Goal: Task Accomplishment & Management: Manage account settings

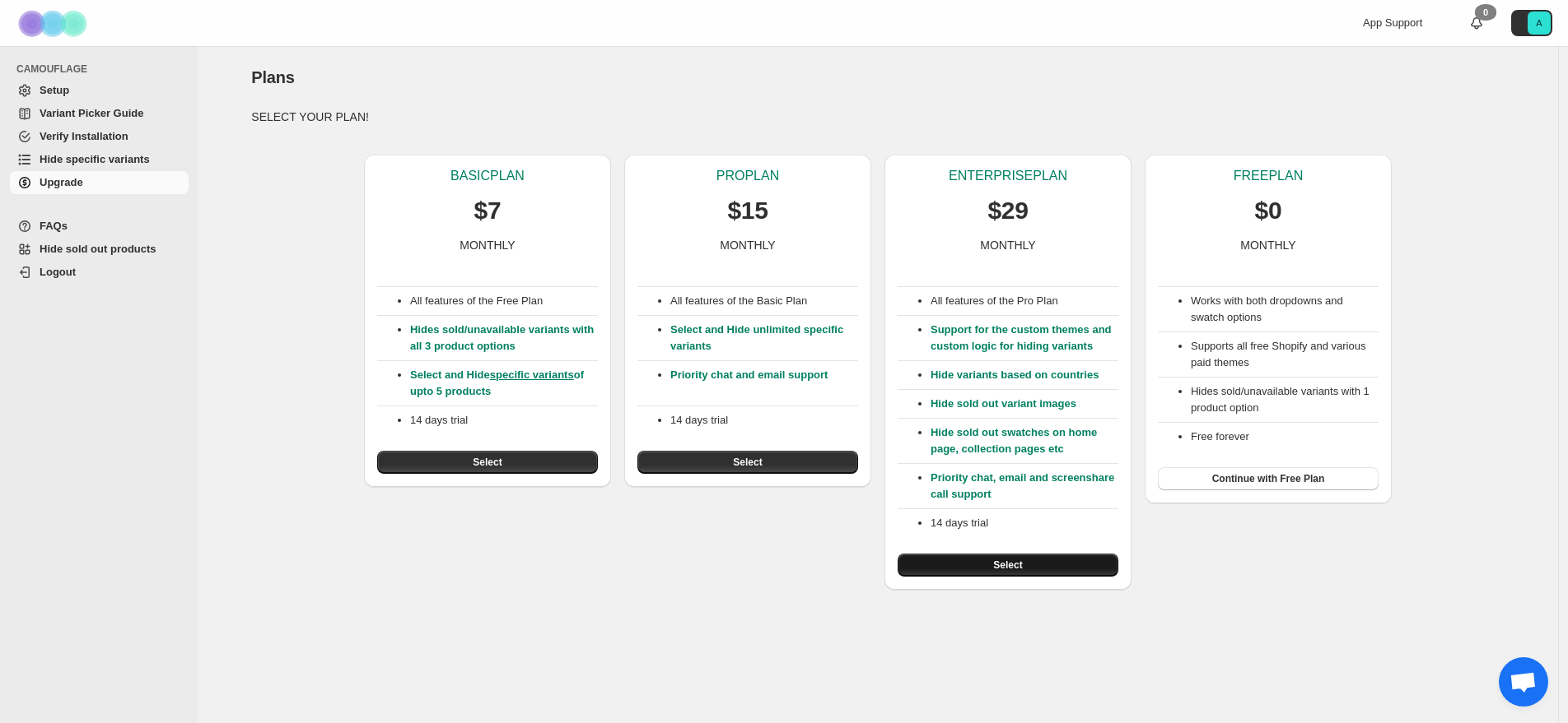
click at [1023, 577] on button "Select" at bounding box center [1008, 565] width 221 height 23
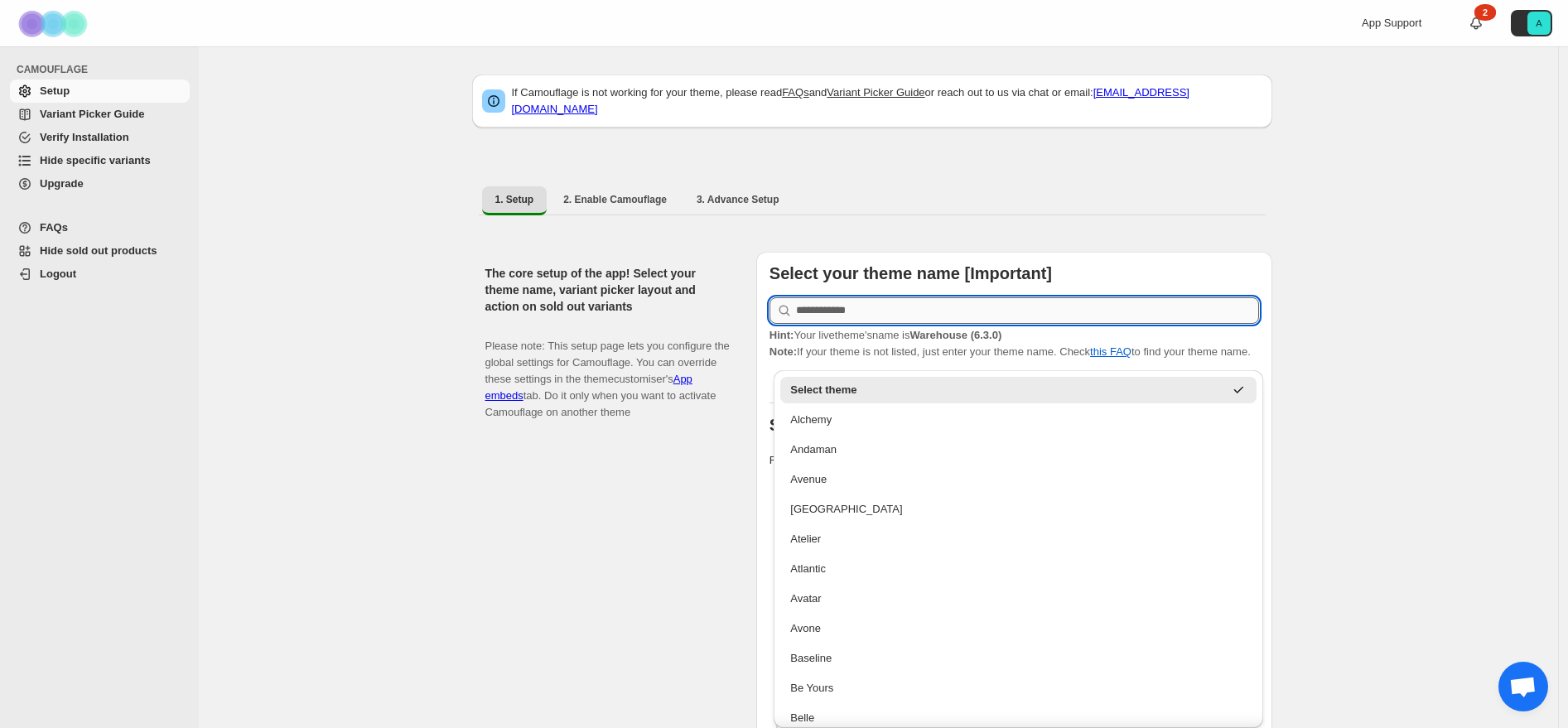
click at [927, 298] on input "text" at bounding box center [1028, 310] width 463 height 26
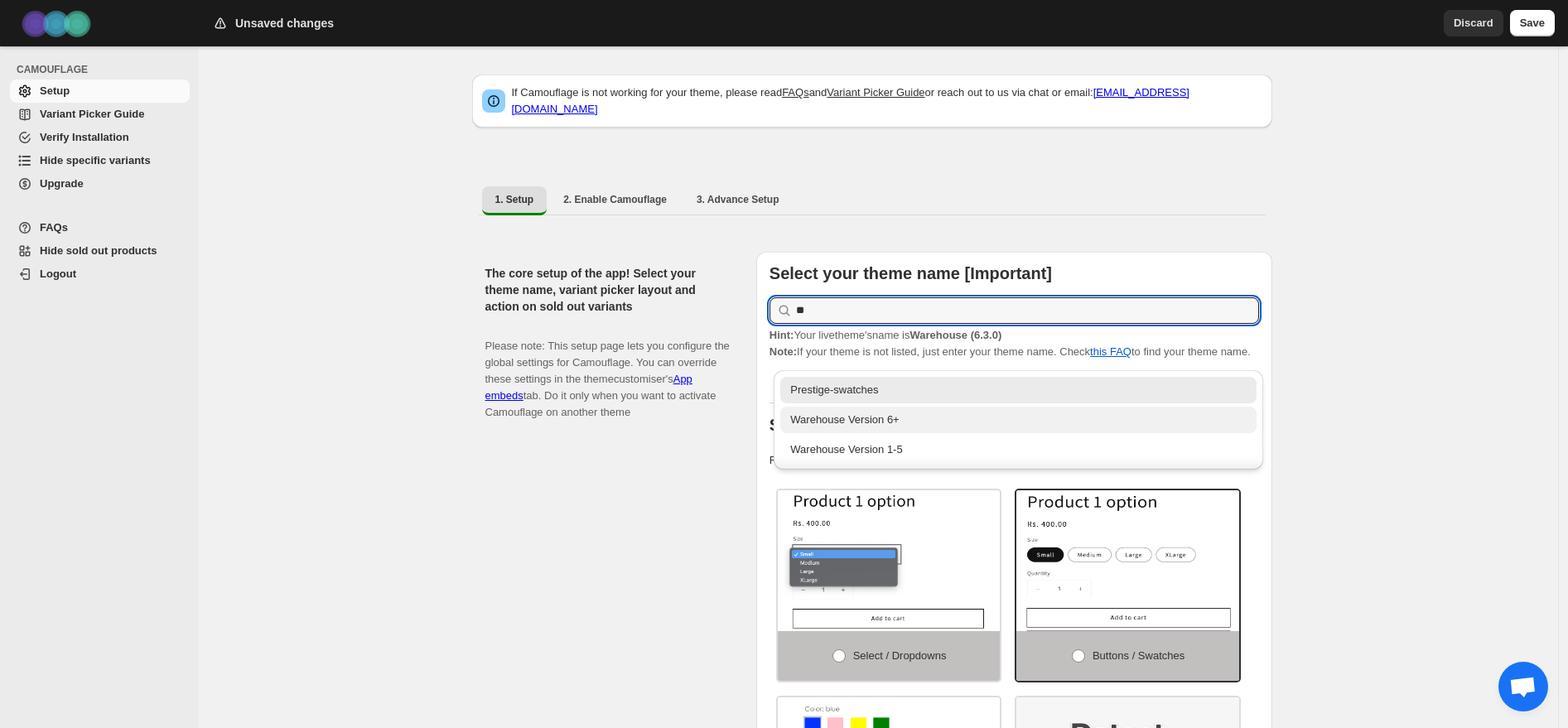
click at [904, 418] on div "Warehouse Version 6+" at bounding box center [1019, 420] width 456 height 17
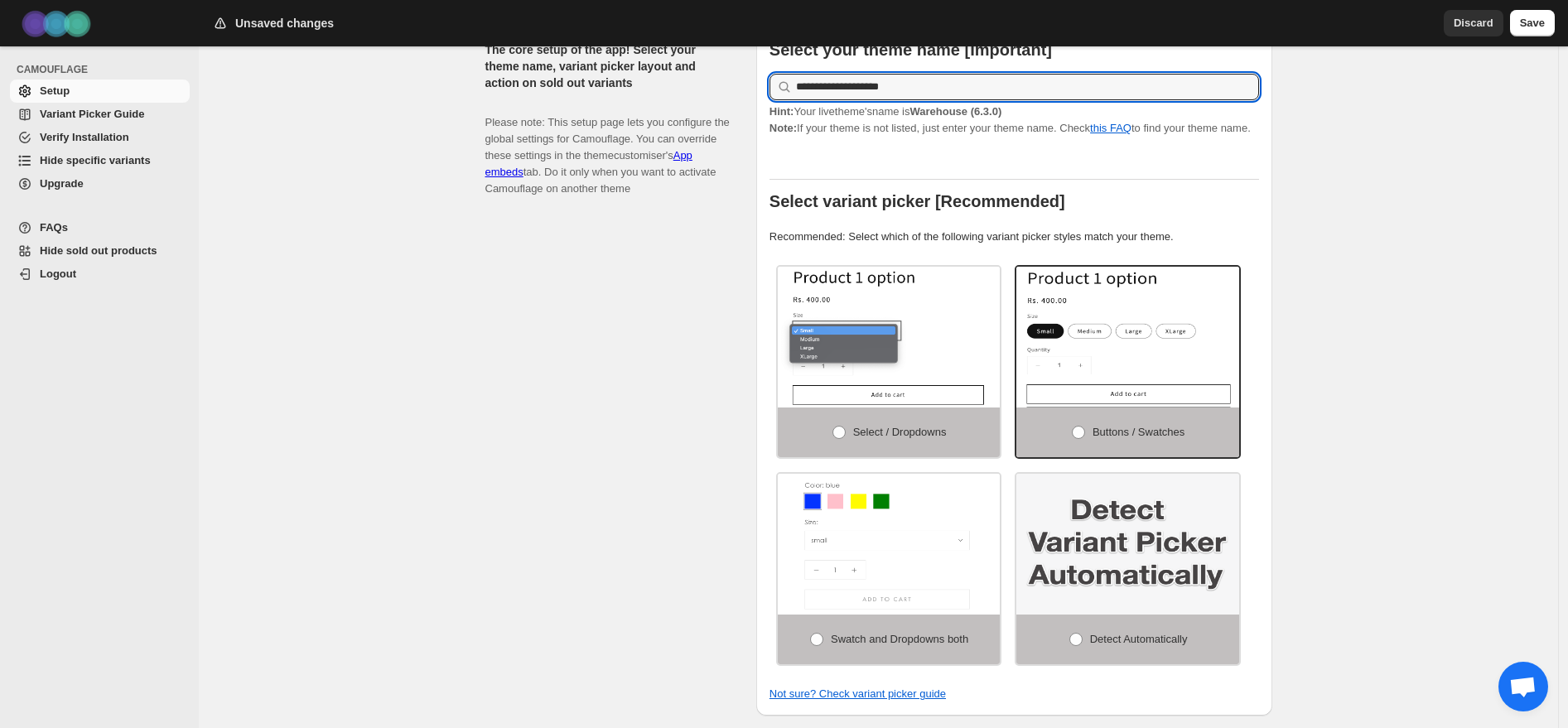
scroll to position [227, 0]
type input "**********"
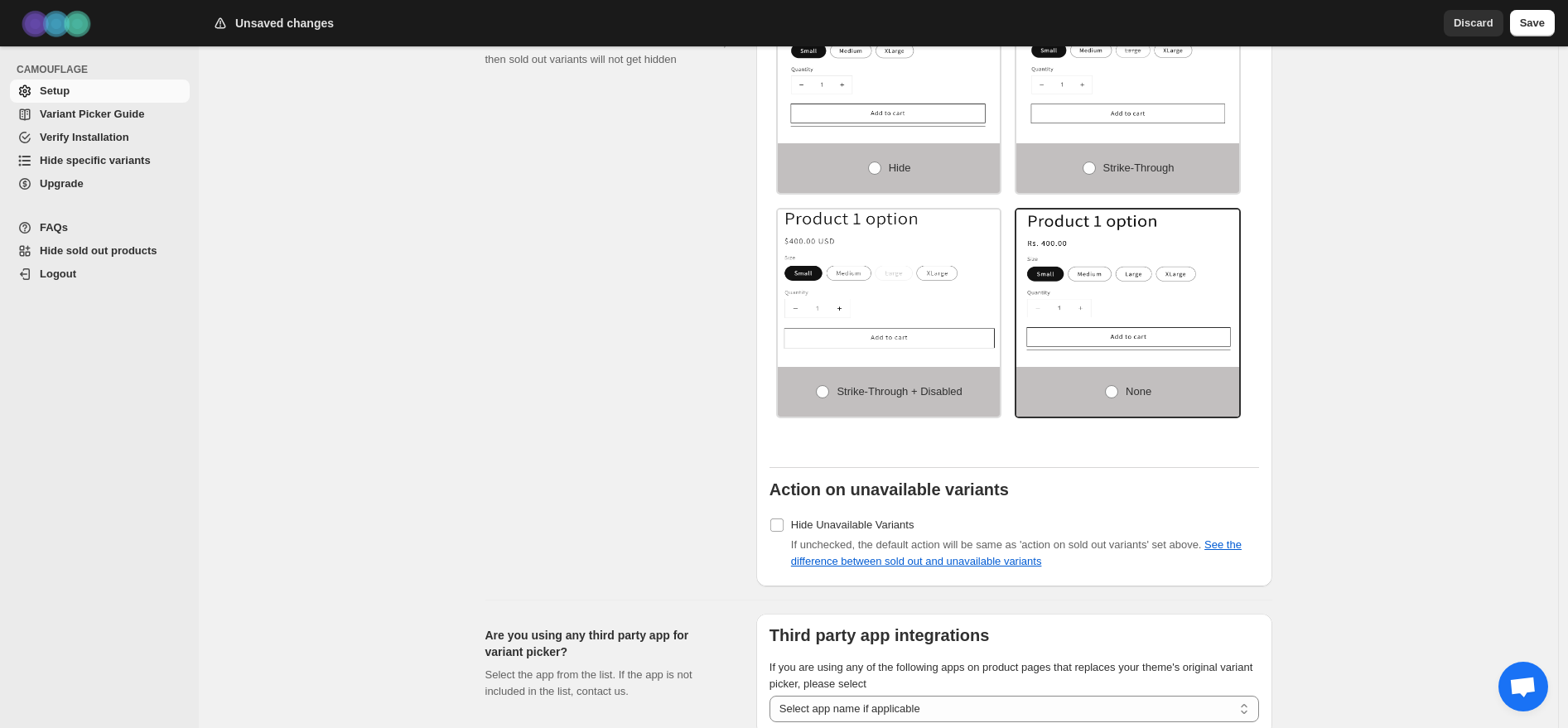
scroll to position [1038, 0]
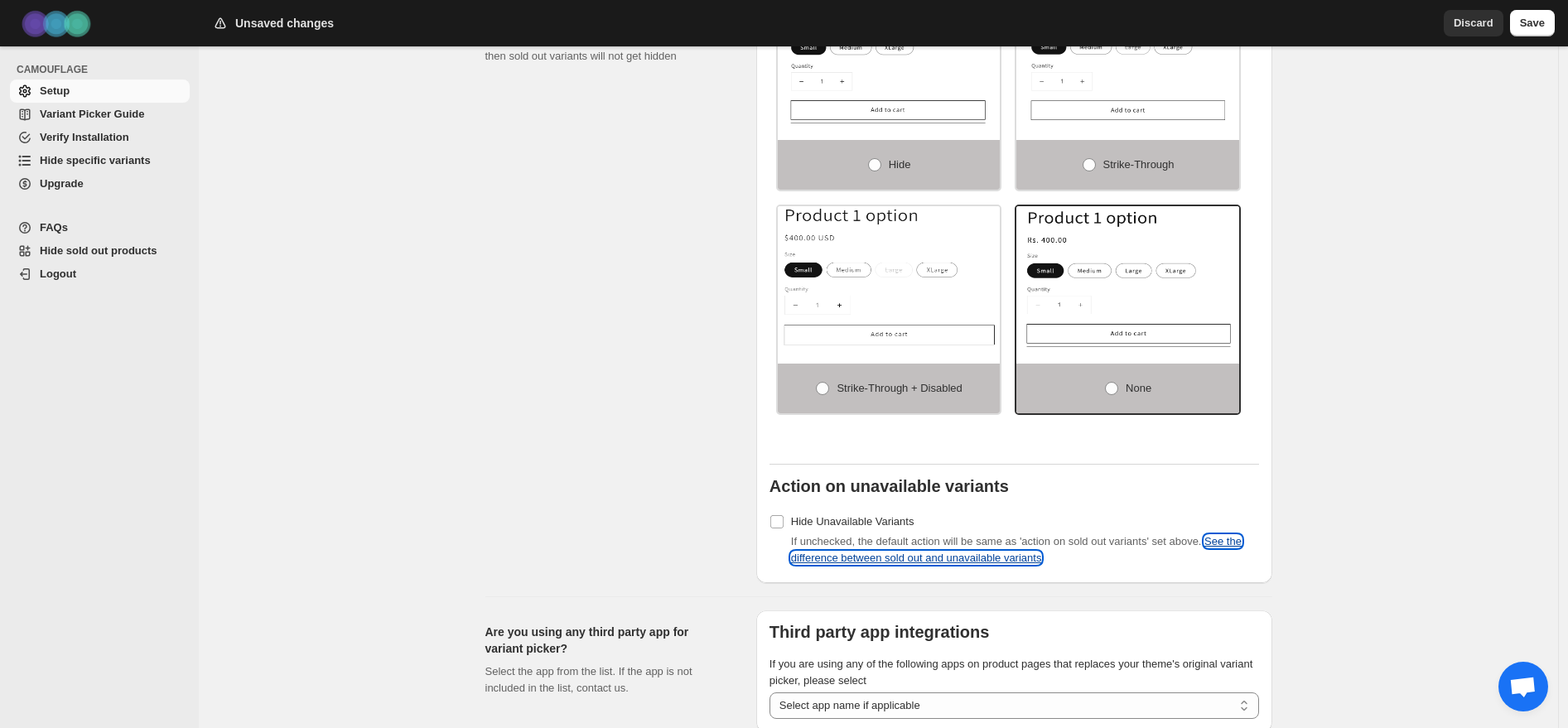
click at [1242, 547] on link "See the difference between sold out and unavailable variants" at bounding box center [1016, 550] width 451 height 29
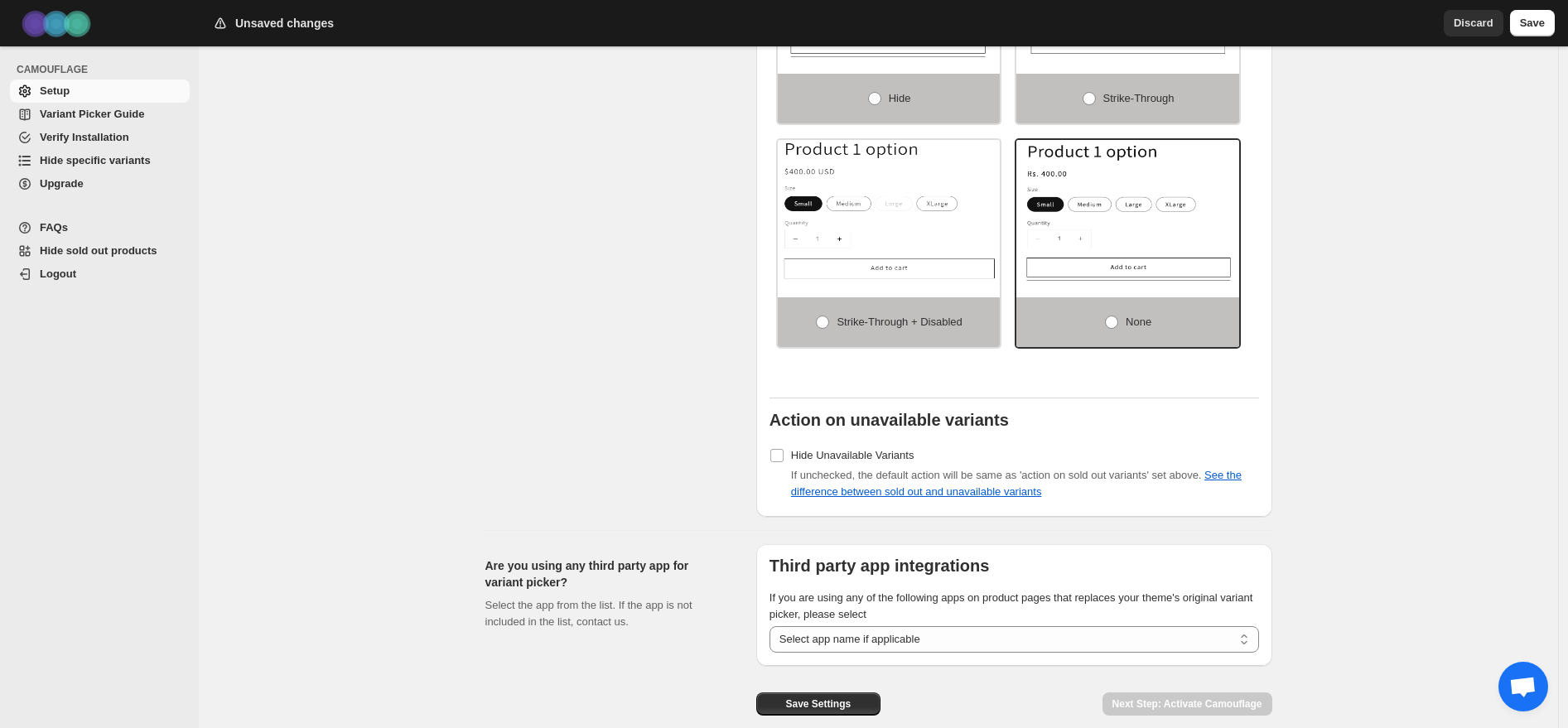
scroll to position [1168, 0]
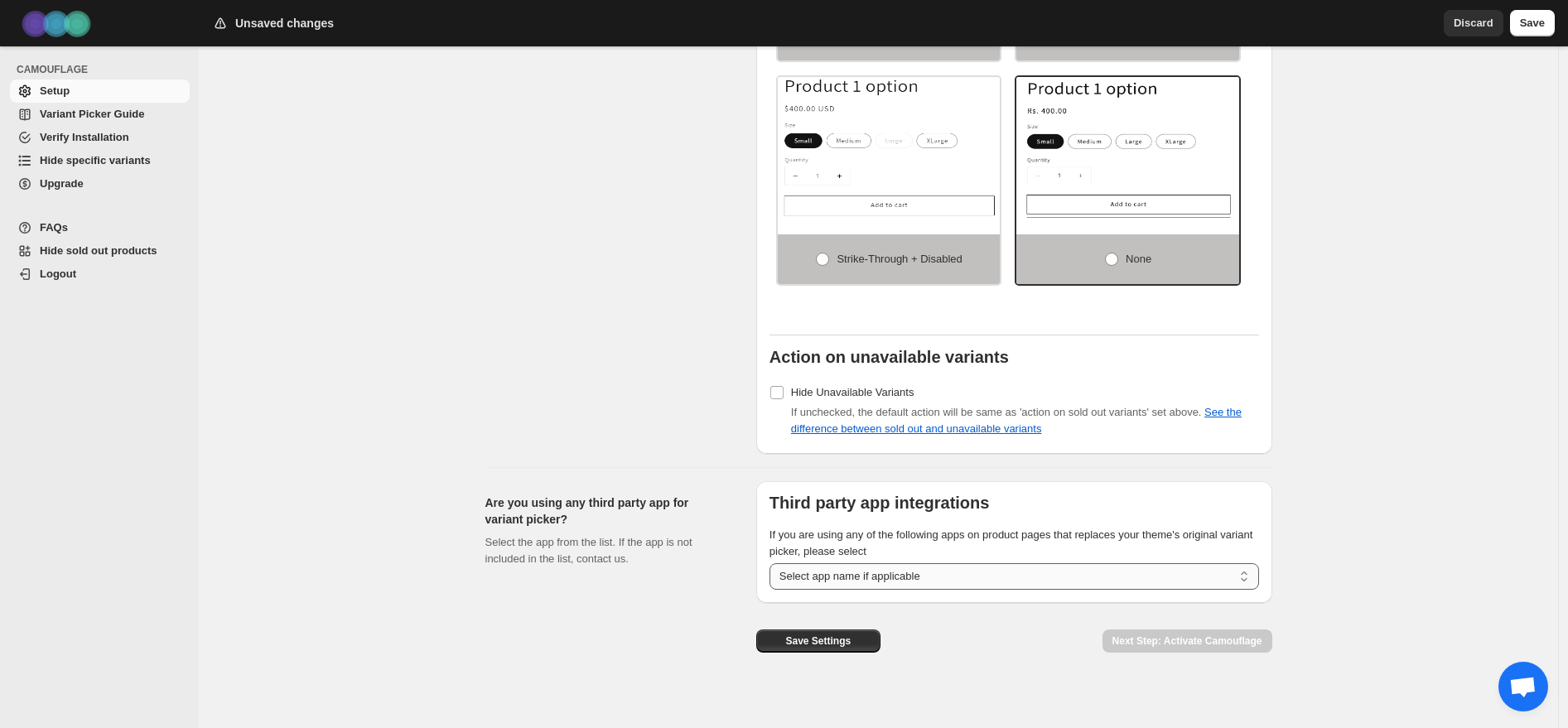
click at [1248, 578] on select "**********" at bounding box center [1014, 576] width 489 height 26
click at [832, 643] on span "Save Settings" at bounding box center [817, 642] width 65 height 14
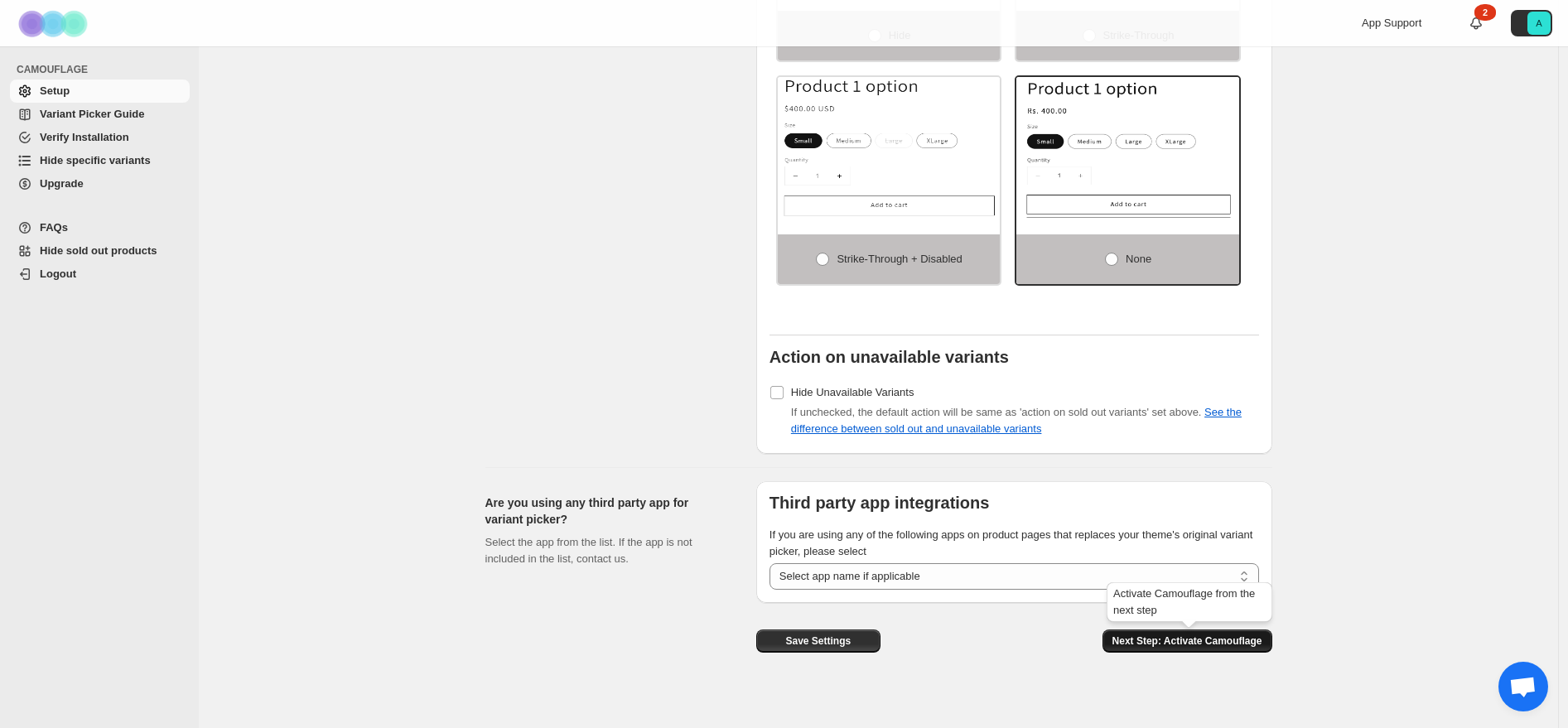
click at [1186, 643] on span "Next Step: Activate Camouflage" at bounding box center [1187, 642] width 150 height 14
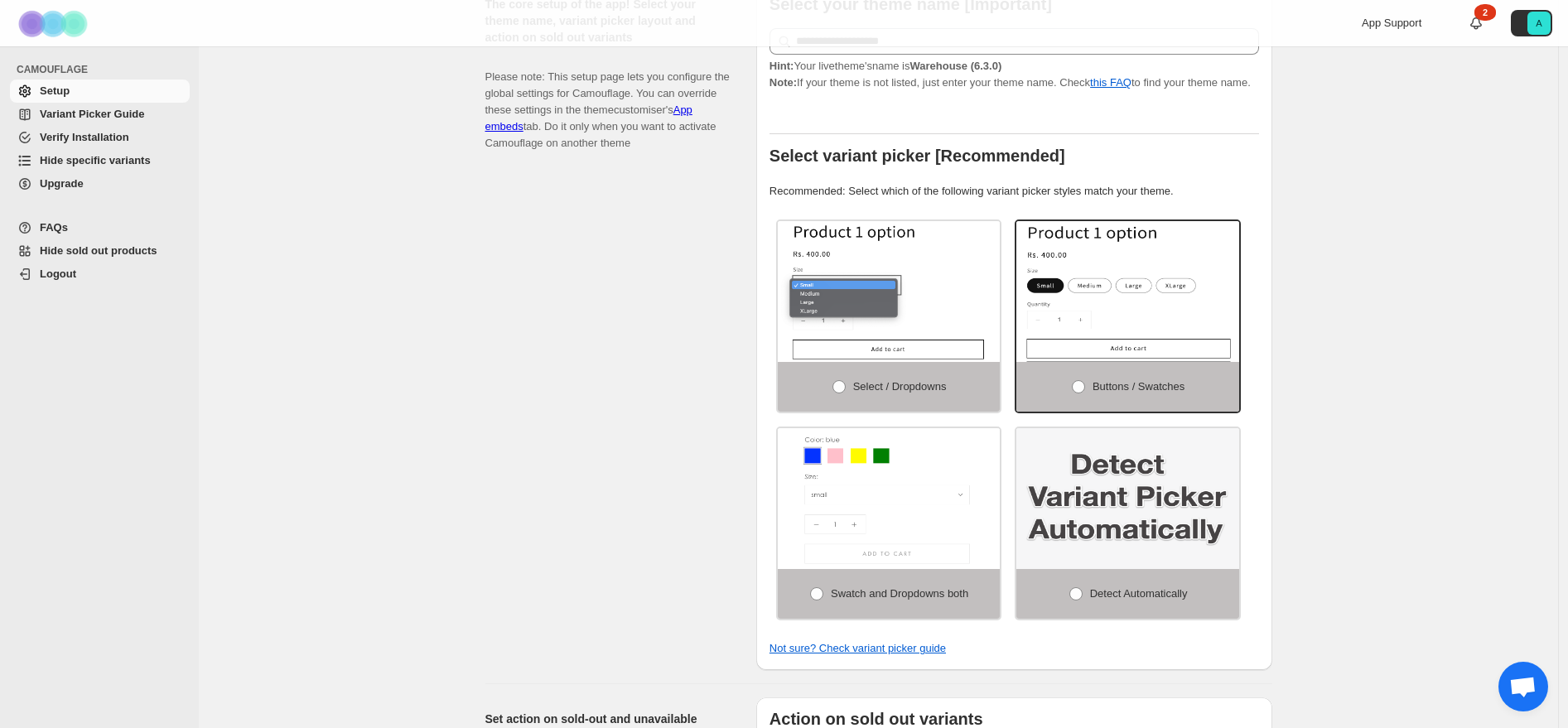
select select "**********"
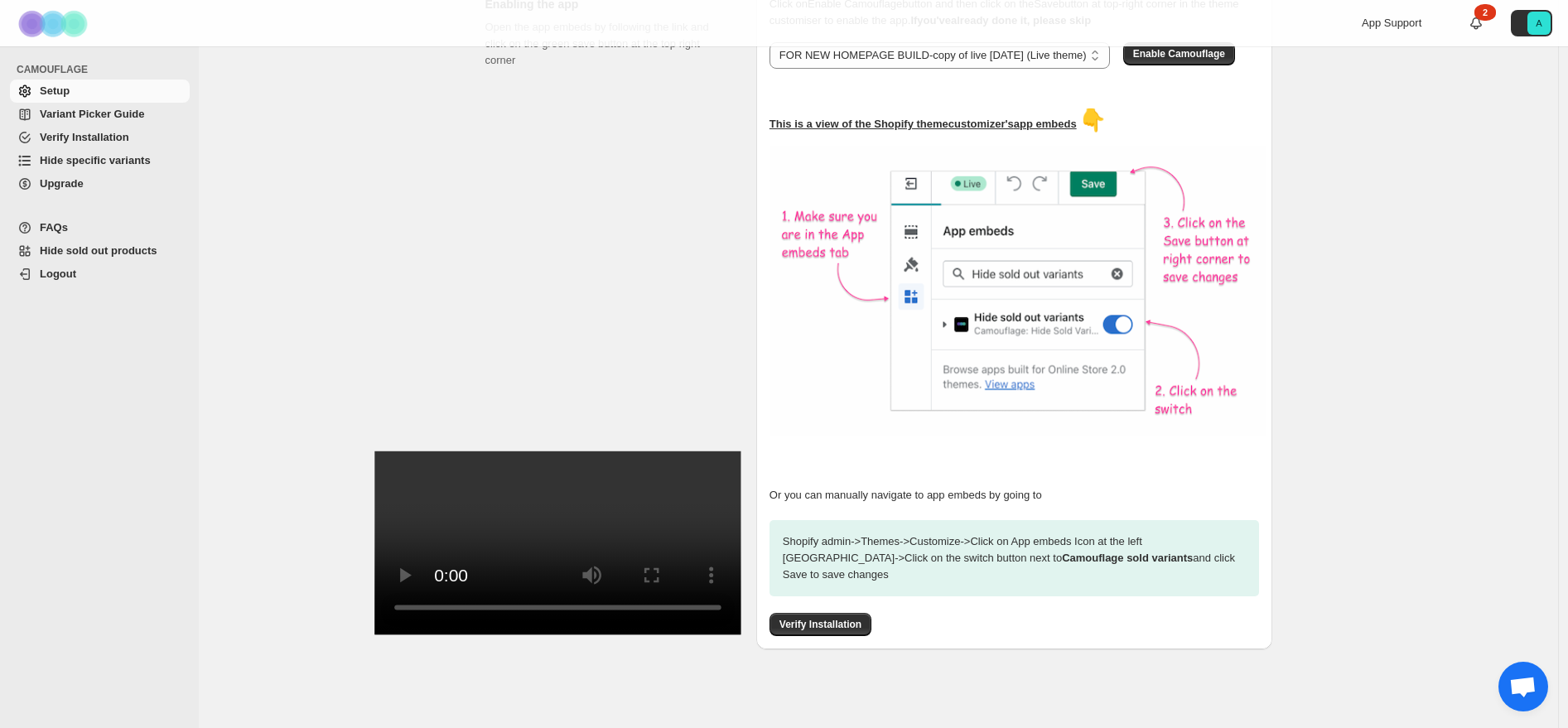
scroll to position [103, 0]
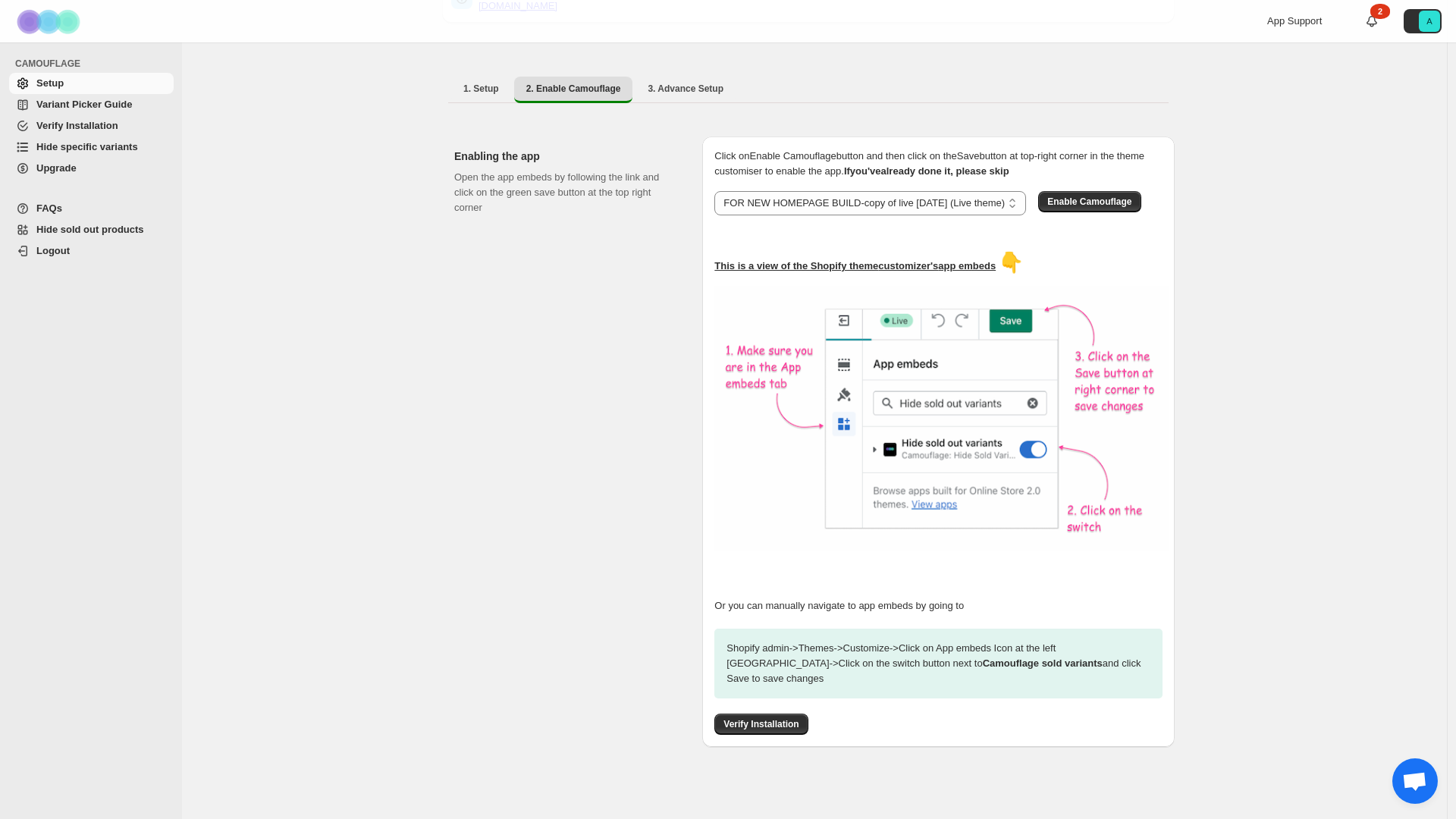
click at [353, 595] on video at bounding box center [521, 595] width 336 height 0
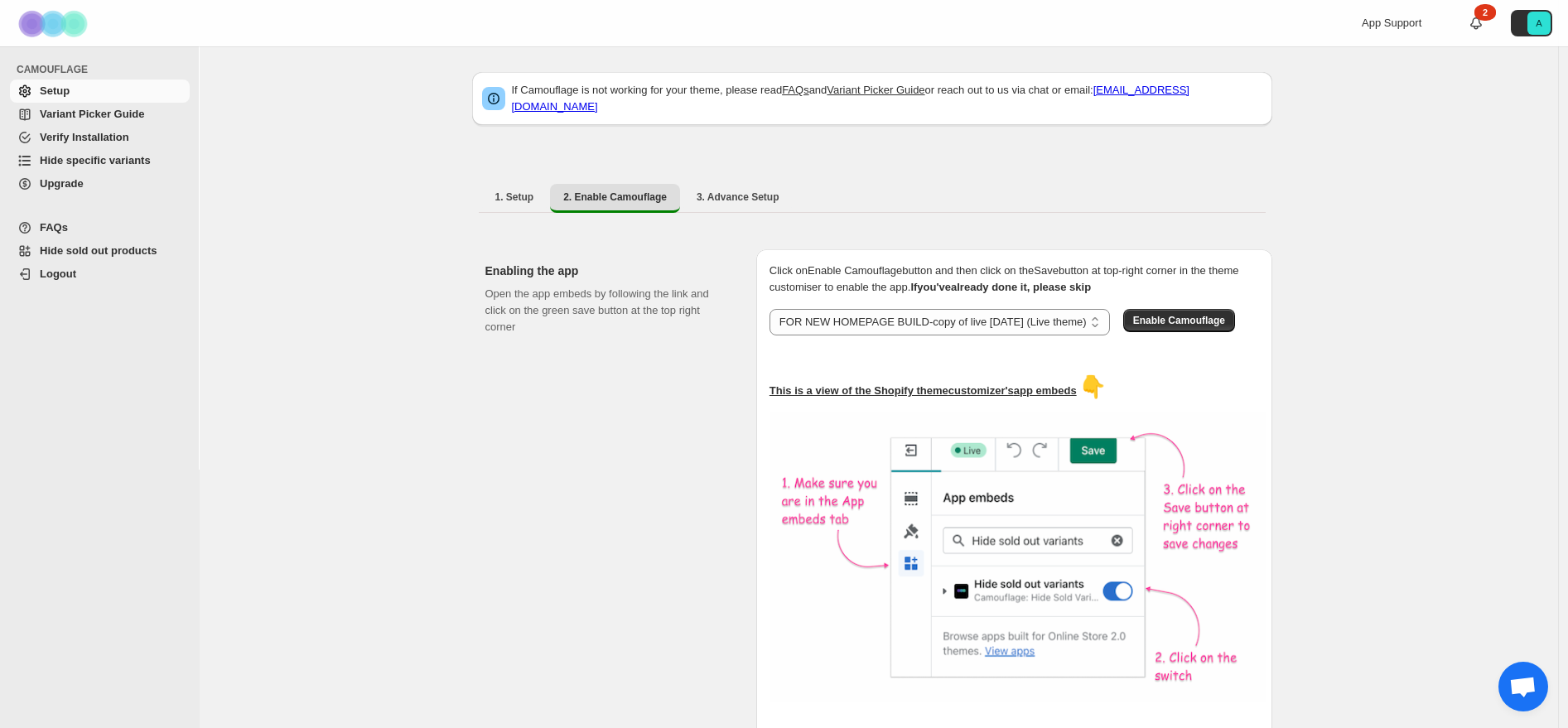
scroll to position [2, 0]
click at [1218, 315] on span "Enable Camouflage" at bounding box center [1179, 321] width 92 height 14
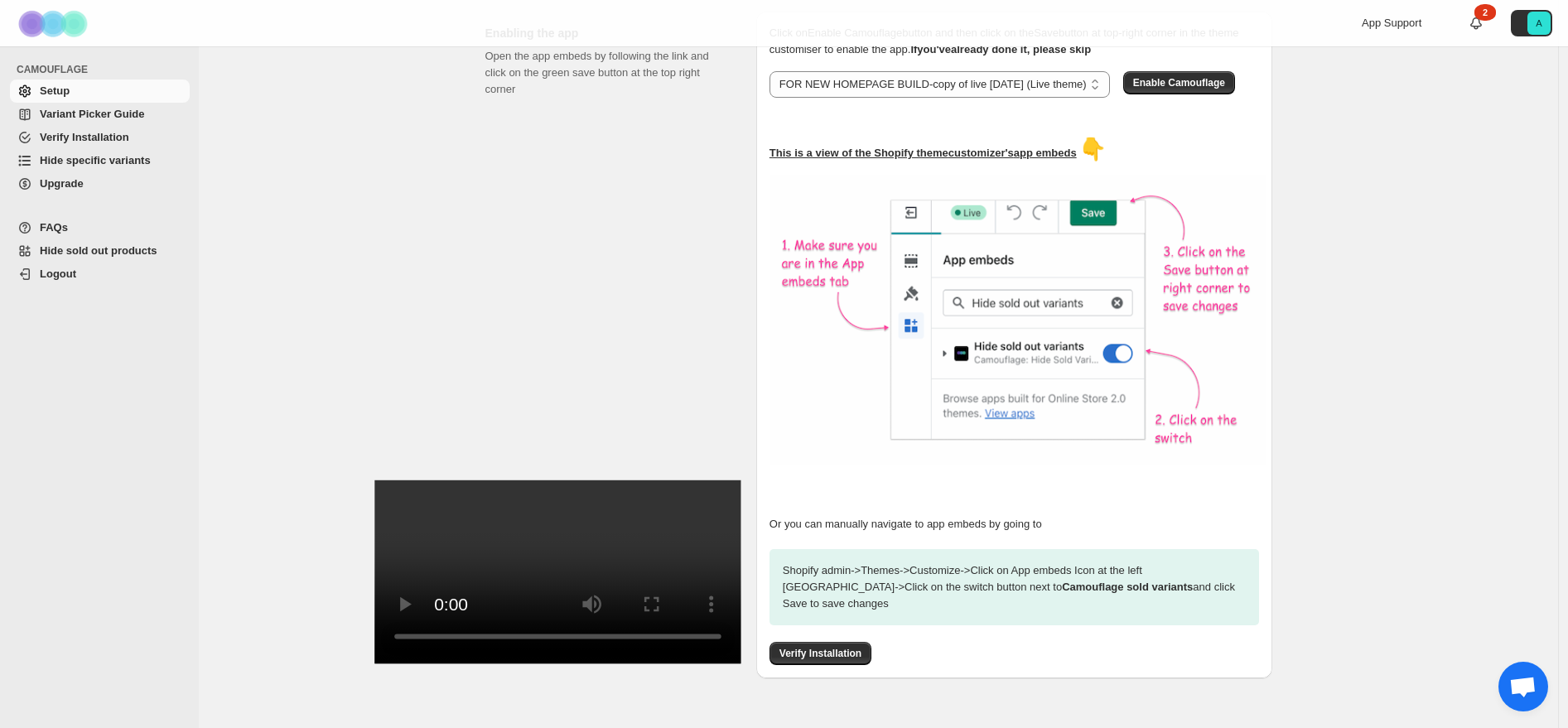
scroll to position [244, 0]
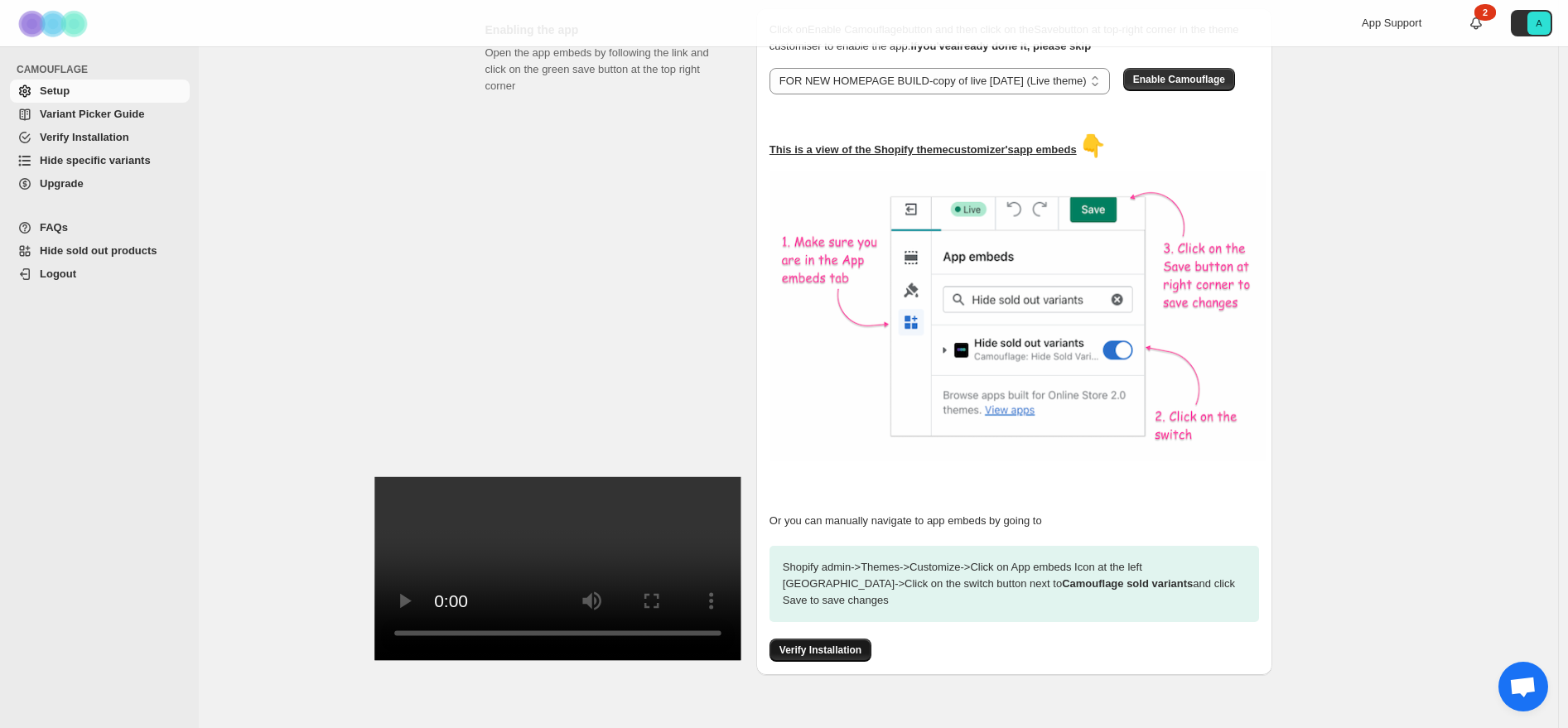
click at [836, 644] on span "Verify Installation" at bounding box center [820, 651] width 82 height 14
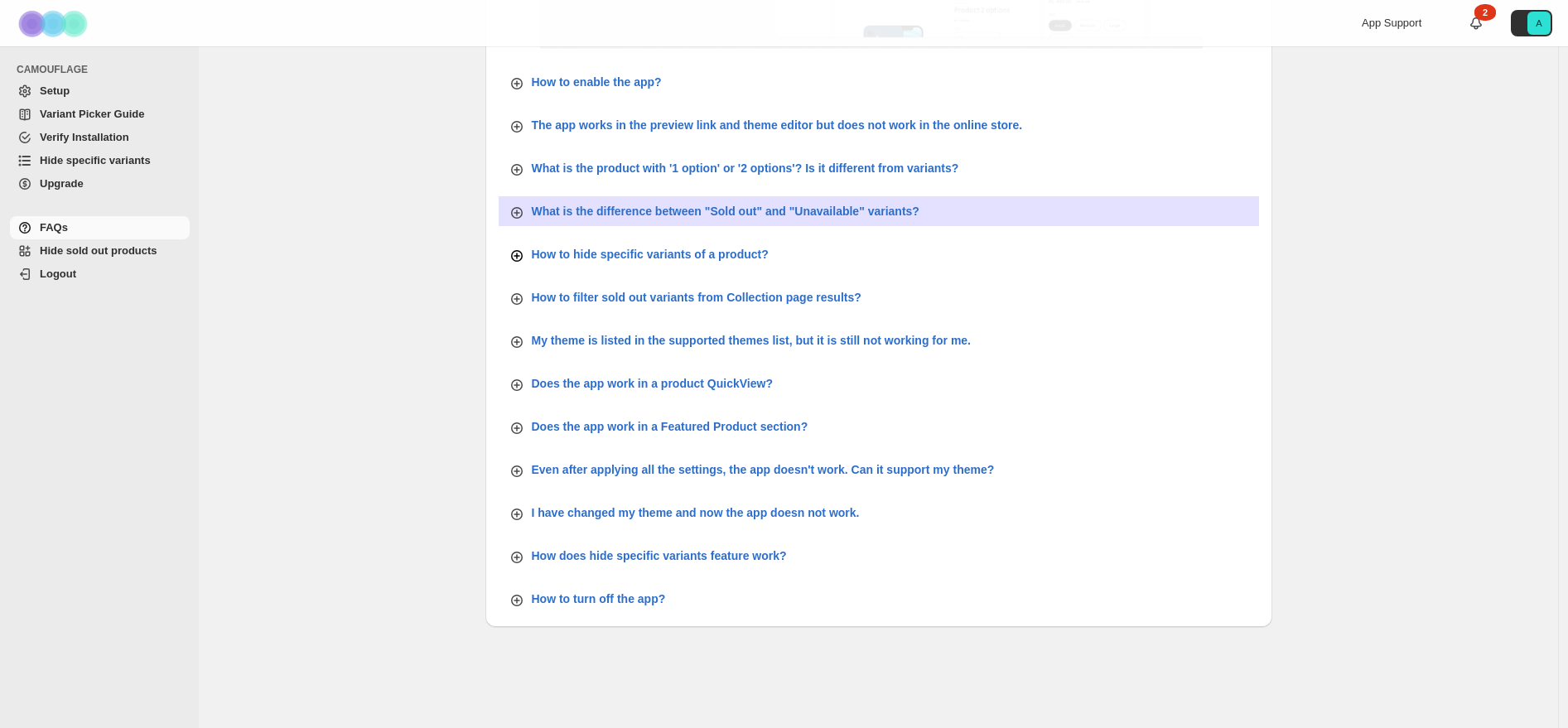
scroll to position [530, 0]
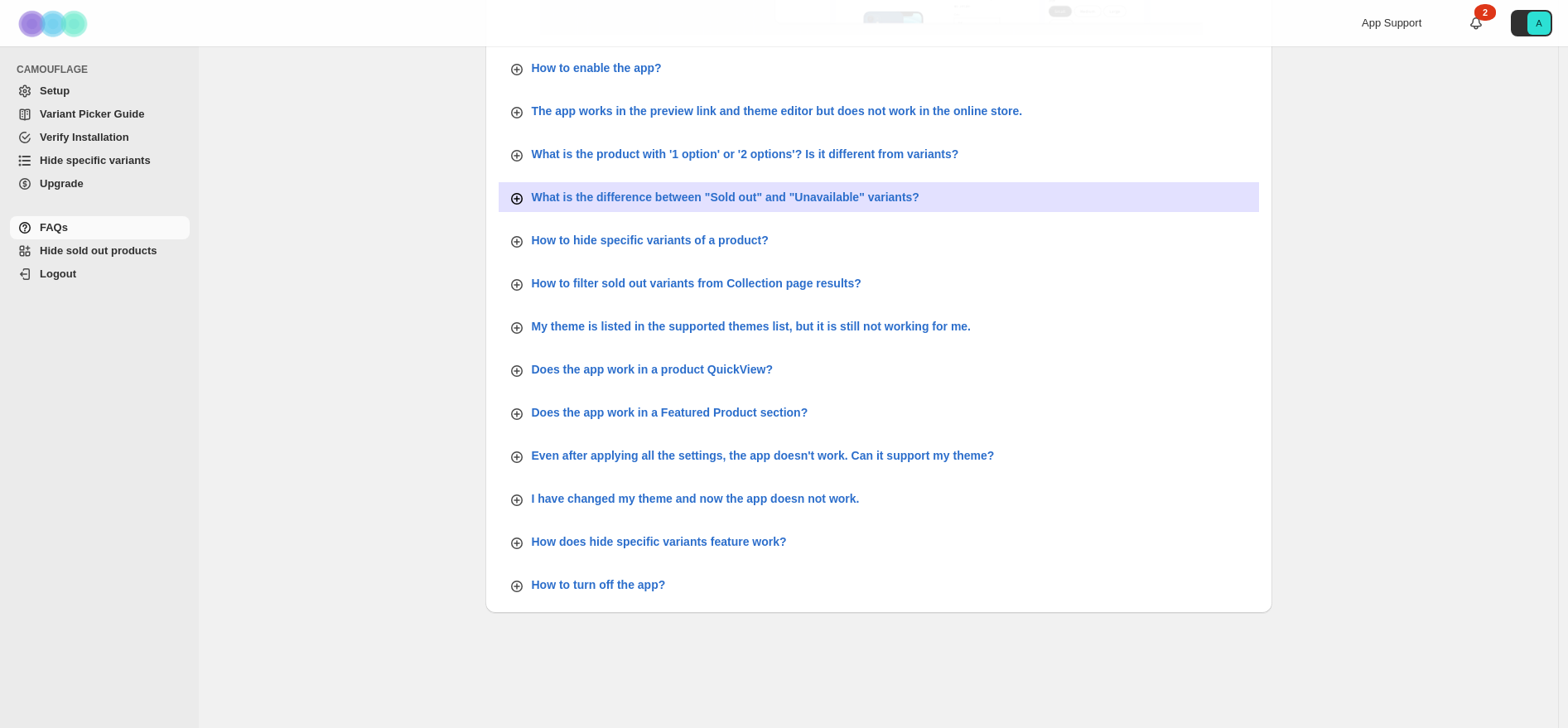
click at [676, 202] on p "What is the difference between "Sold out" and "Unavailable" variants?" at bounding box center [725, 197] width 388 height 17
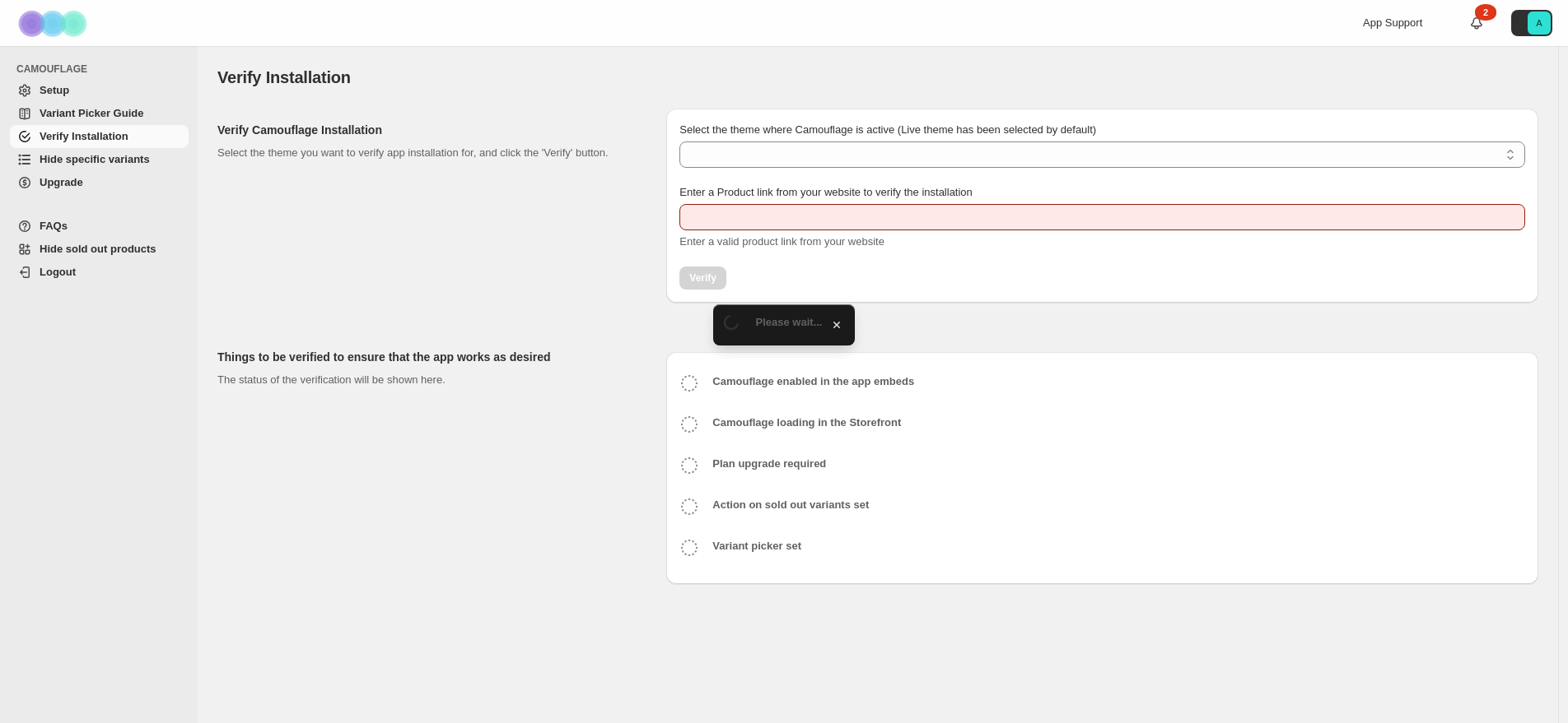
type input "**********"
select select "**********"
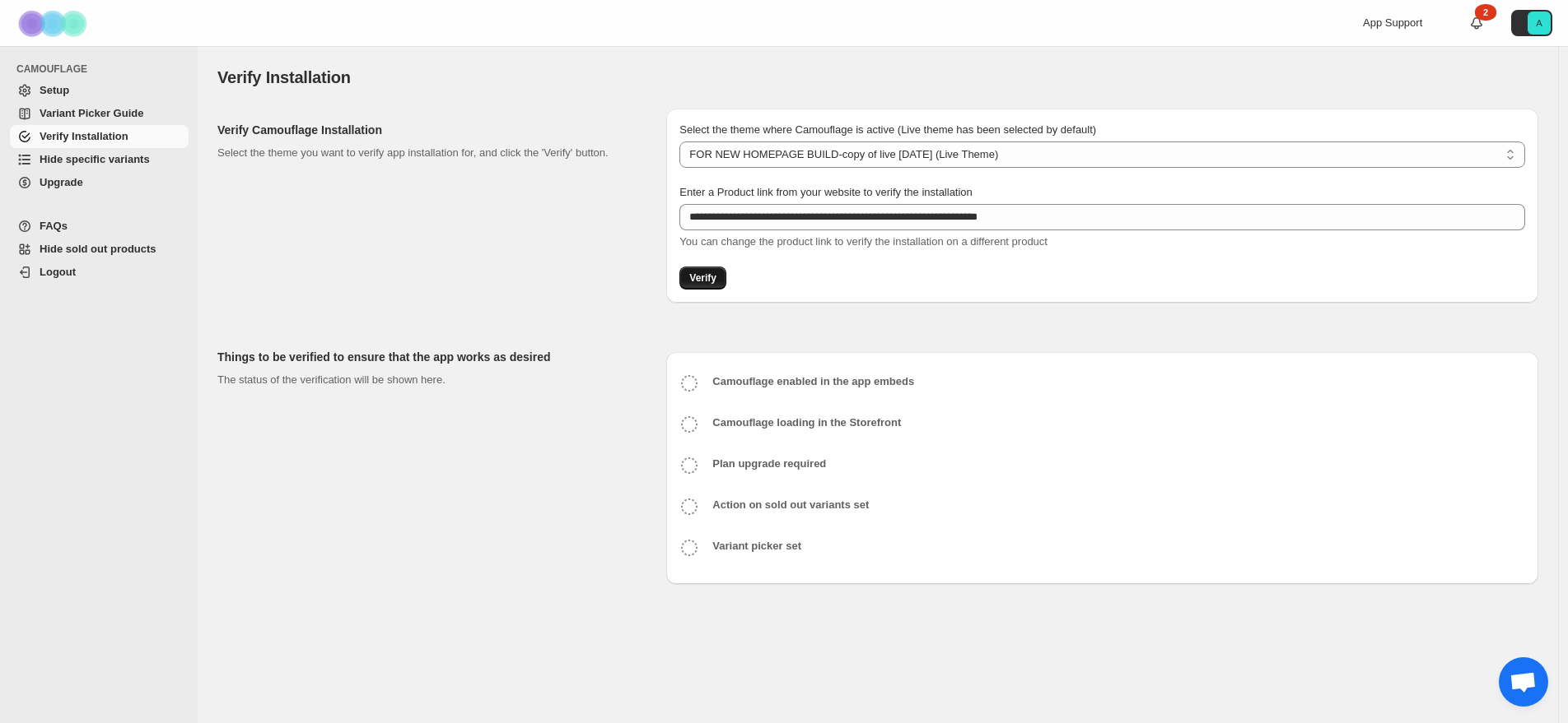
click at [709, 275] on span "Verify" at bounding box center [702, 278] width 27 height 13
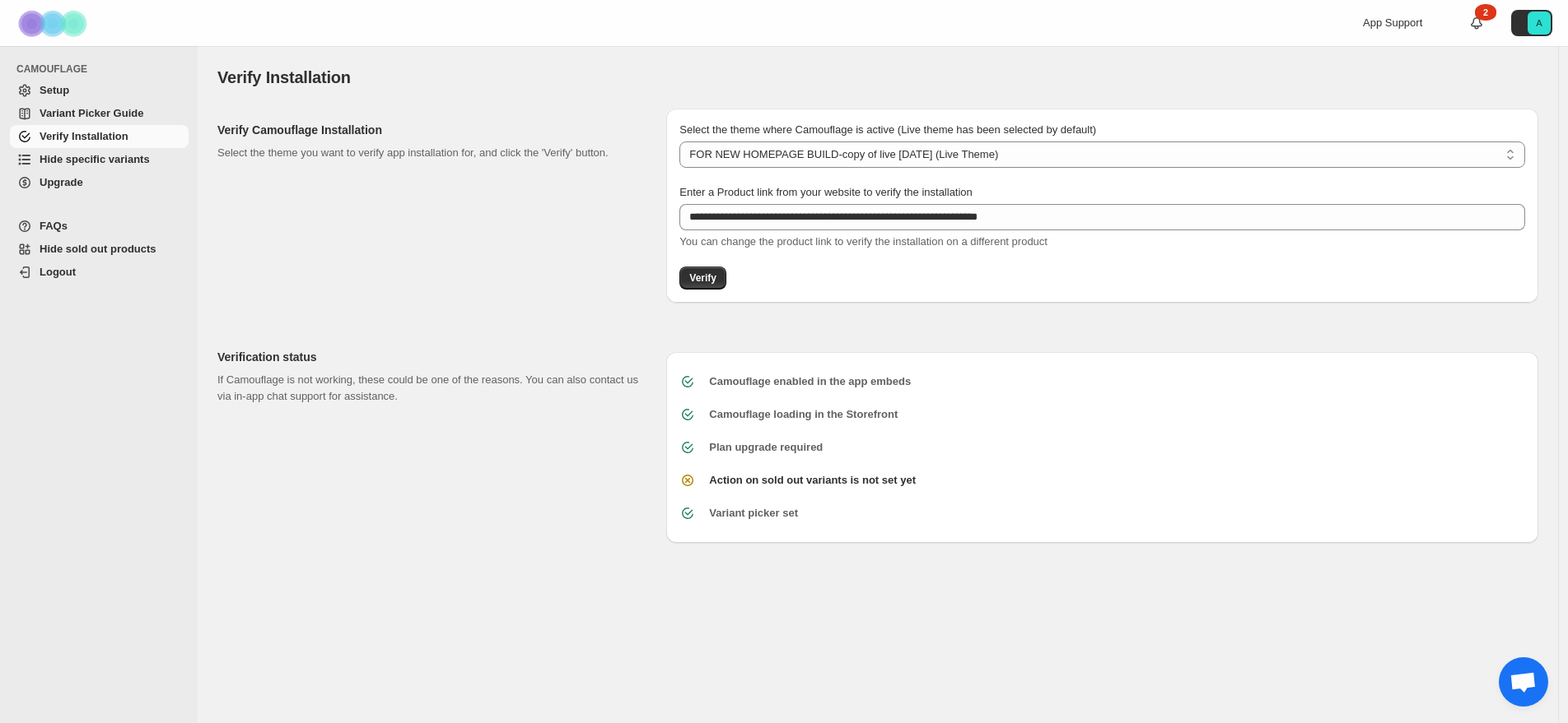
click at [66, 161] on span "Hide specific variants" at bounding box center [94, 159] width 110 height 13
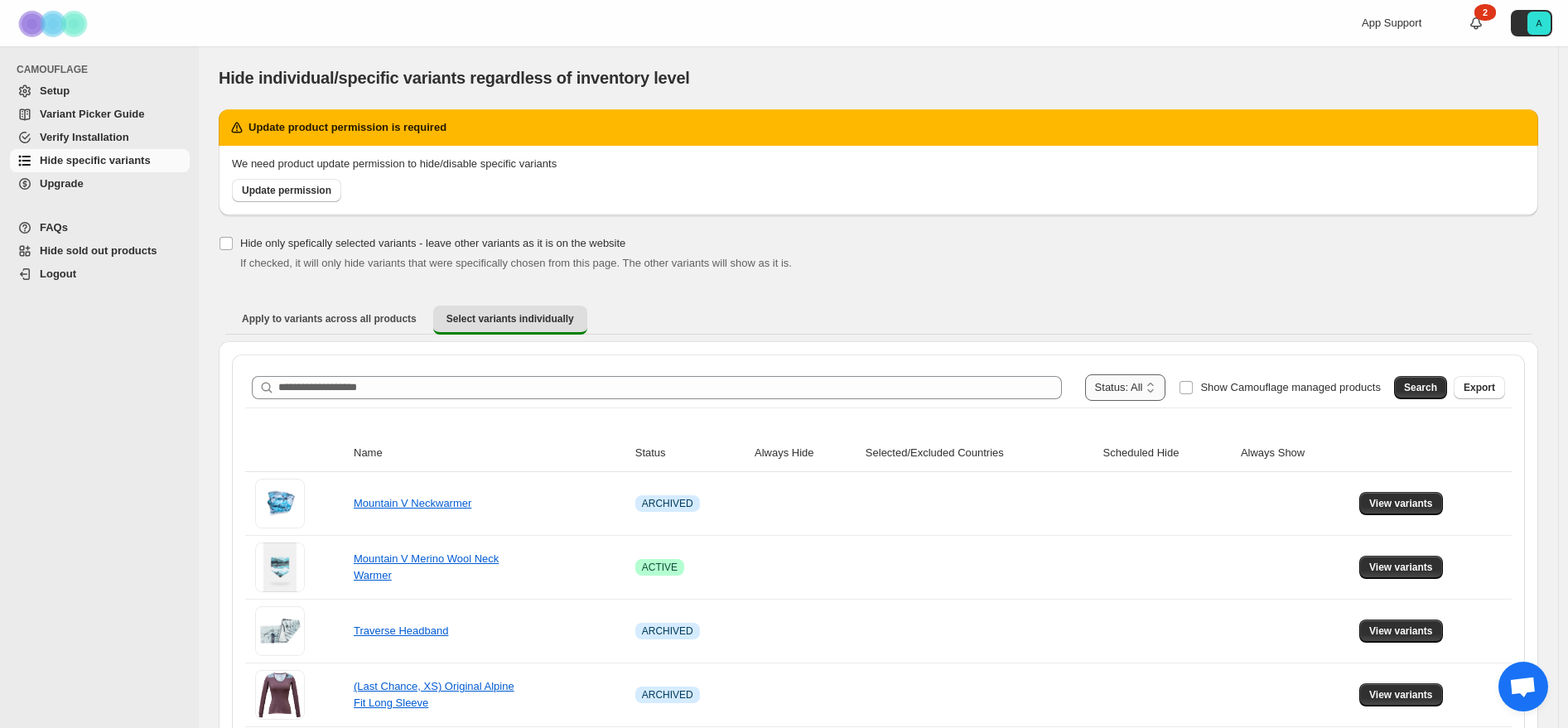
click at [1124, 376] on select "**********" at bounding box center [1126, 387] width 81 height 26
select select "******"
click at [1100, 375] on select "**********" at bounding box center [1126, 387] width 81 height 26
click at [1429, 386] on span "Search" at bounding box center [1420, 388] width 33 height 14
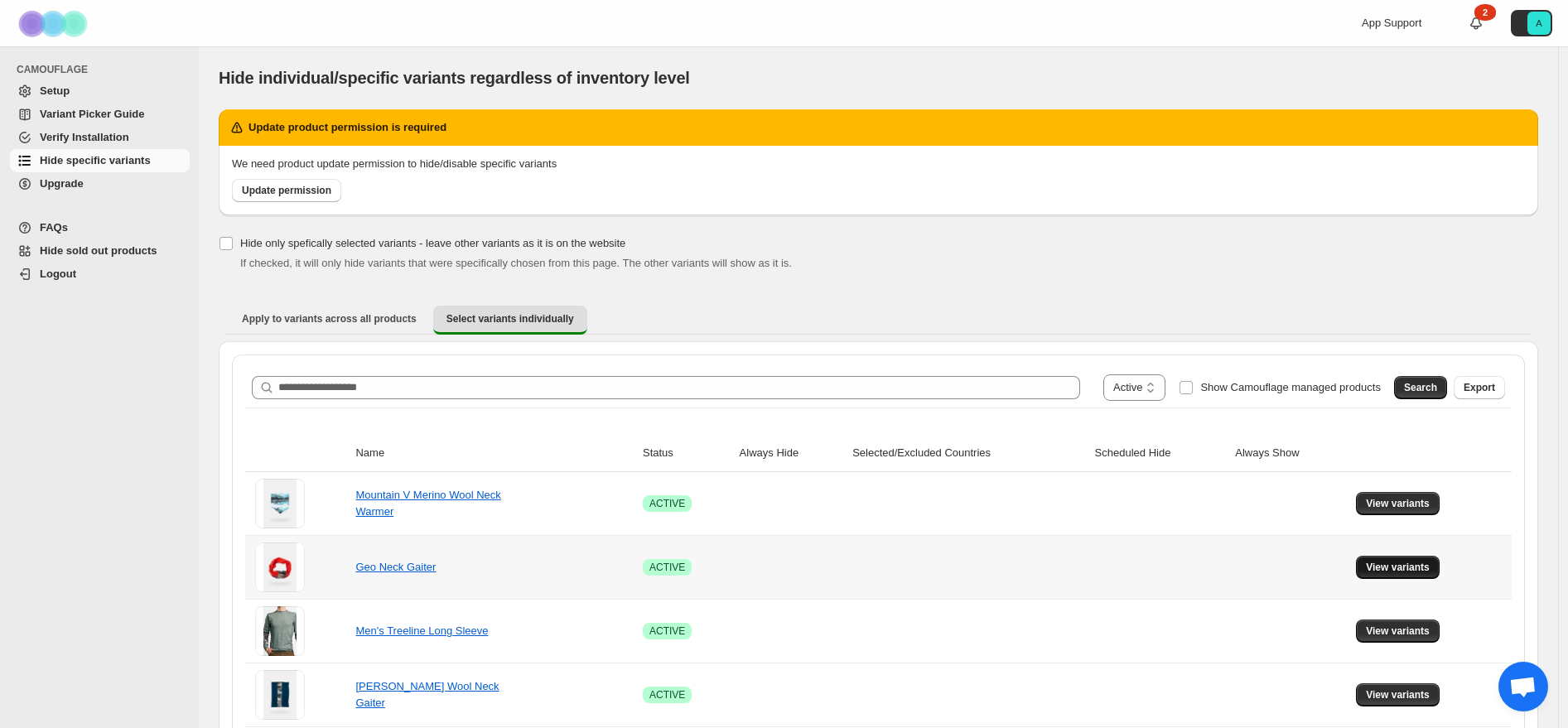
click at [1401, 565] on span "View variants" at bounding box center [1397, 568] width 63 height 14
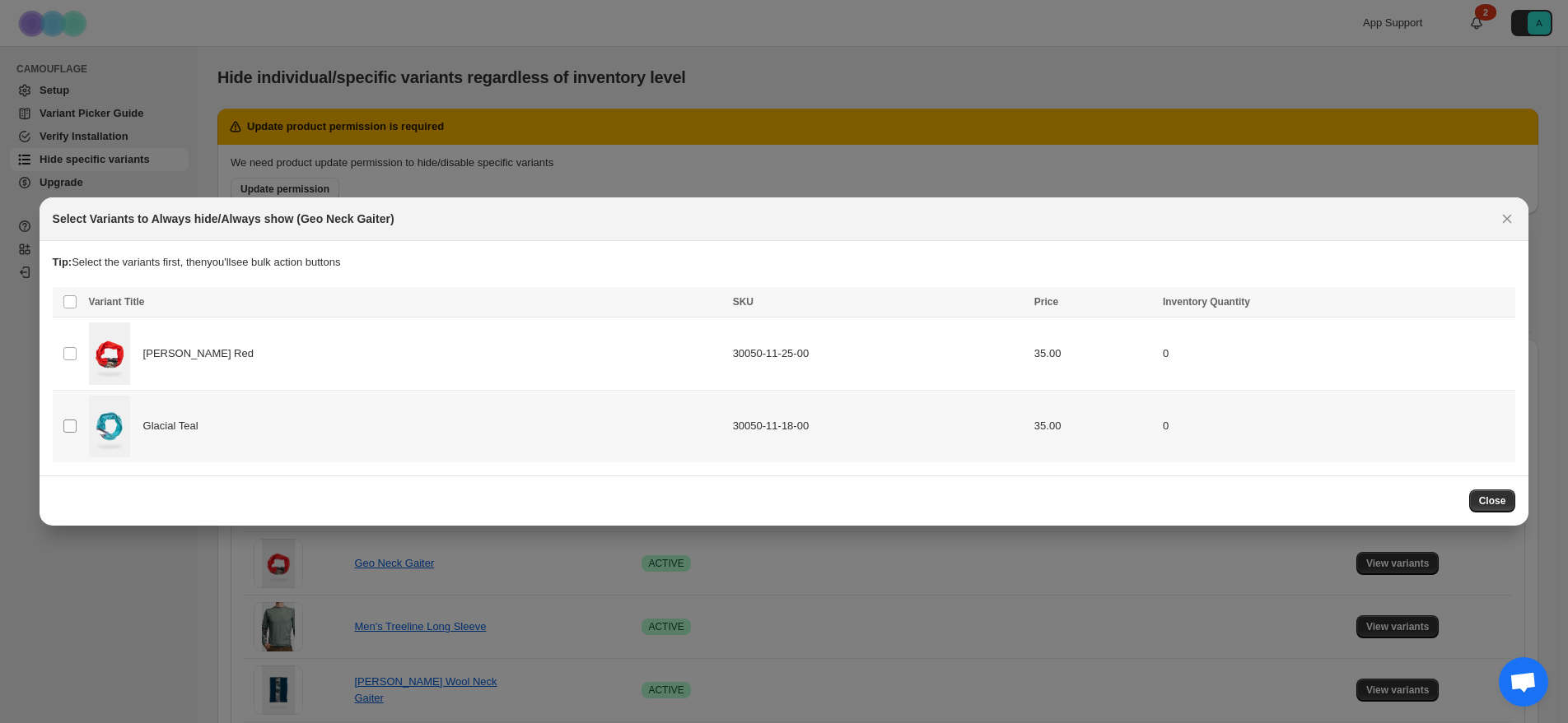
click at [76, 427] on span ":r6:" at bounding box center [70, 427] width 15 height 15
click at [62, 426] on span ":r6:" at bounding box center [70, 427] width 15 height 15
click at [1139, 300] on span "Always hide" at bounding box center [1146, 304] width 57 height 13
click at [1497, 495] on span "Close" at bounding box center [1492, 501] width 27 height 13
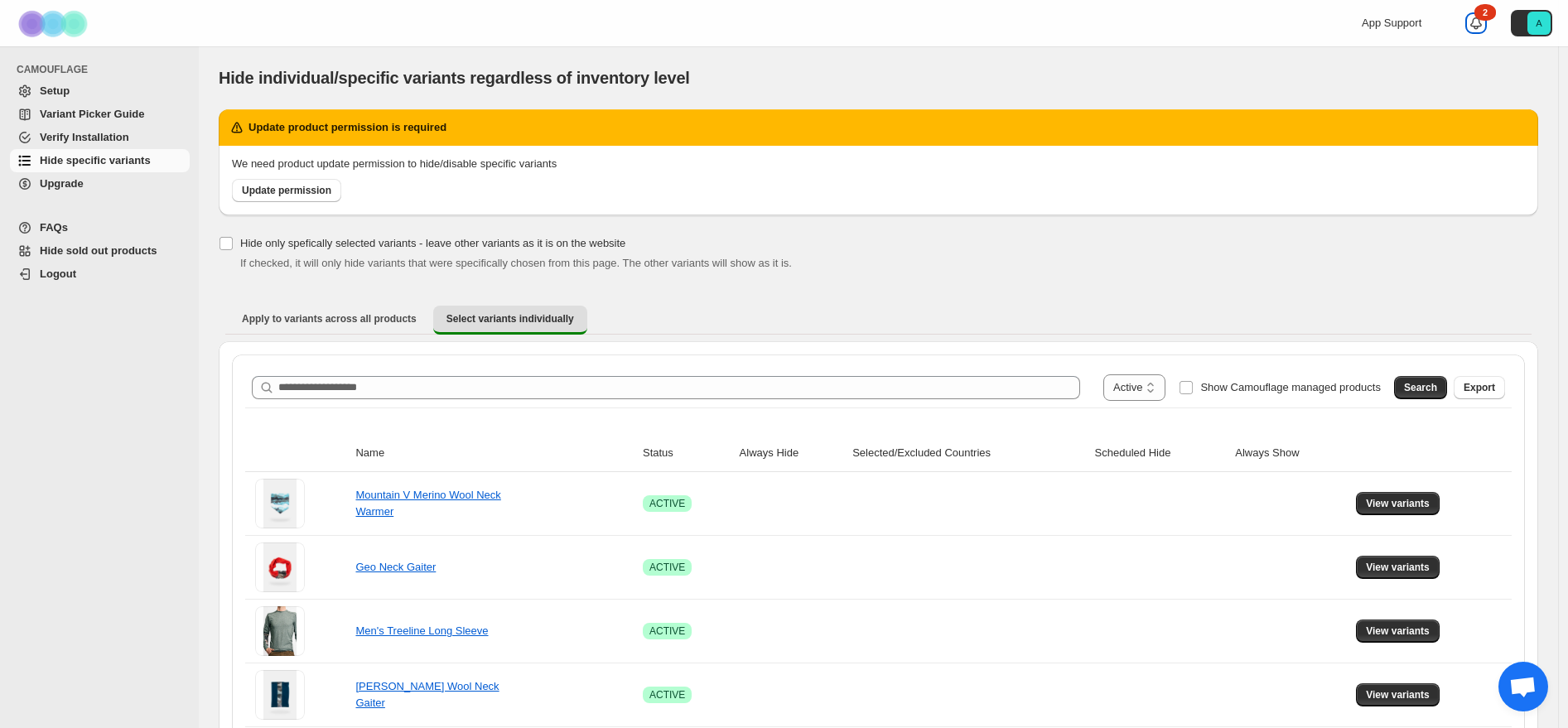
click at [1484, 22] on icon at bounding box center [1477, 24] width 17 height 17
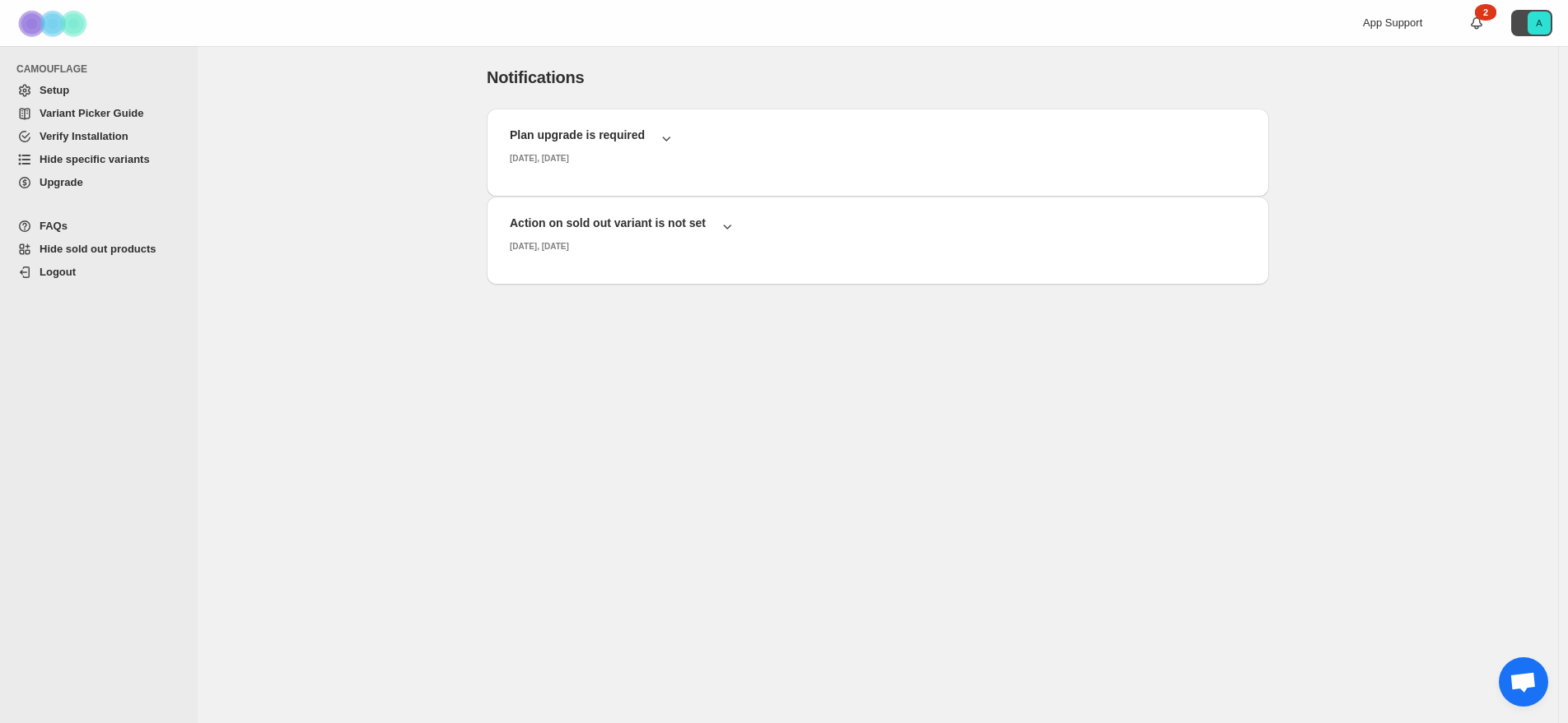
click at [1535, 26] on icon "A" at bounding box center [1539, 23] width 23 height 23
click at [1538, 24] on text "A" at bounding box center [1539, 24] width 7 height 10
click at [80, 155] on span "Hide specific variants" at bounding box center [94, 159] width 110 height 13
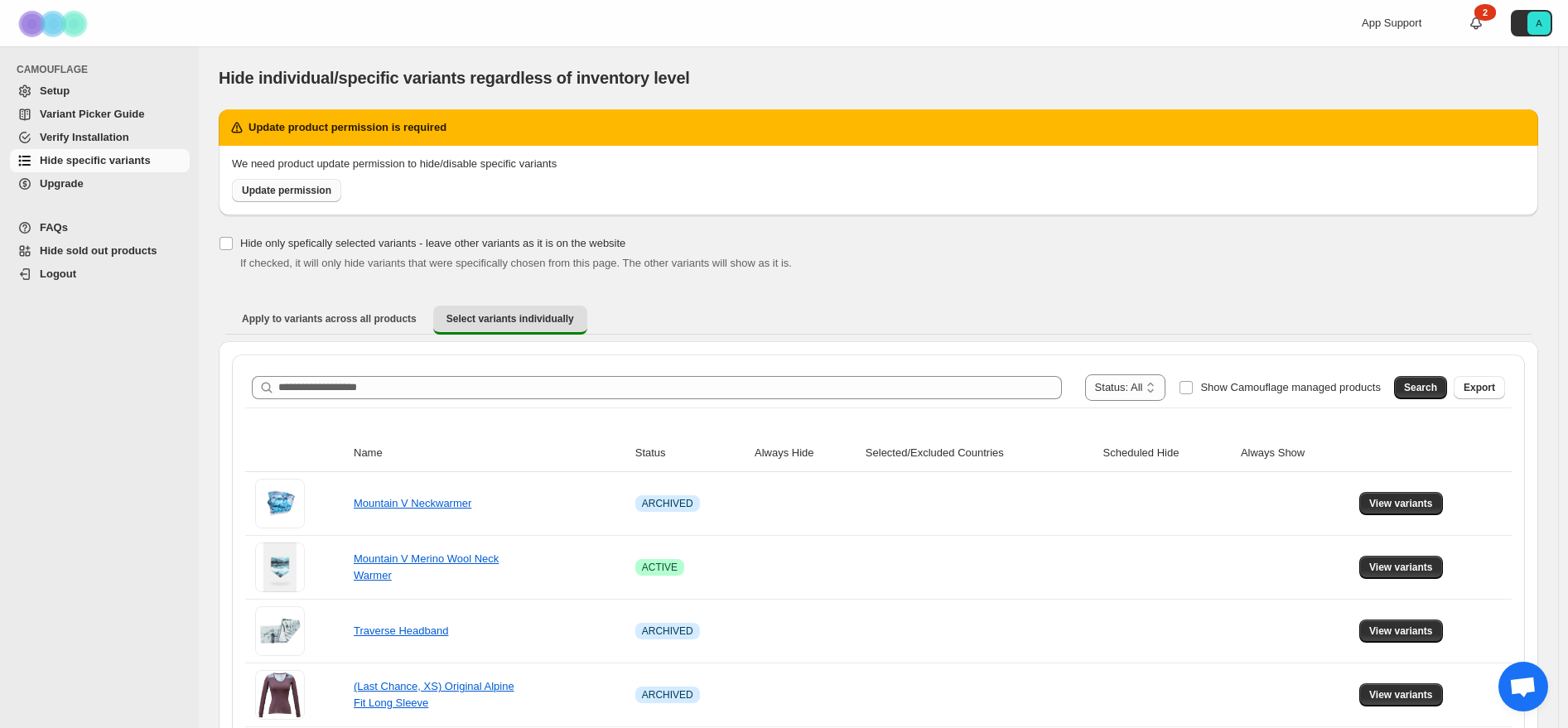
click at [302, 195] on span "Update permission" at bounding box center [287, 191] width 90 height 14
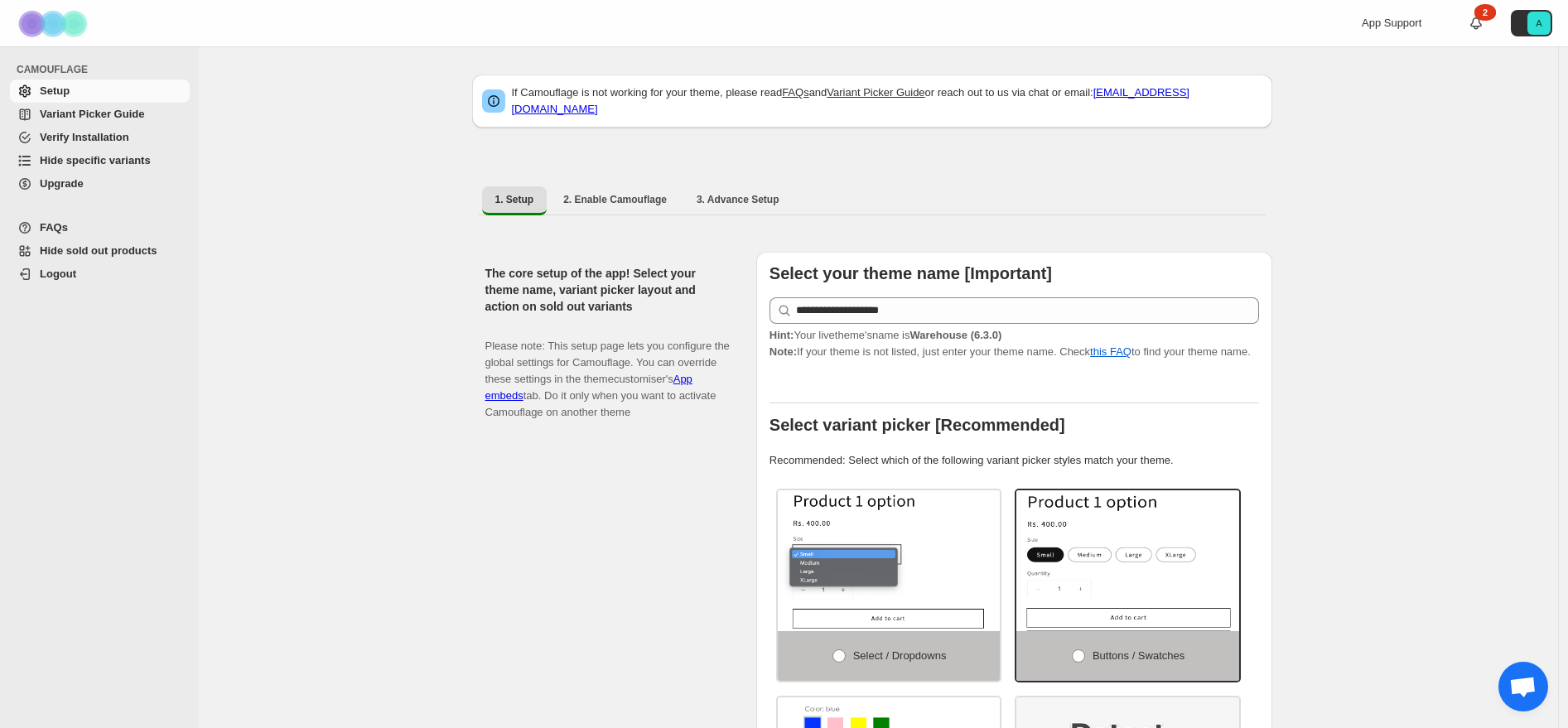
click at [123, 161] on span "Hide specific variants" at bounding box center [95, 160] width 111 height 13
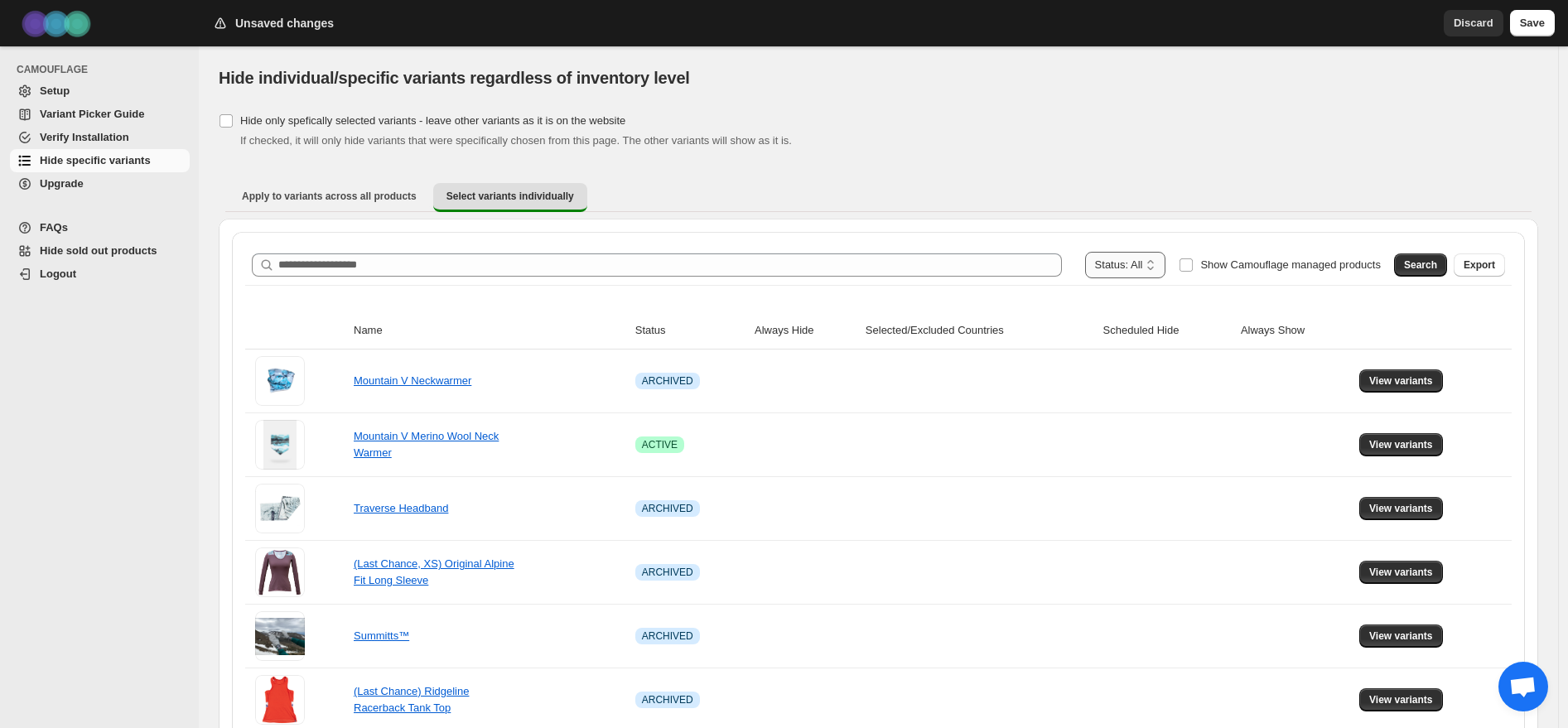
click at [1140, 268] on select "**********" at bounding box center [1126, 265] width 81 height 26
select select "******"
click at [1100, 252] on select "**********" at bounding box center [1126, 265] width 81 height 26
click at [1435, 271] on span "Search" at bounding box center [1420, 265] width 33 height 14
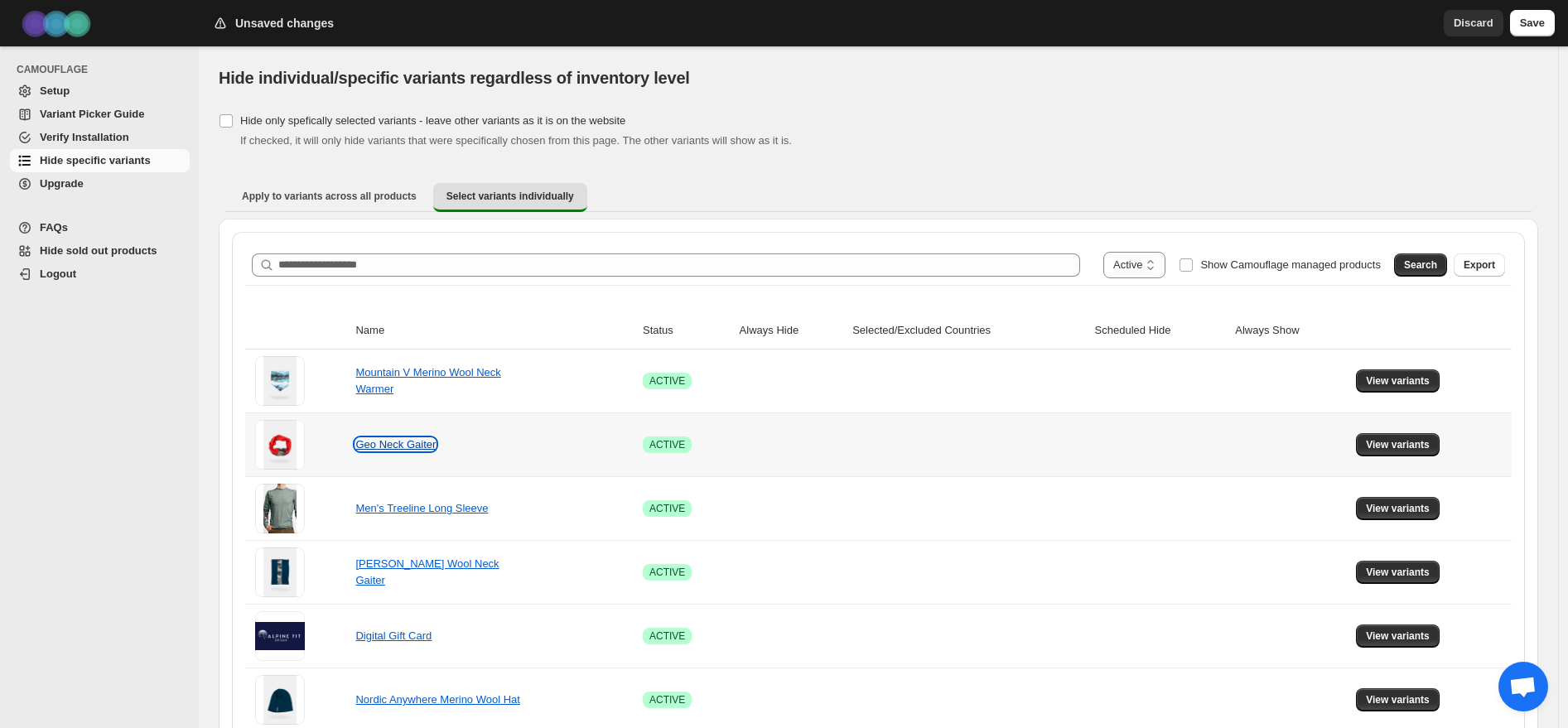
click at [396, 448] on link "Geo Neck Gaiter" at bounding box center [395, 444] width 80 height 13
click at [1375, 443] on span "View variants" at bounding box center [1397, 445] width 63 height 14
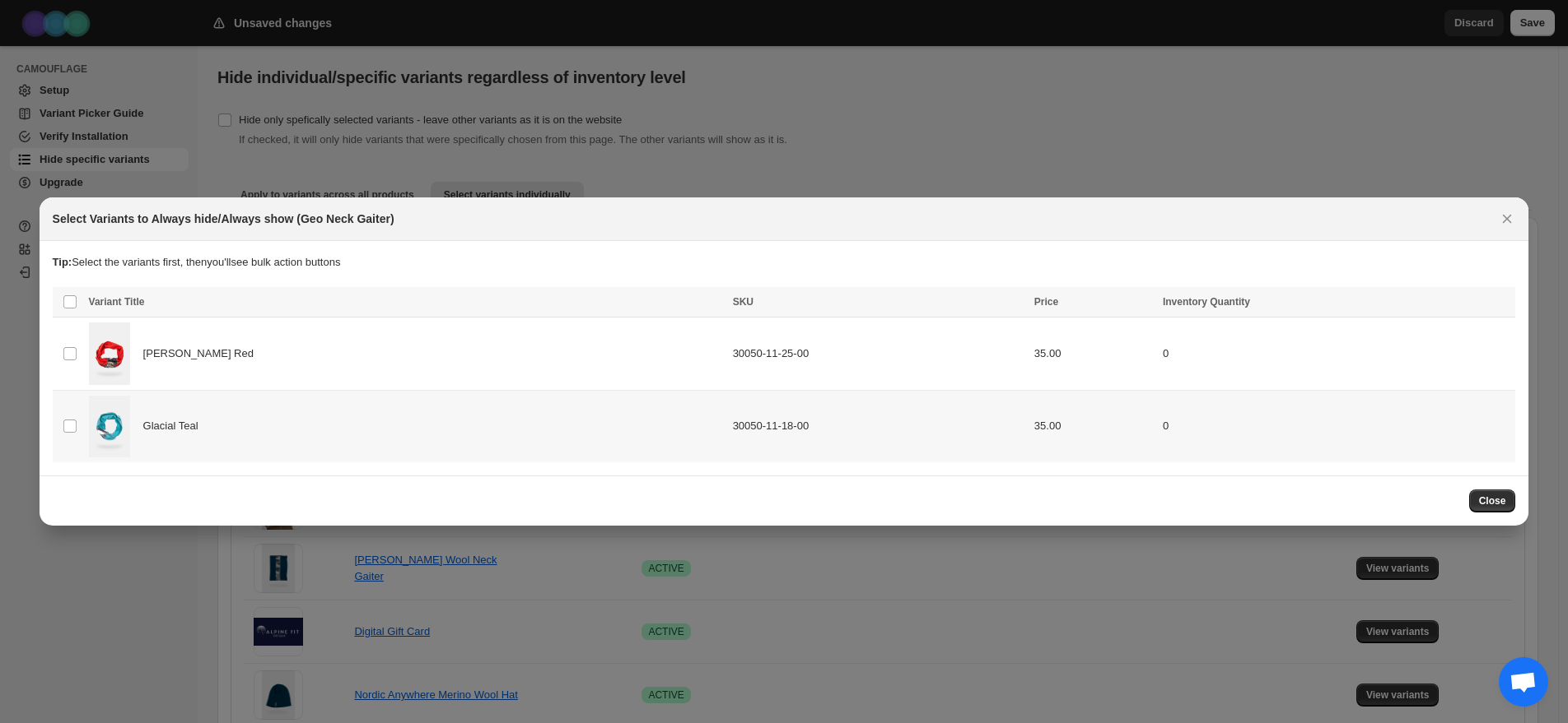
click at [78, 429] on td "Select product variant" at bounding box center [68, 427] width 31 height 72
click at [1137, 306] on span "Always hide" at bounding box center [1146, 304] width 57 height 13
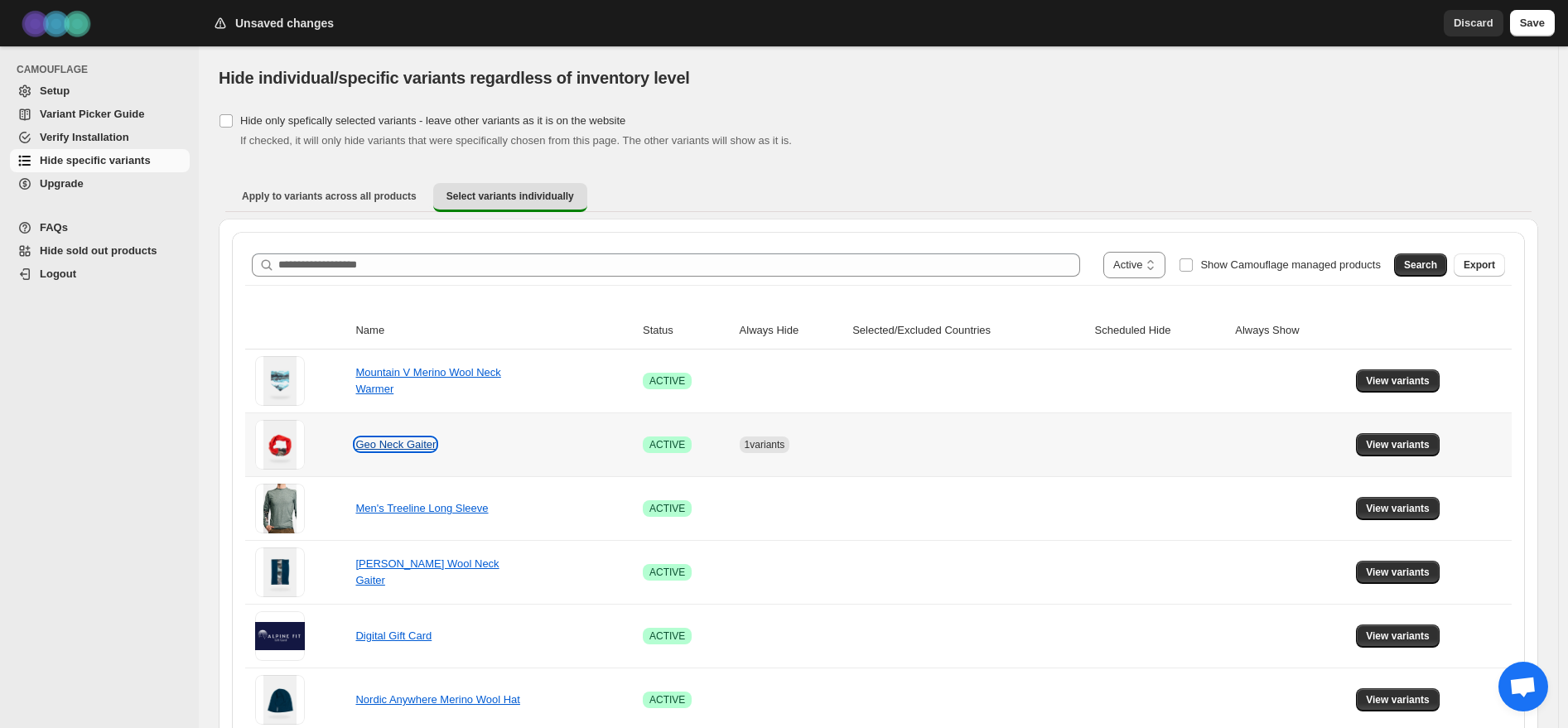
click at [396, 448] on link "Geo Neck Gaiter" at bounding box center [395, 444] width 80 height 13
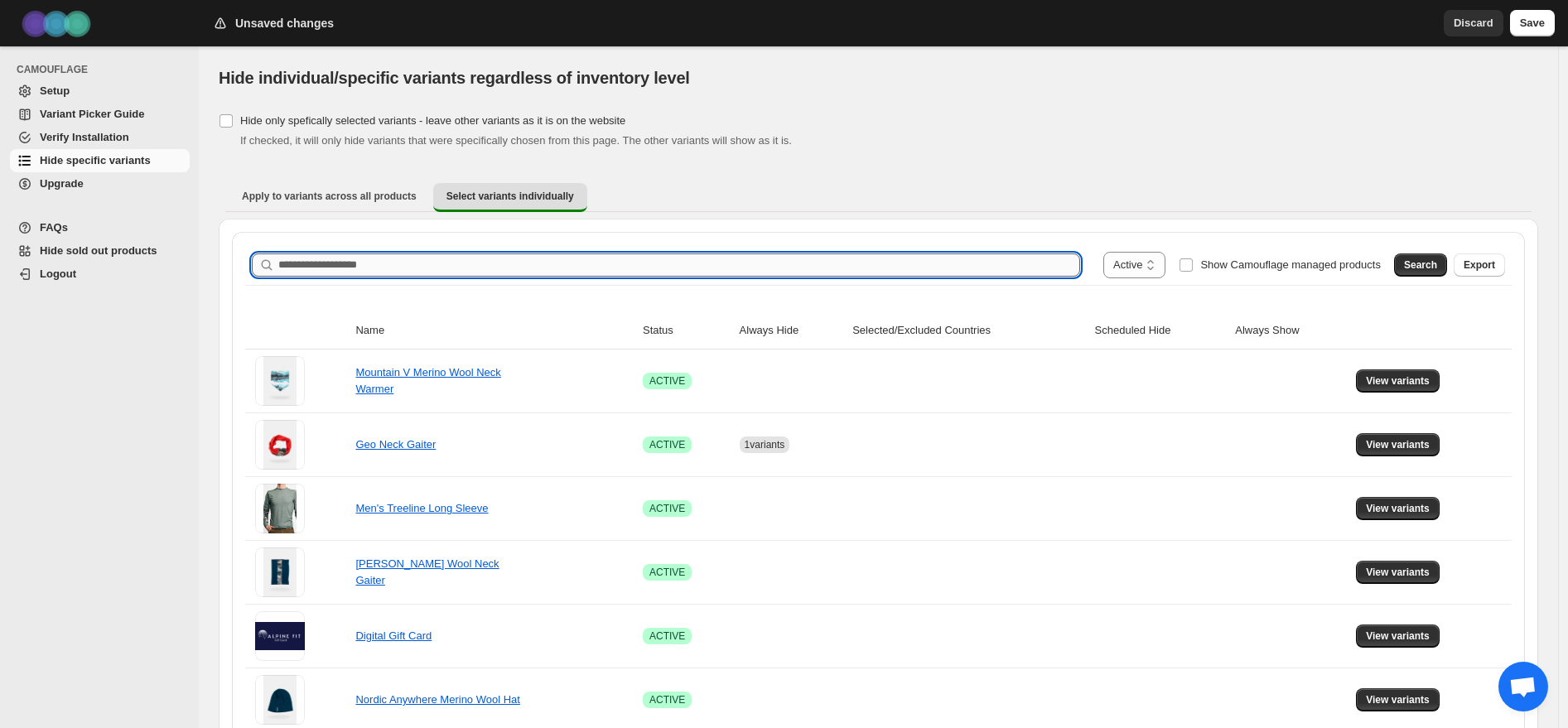
click at [360, 265] on input "Search product name" at bounding box center [679, 265] width 802 height 23
type input "*******"
click at [1429, 265] on span "Search" at bounding box center [1420, 265] width 33 height 14
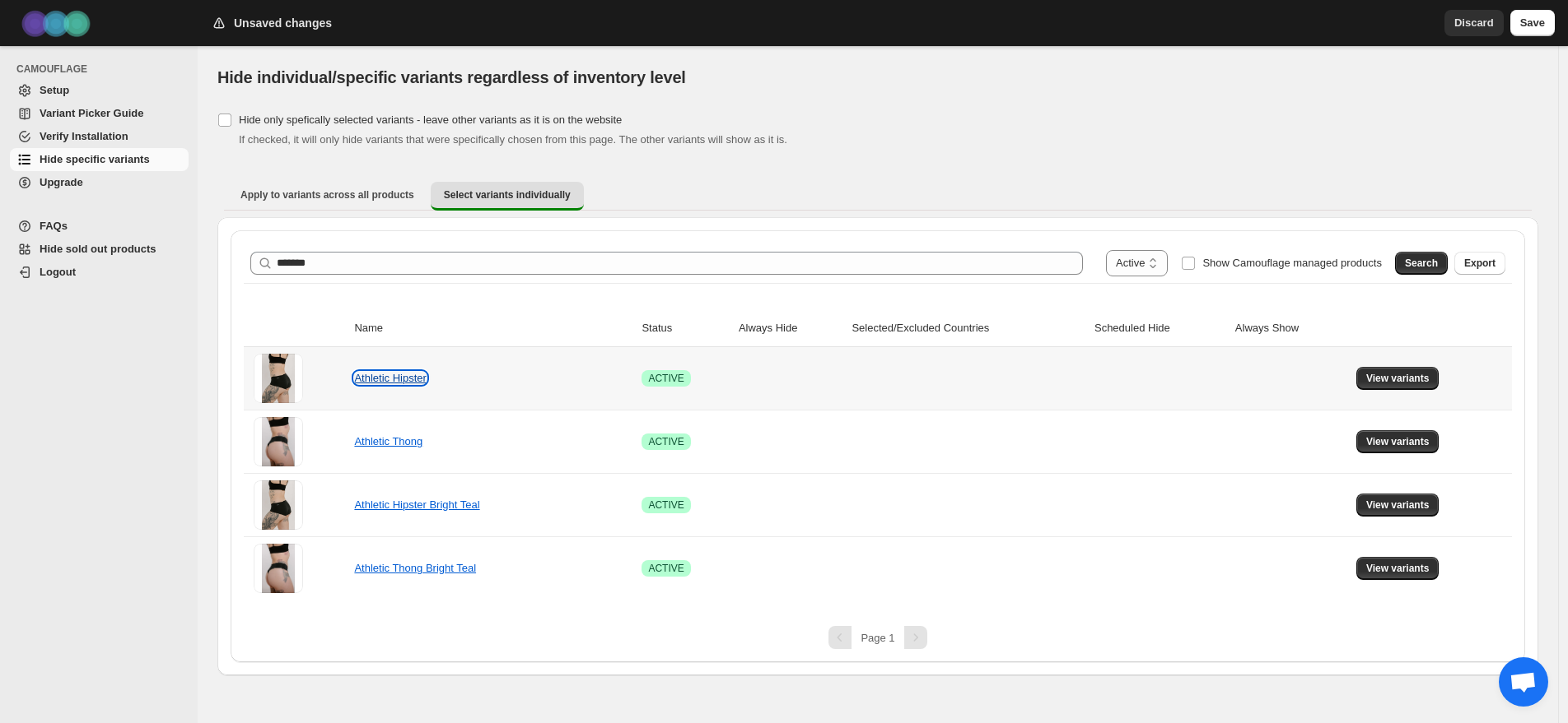
click at [396, 378] on link "Athletic Hipster" at bounding box center [389, 378] width 71 height 13
click at [1386, 375] on span "View variants" at bounding box center [1397, 379] width 63 height 13
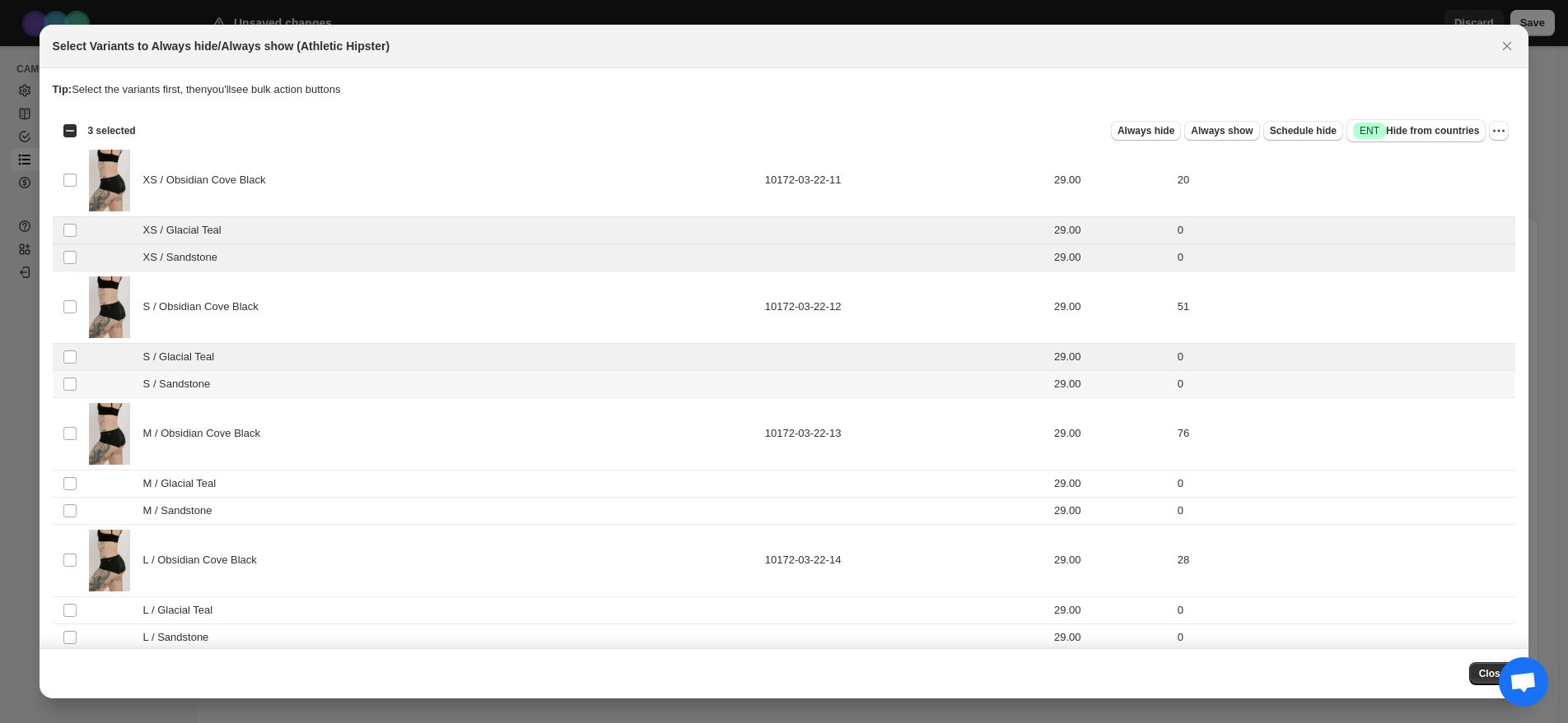
click at [71, 394] on td "Select product variant" at bounding box center [68, 384] width 31 height 27
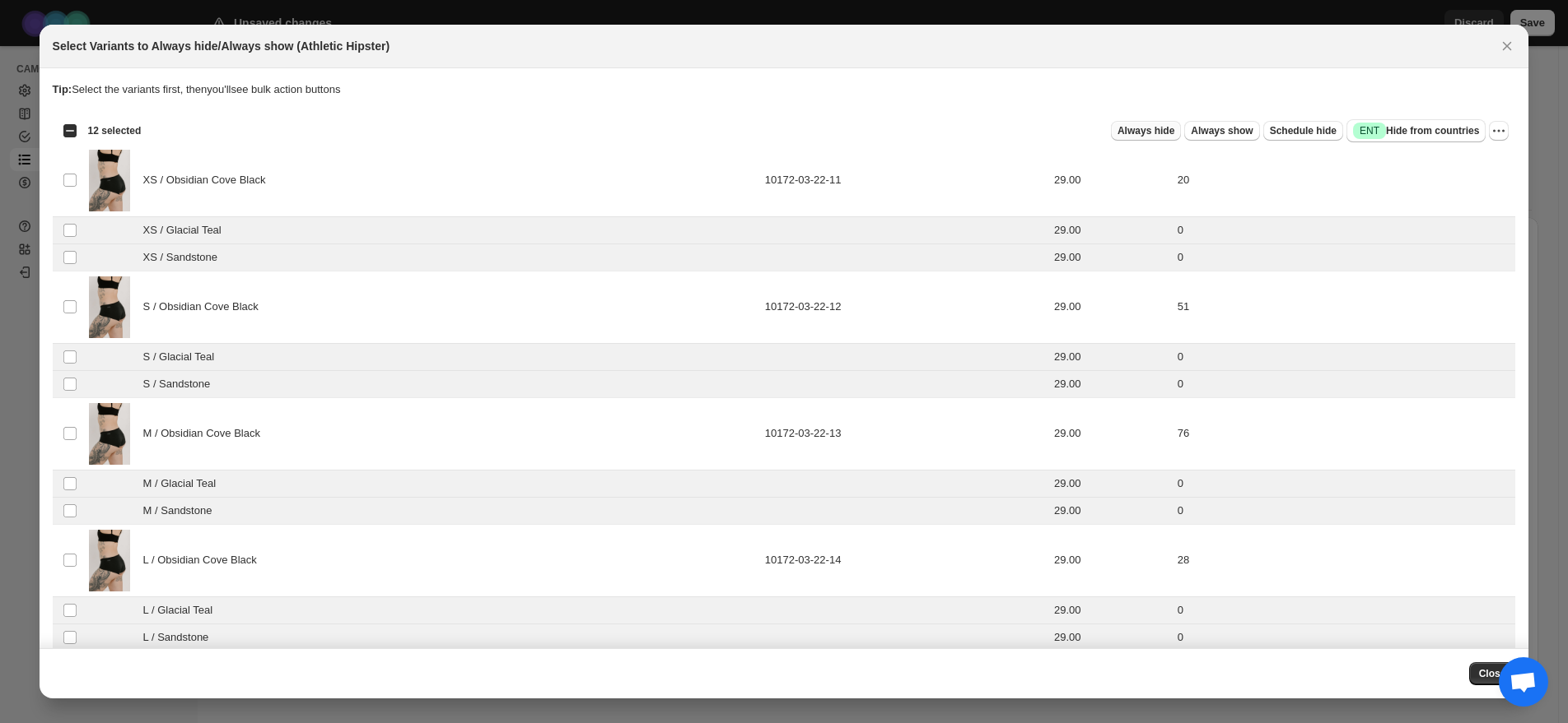
click at [1148, 128] on span "Always hide" at bounding box center [1146, 131] width 57 height 13
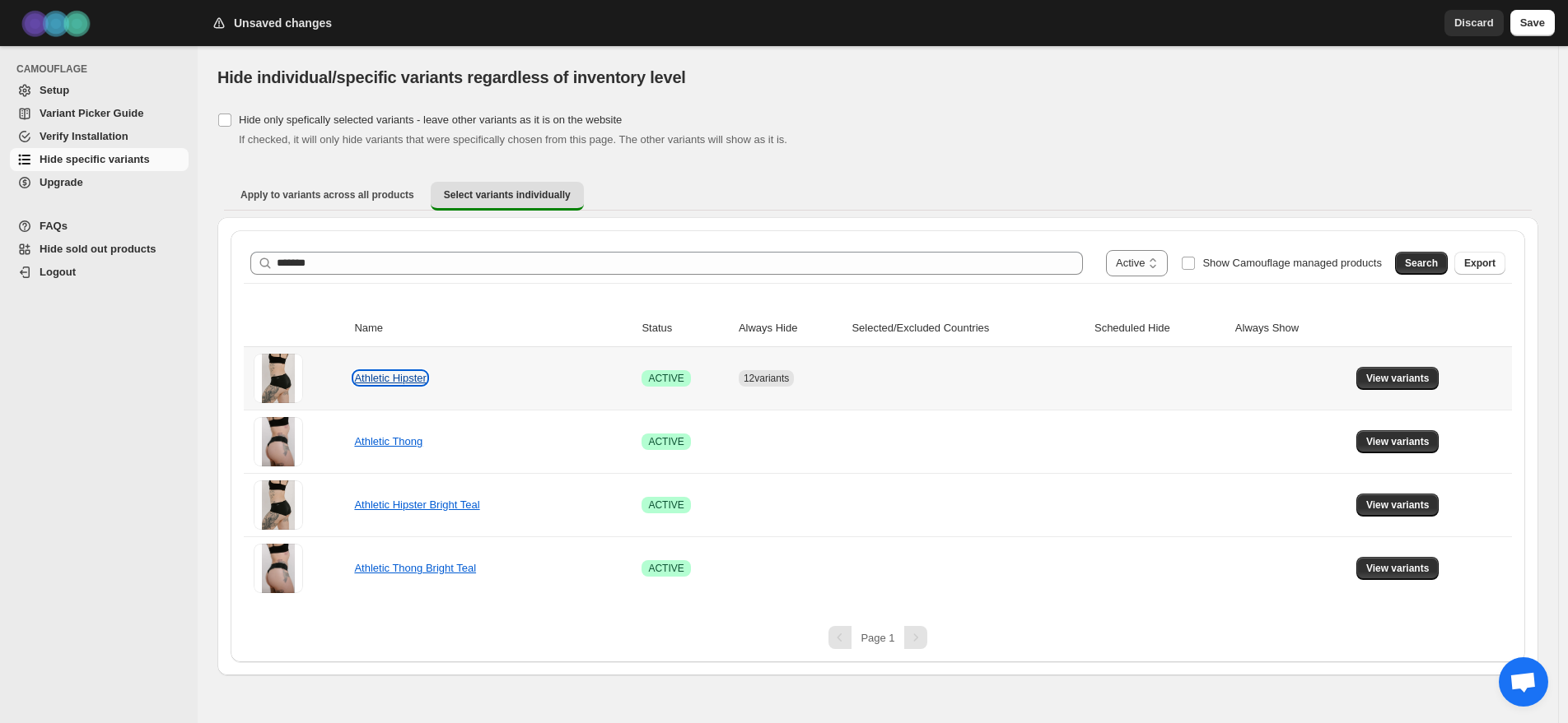
click at [407, 375] on link "Athletic Hipster" at bounding box center [389, 378] width 71 height 13
click at [1402, 380] on span "View variants" at bounding box center [1397, 379] width 63 height 13
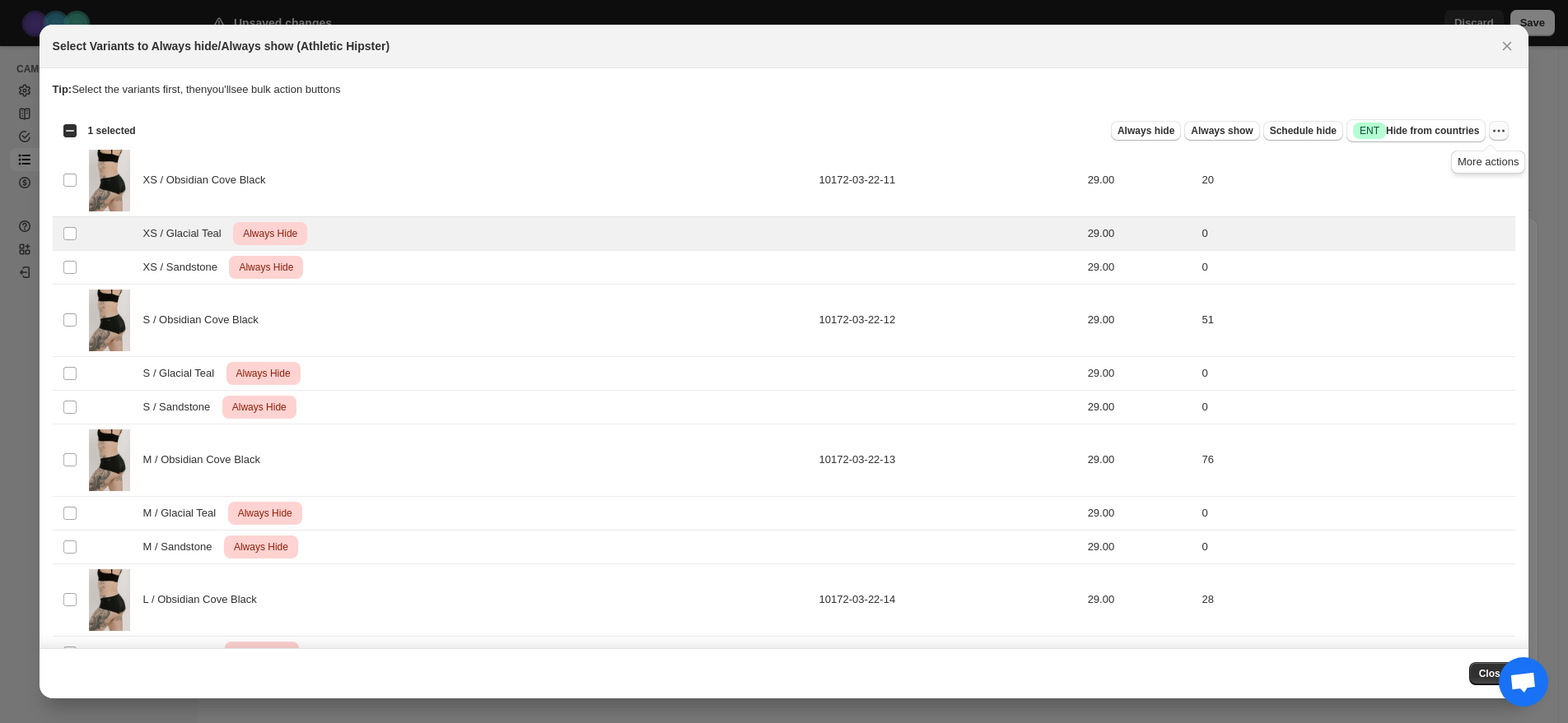
click at [1492, 136] on icon "More actions" at bounding box center [1499, 131] width 17 height 17
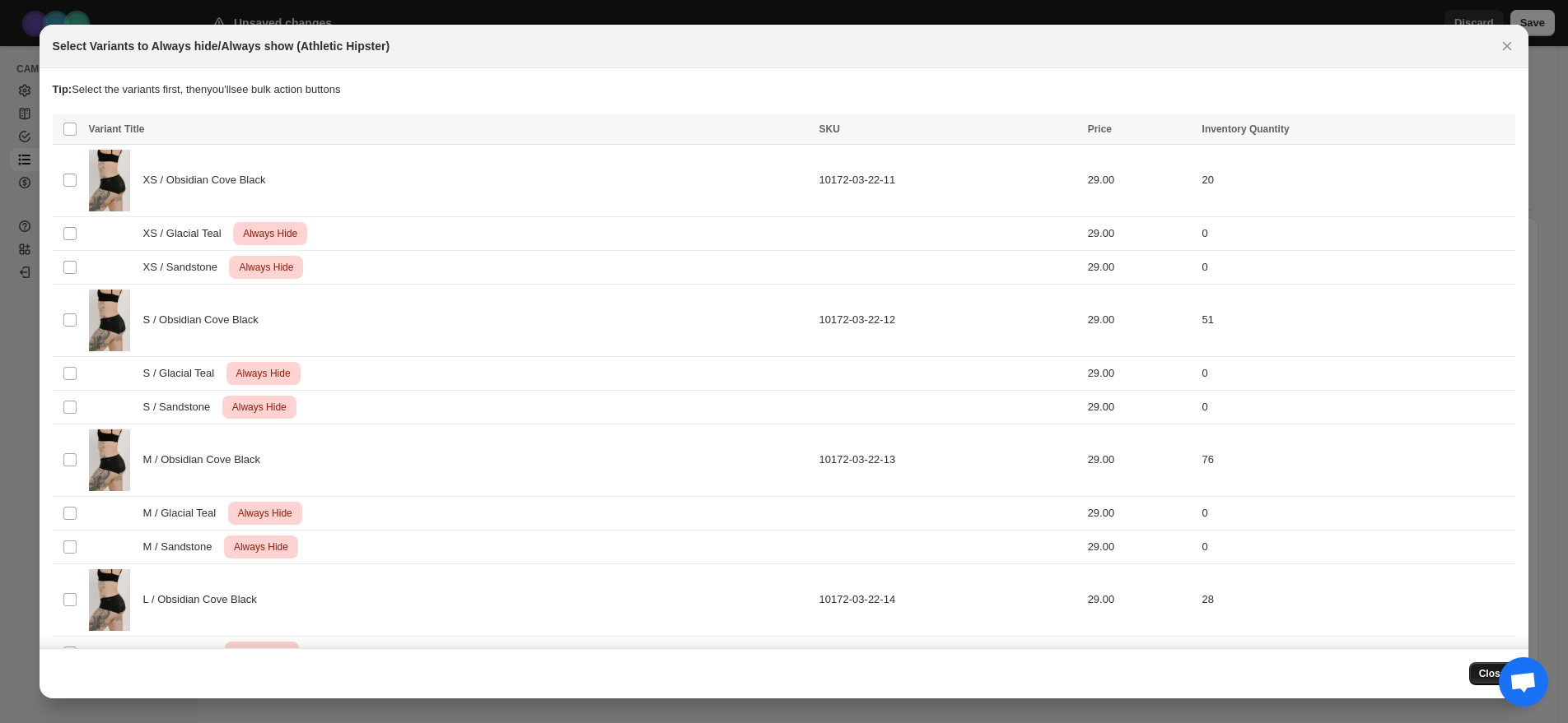
click at [1476, 673] on button "Close" at bounding box center [1492, 673] width 47 height 23
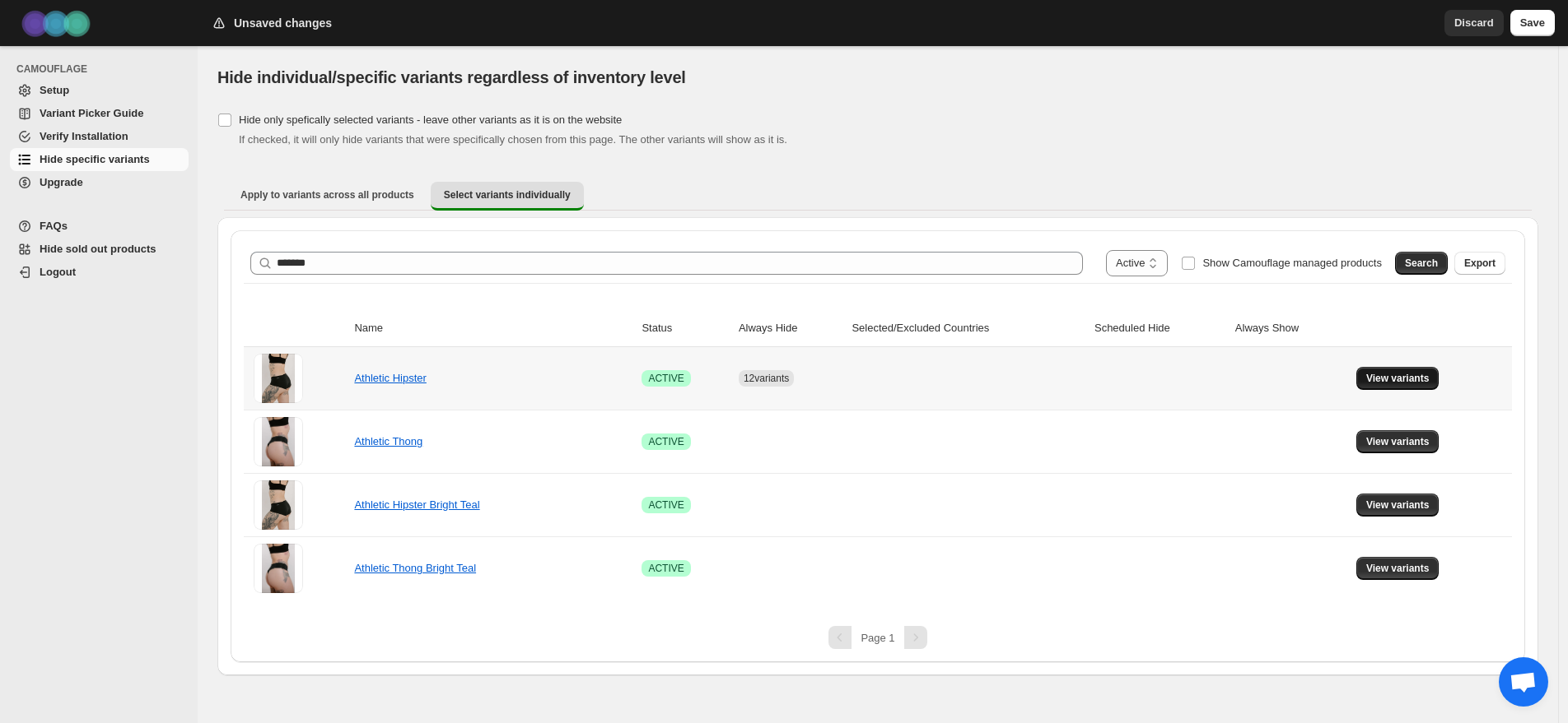
click at [1386, 385] on button "View variants" at bounding box center [1397, 378] width 83 height 23
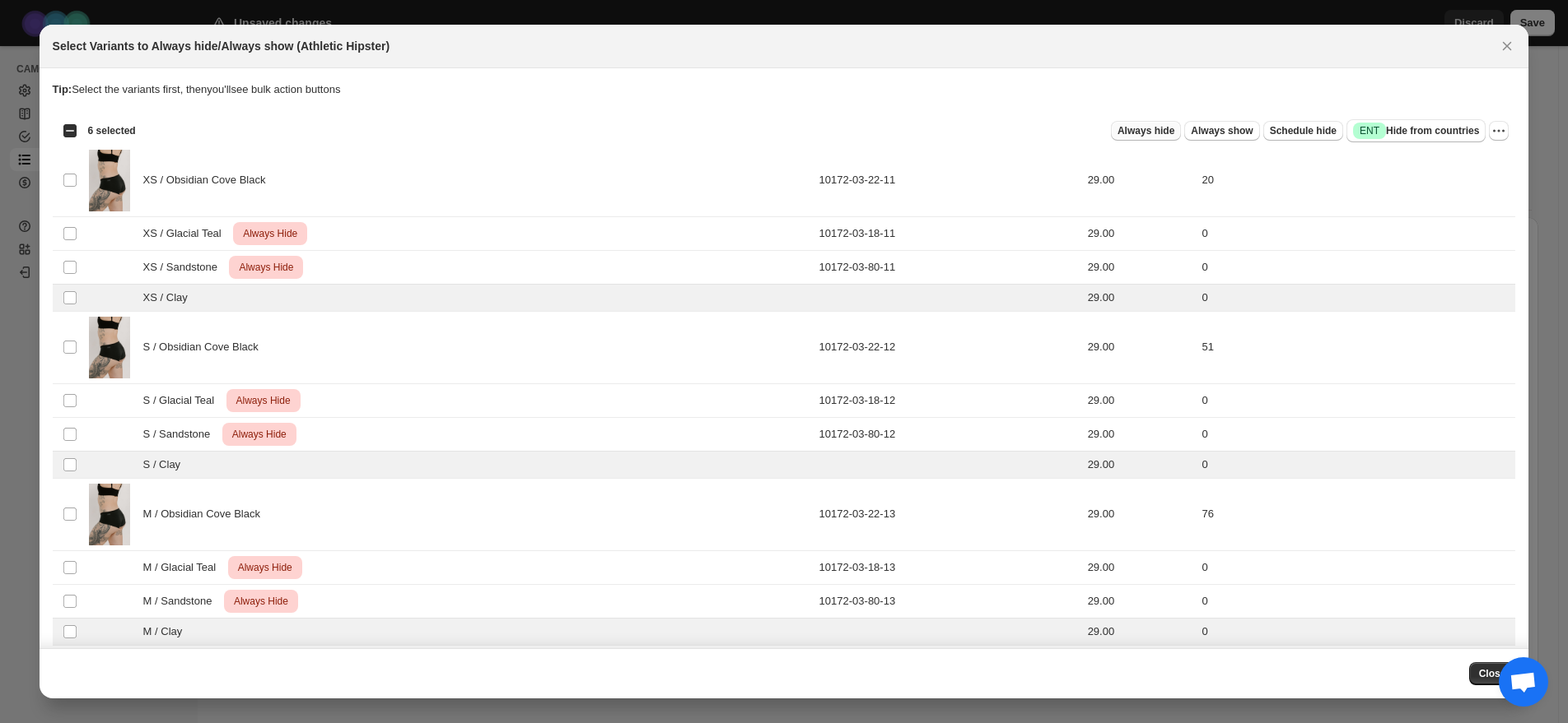
click at [1137, 132] on span "Always hide" at bounding box center [1146, 131] width 57 height 13
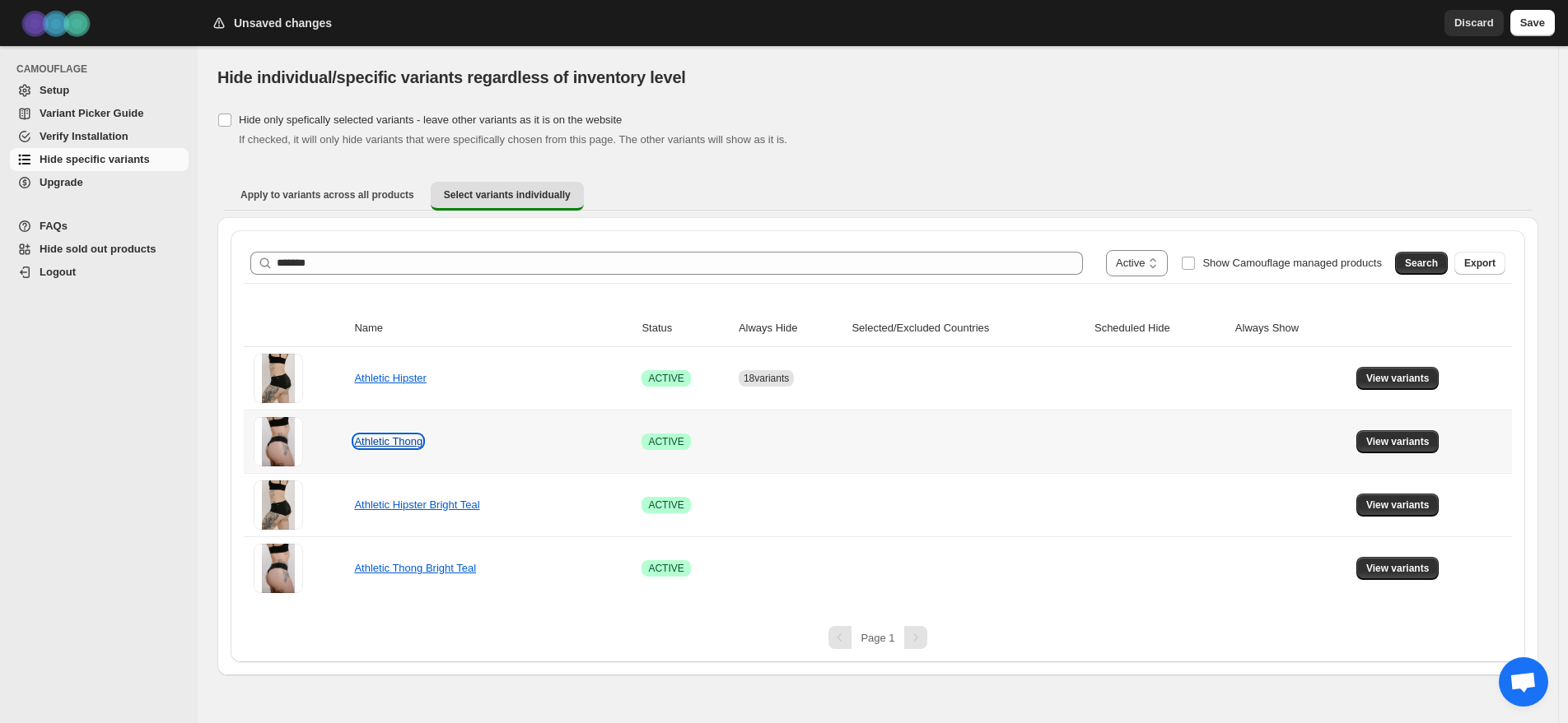
click at [402, 446] on link "Athletic Thong" at bounding box center [387, 441] width 68 height 13
click at [1418, 439] on span "View variants" at bounding box center [1397, 442] width 63 height 13
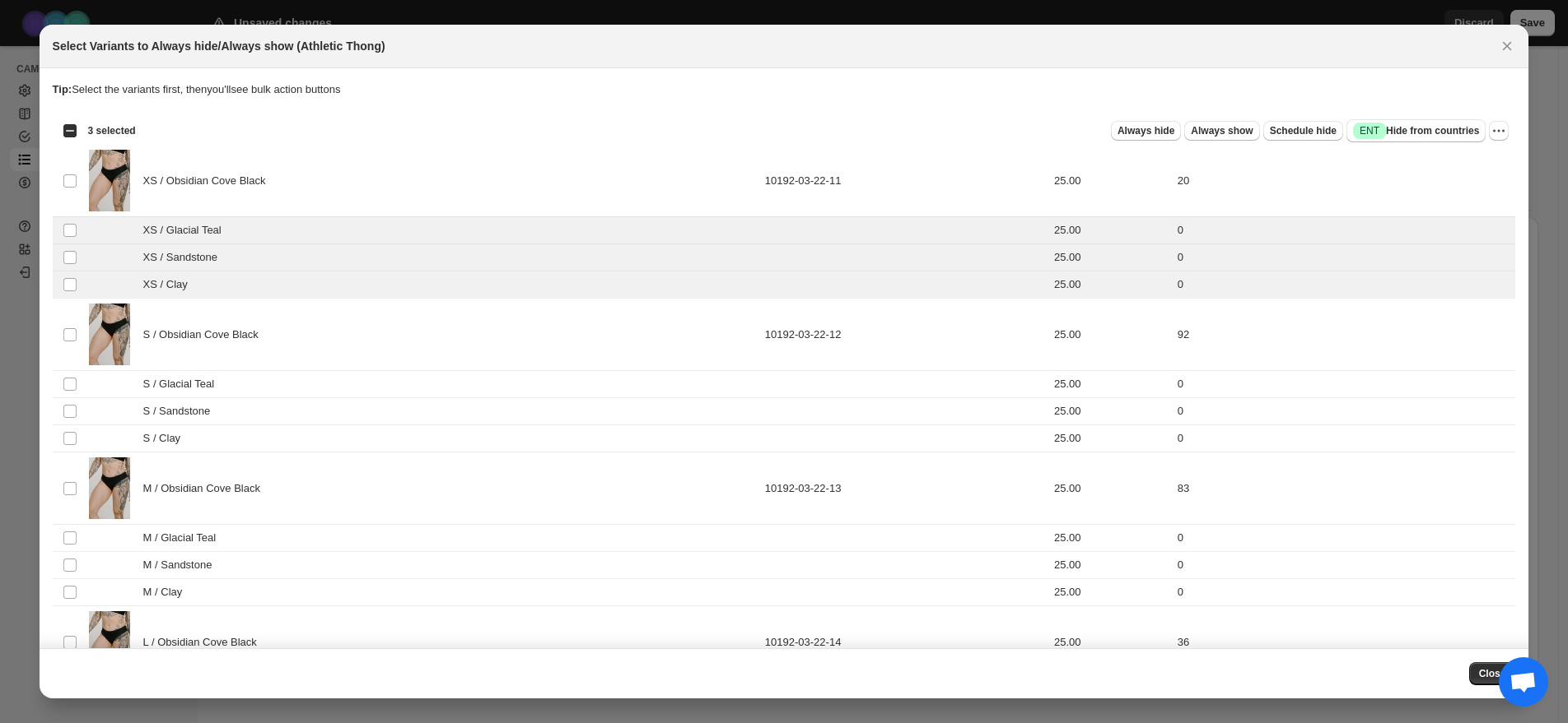
click at [71, 130] on div "Select all 24 product variants 3 selected" at bounding box center [98, 131] width 73 height 15
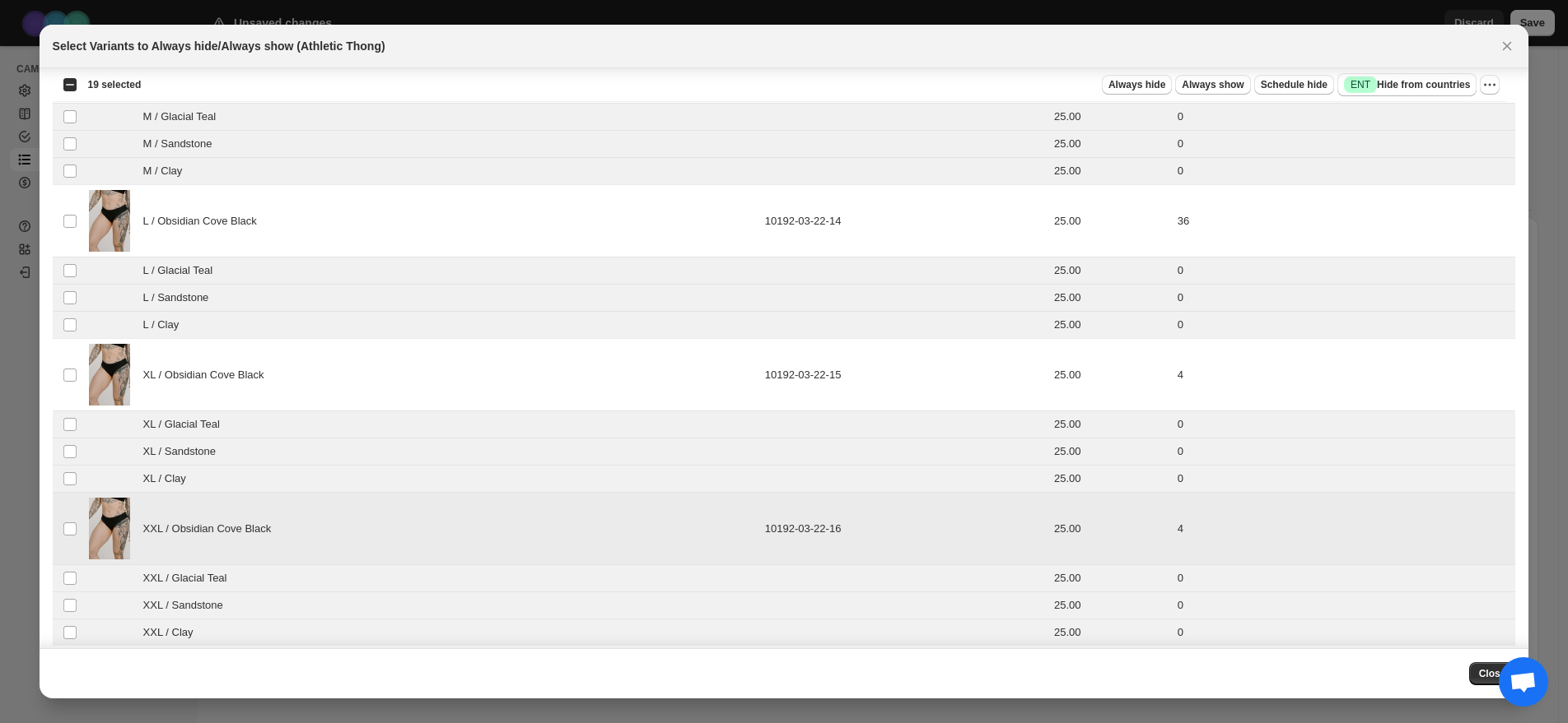
scroll to position [432, 0]
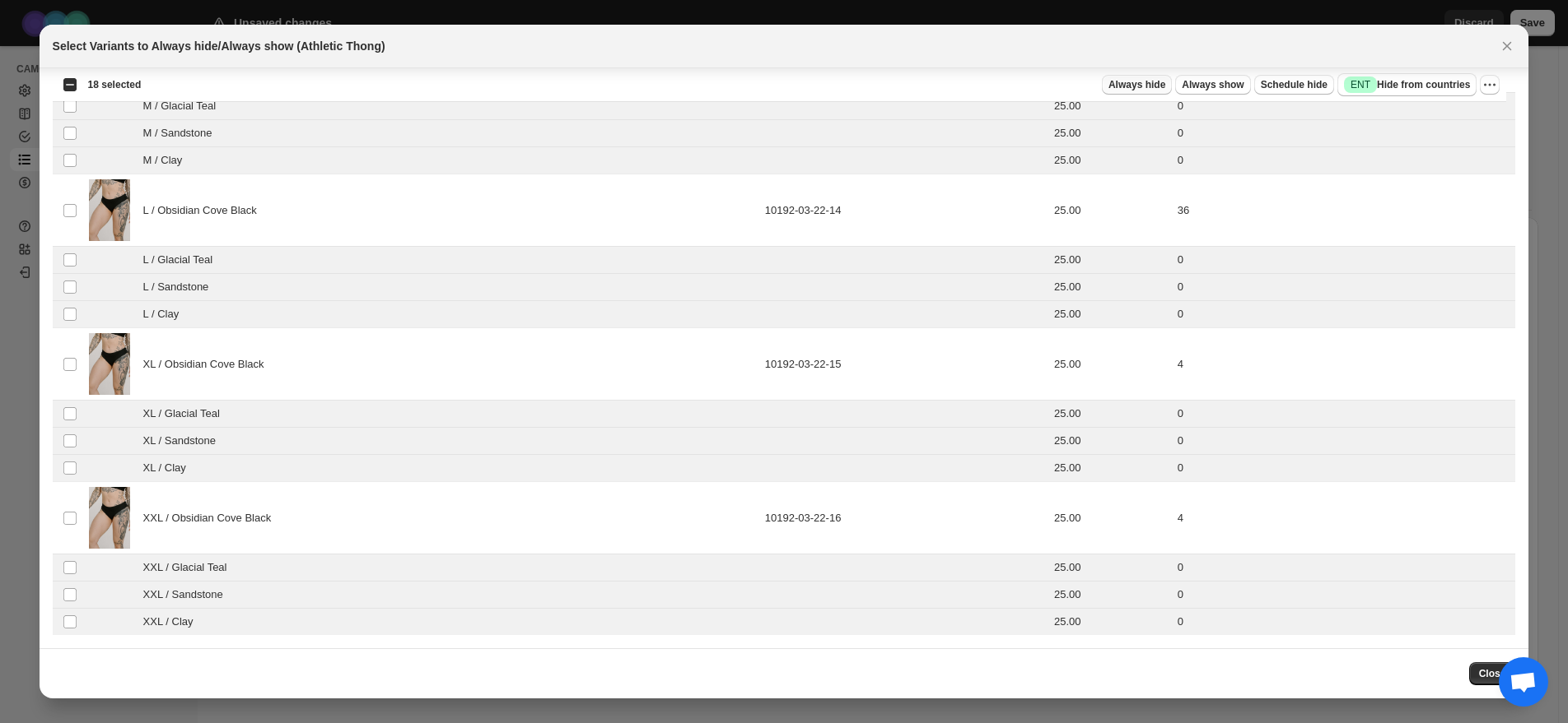
click at [1116, 81] on span "Always hide" at bounding box center [1137, 85] width 57 height 13
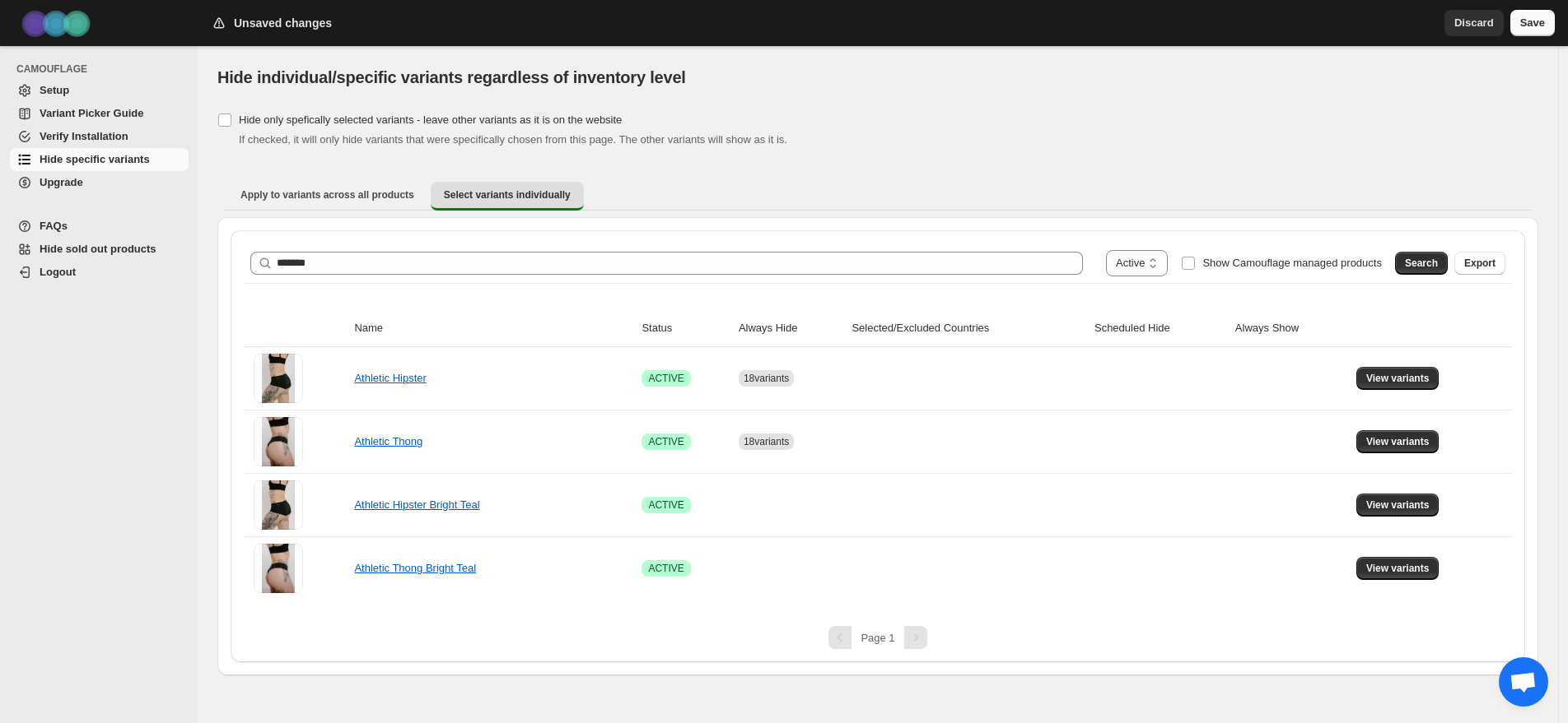
click at [1537, 25] on span "Save" at bounding box center [1532, 24] width 24 height 17
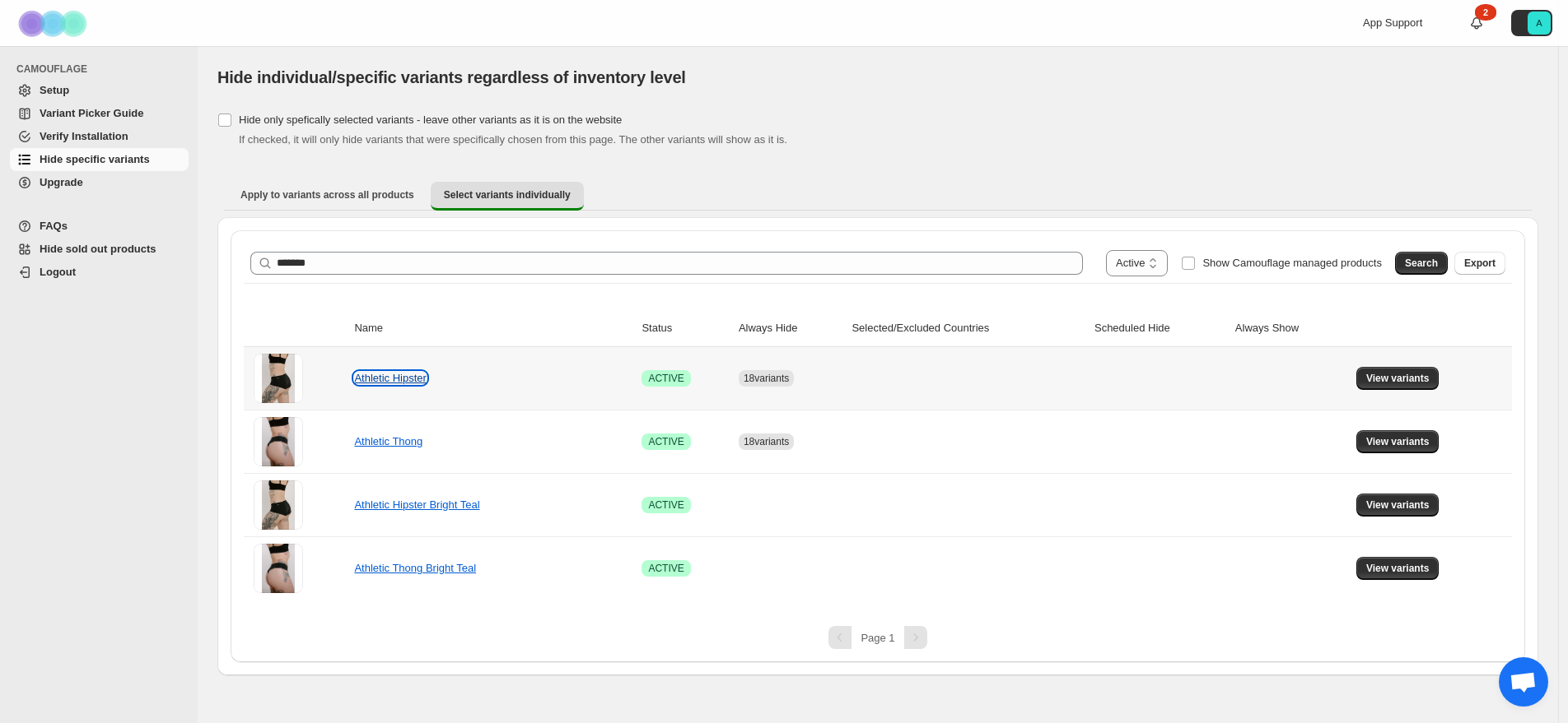
click at [376, 380] on link "Athletic Hipster" at bounding box center [389, 378] width 71 height 13
click at [78, 113] on span "Variant Picker Guide" at bounding box center [91, 113] width 103 height 13
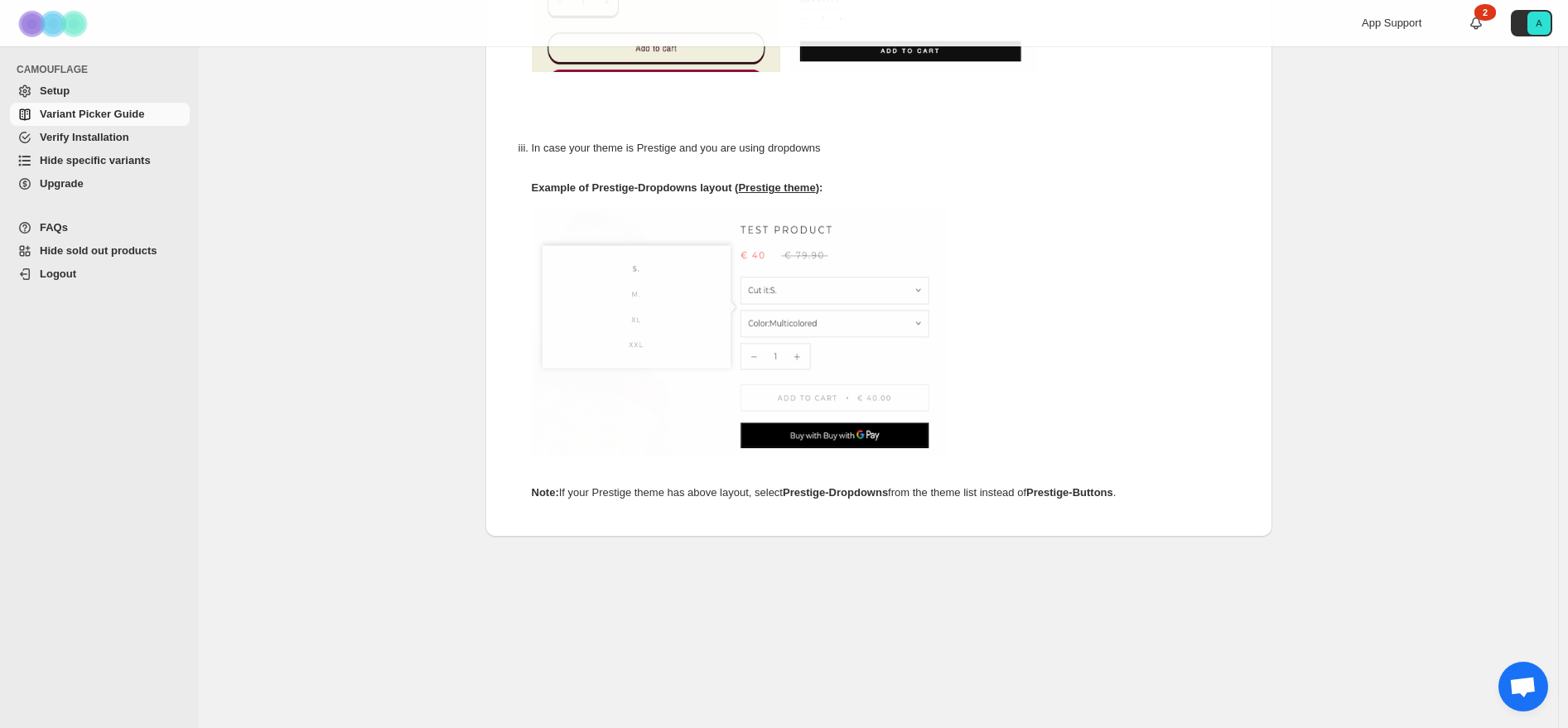
scroll to position [865, 0]
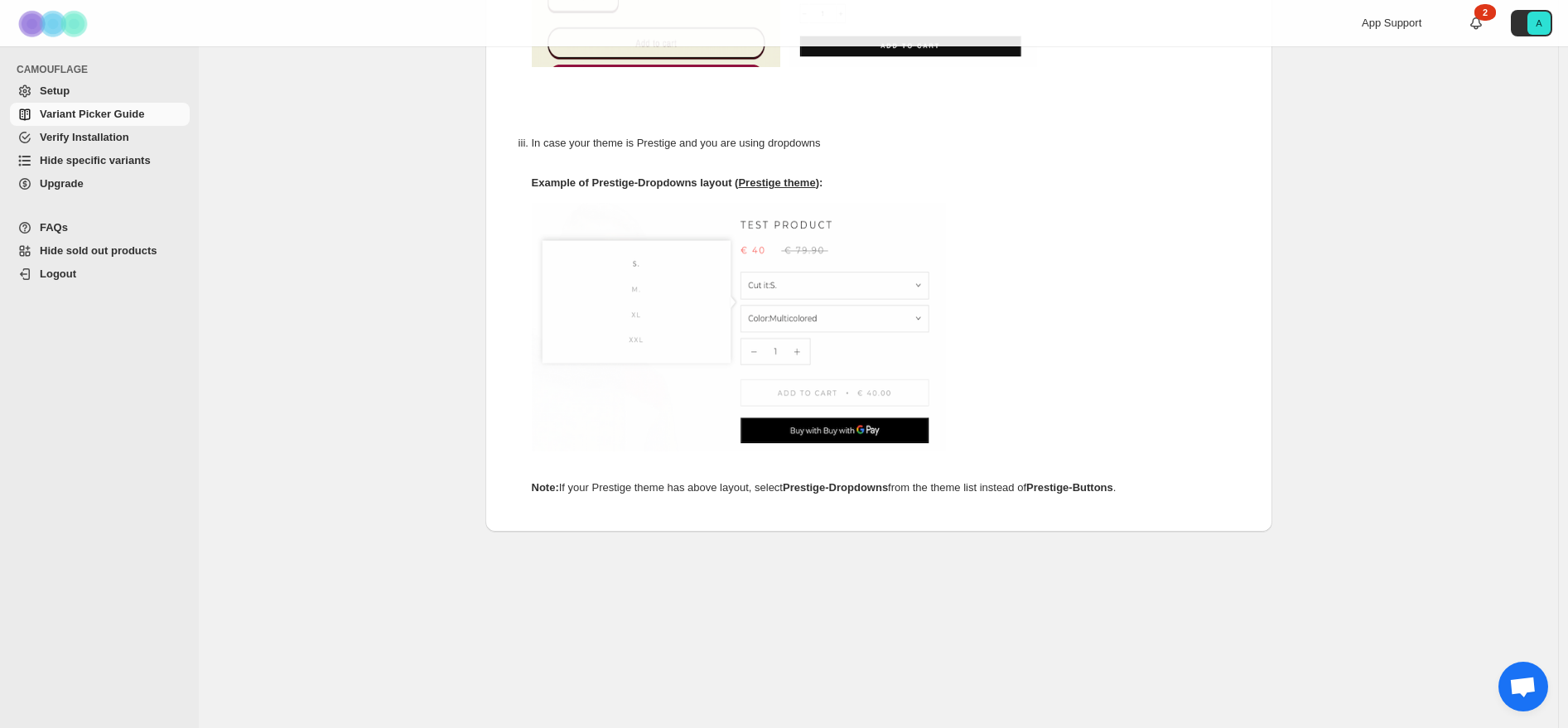
click at [91, 164] on span "Hide specific variants" at bounding box center [95, 160] width 111 height 13
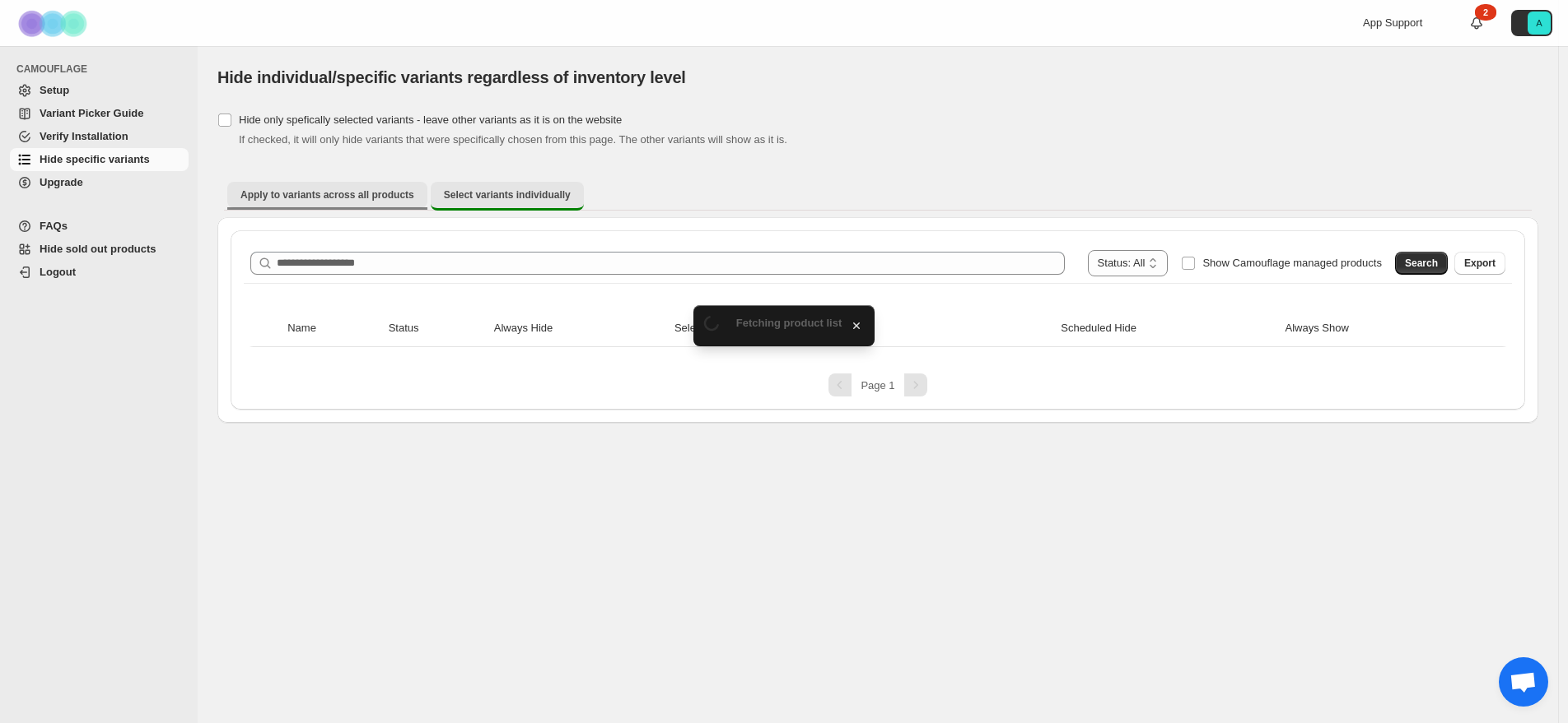
click at [310, 196] on span "Apply to variants across all products" at bounding box center [327, 195] width 174 height 13
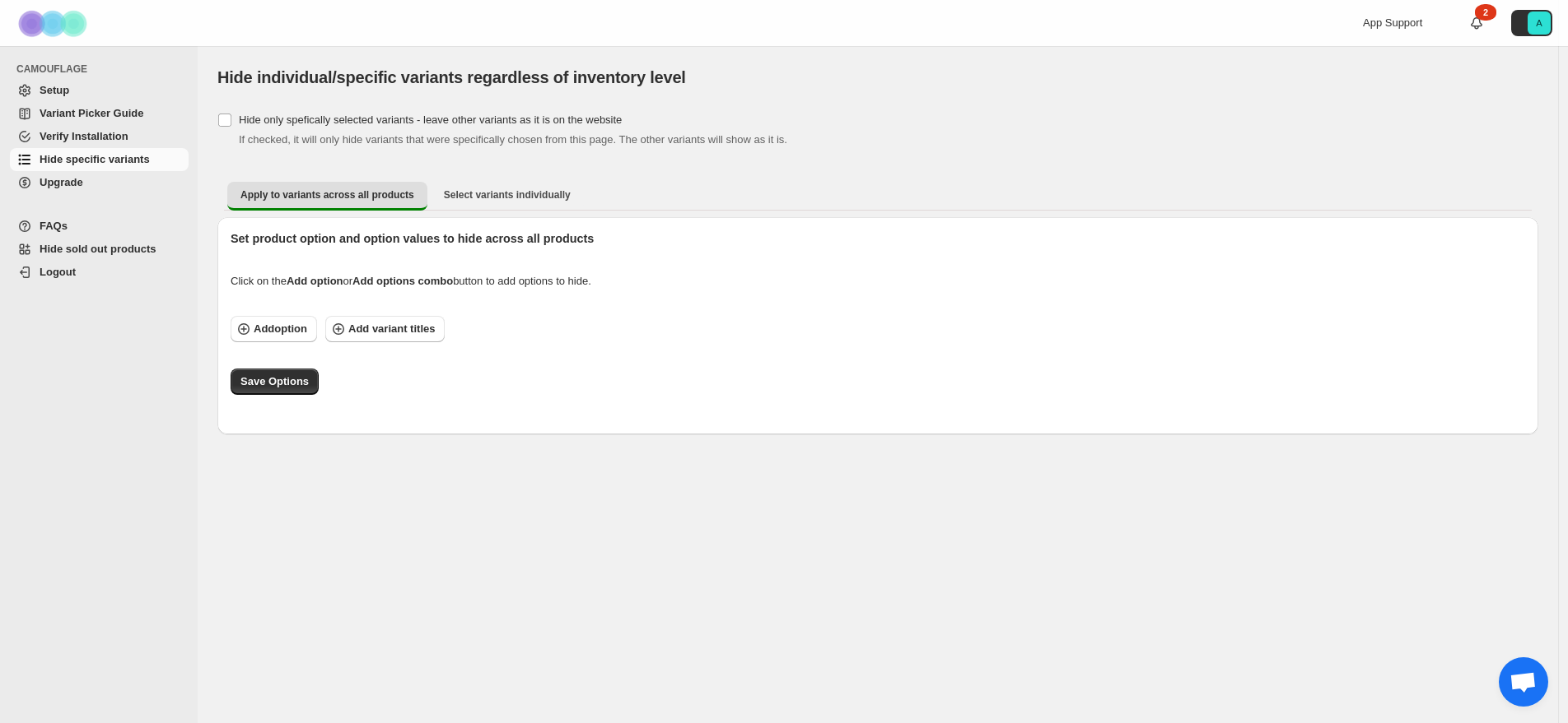
click at [66, 224] on span "FAQs" at bounding box center [112, 227] width 145 height 17
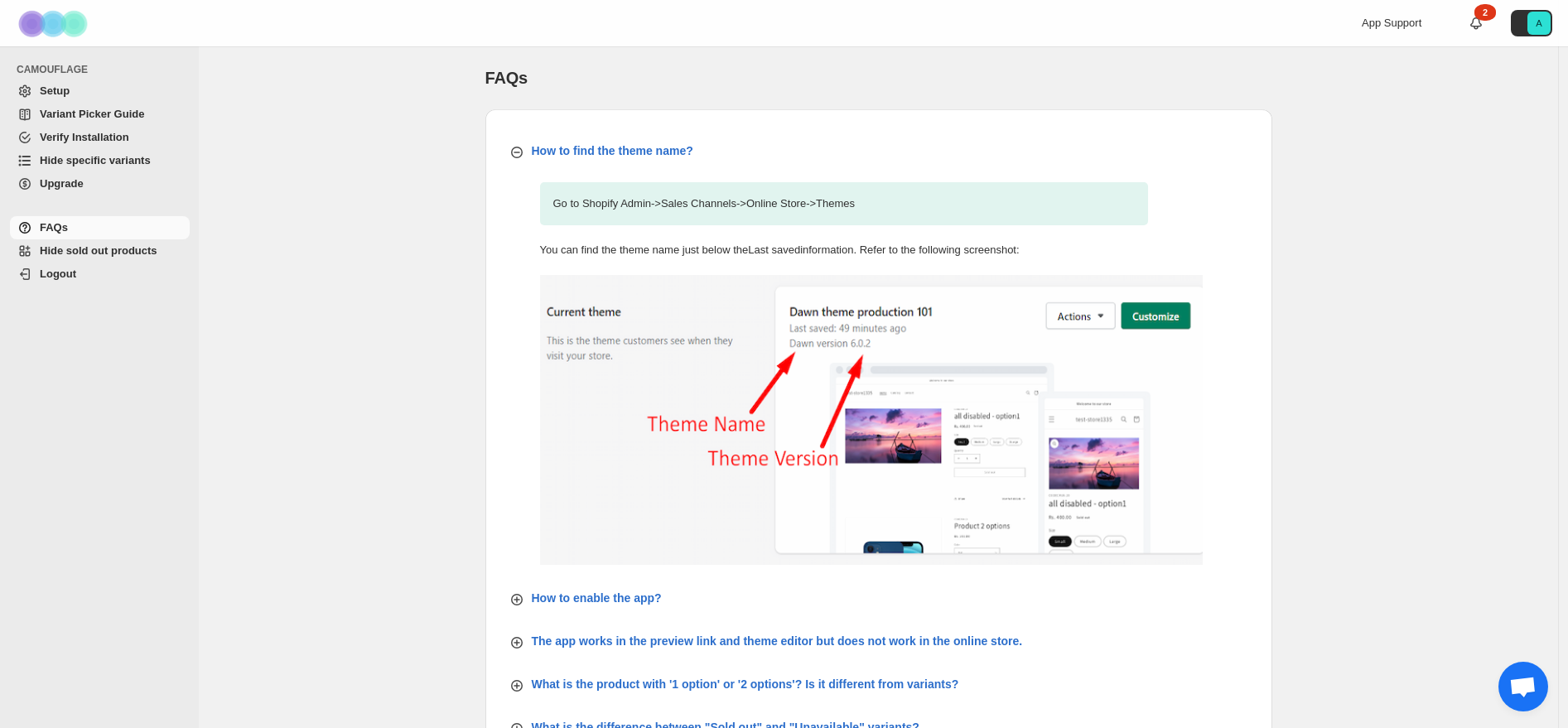
click at [1407, 25] on span "App Support" at bounding box center [1391, 23] width 60 height 13
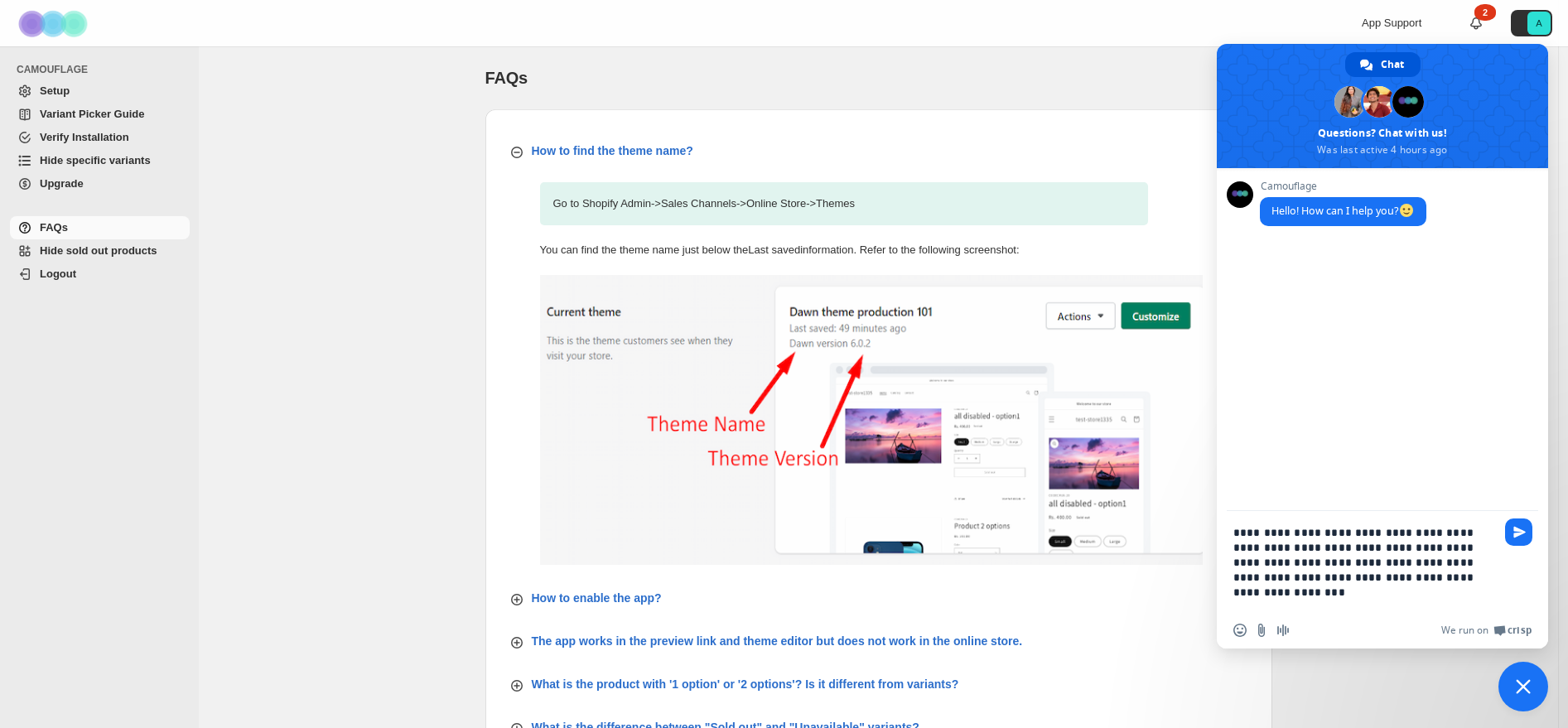
click at [1288, 580] on textarea "**********" at bounding box center [1366, 562] width 265 height 101
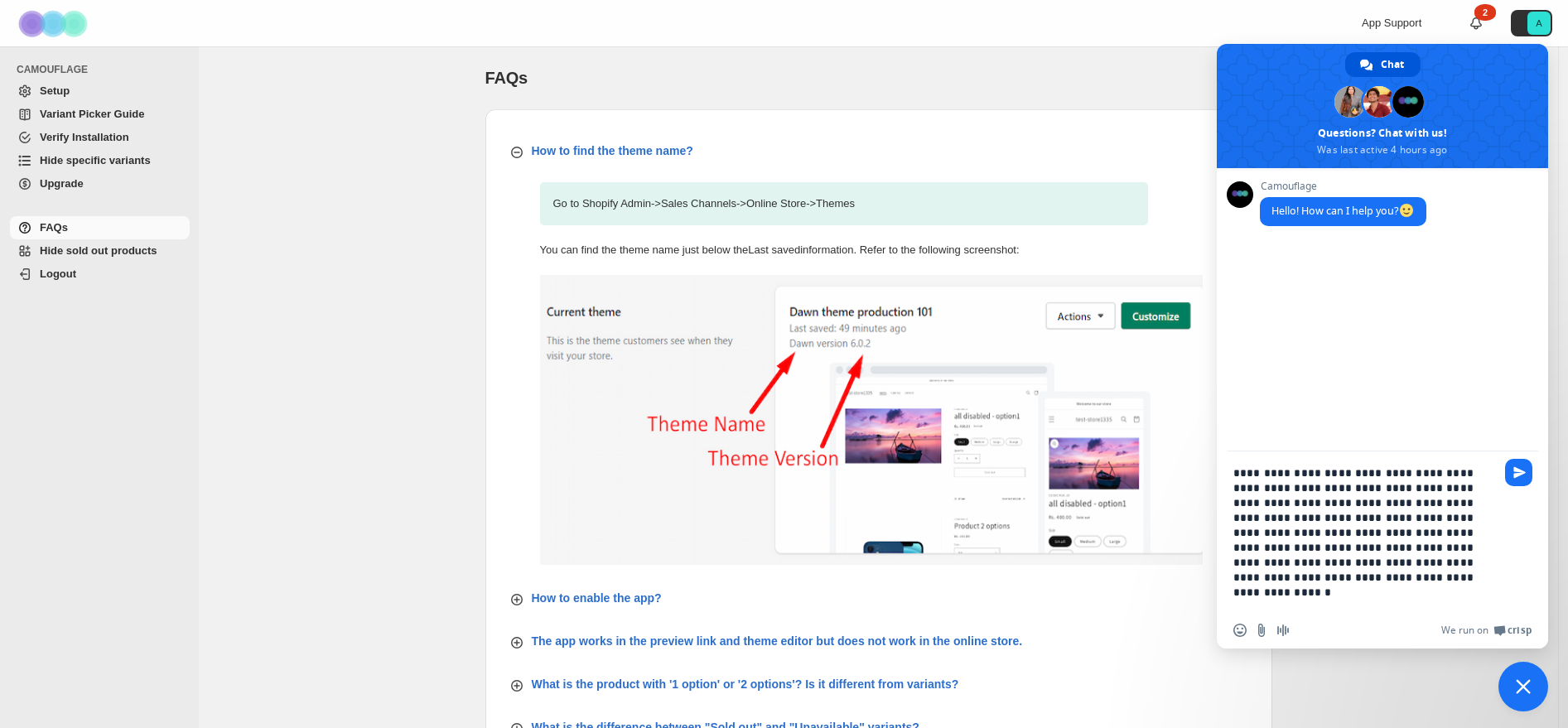
type textarea "**********"
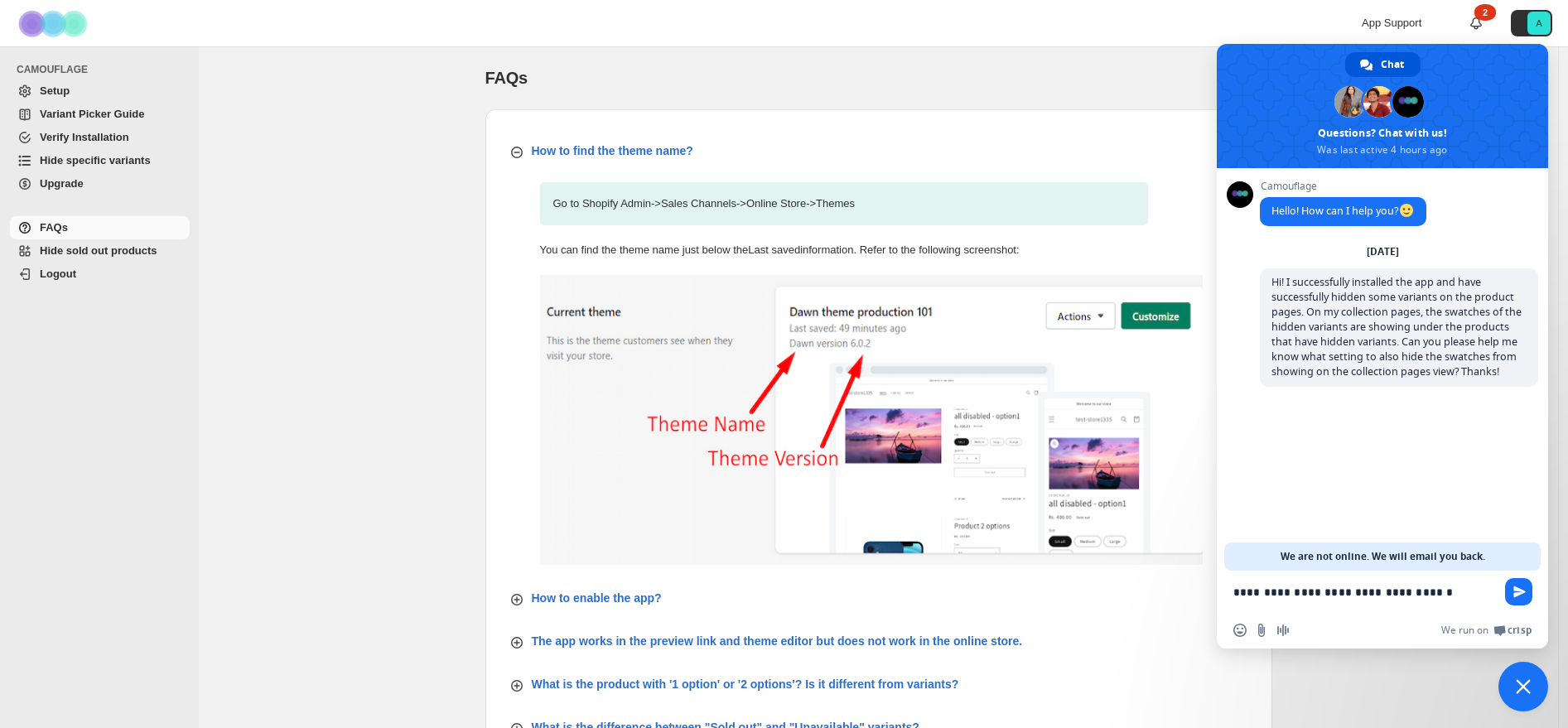
type textarea "**********"
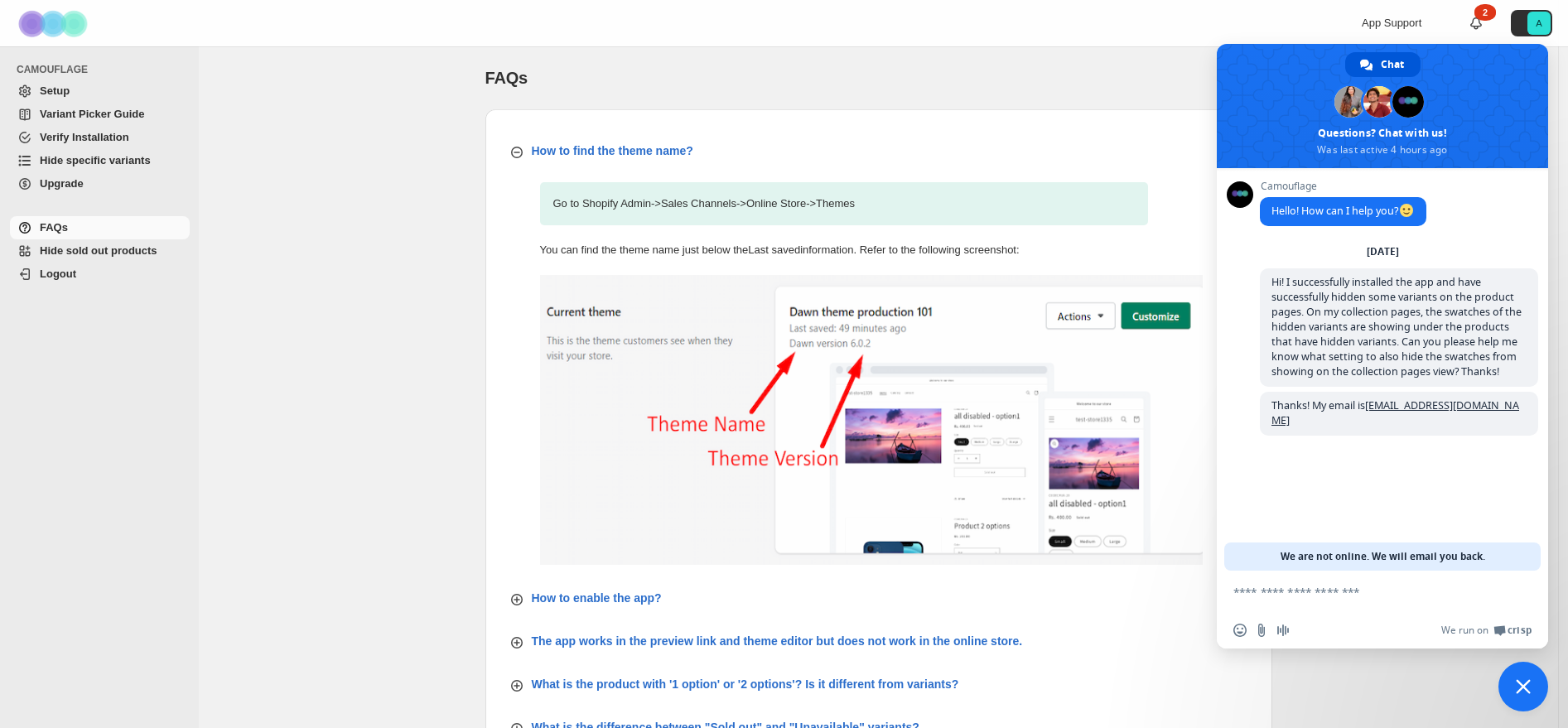
click at [64, 90] on span "Setup" at bounding box center [54, 90] width 30 height 13
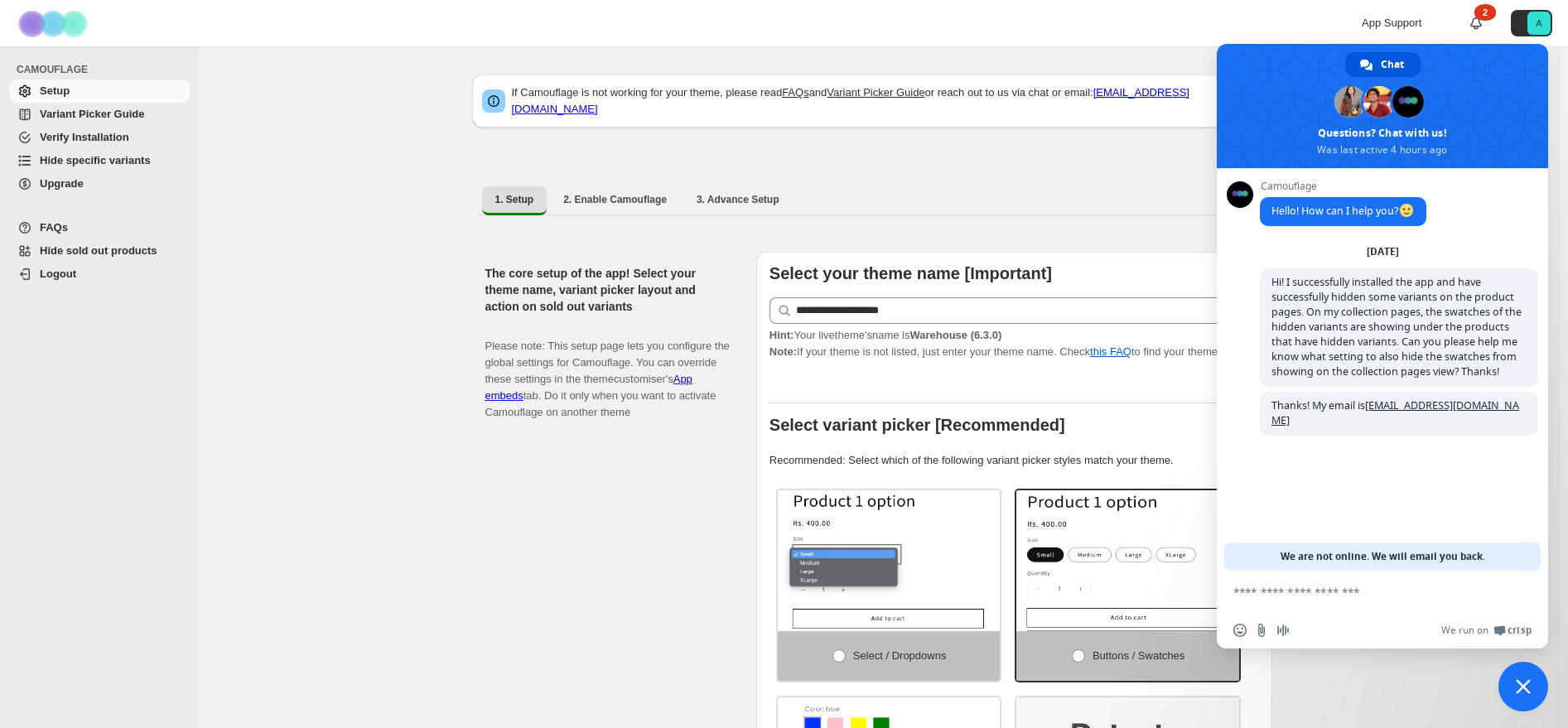
click at [63, 182] on span "Upgrade" at bounding box center [62, 183] width 44 height 13
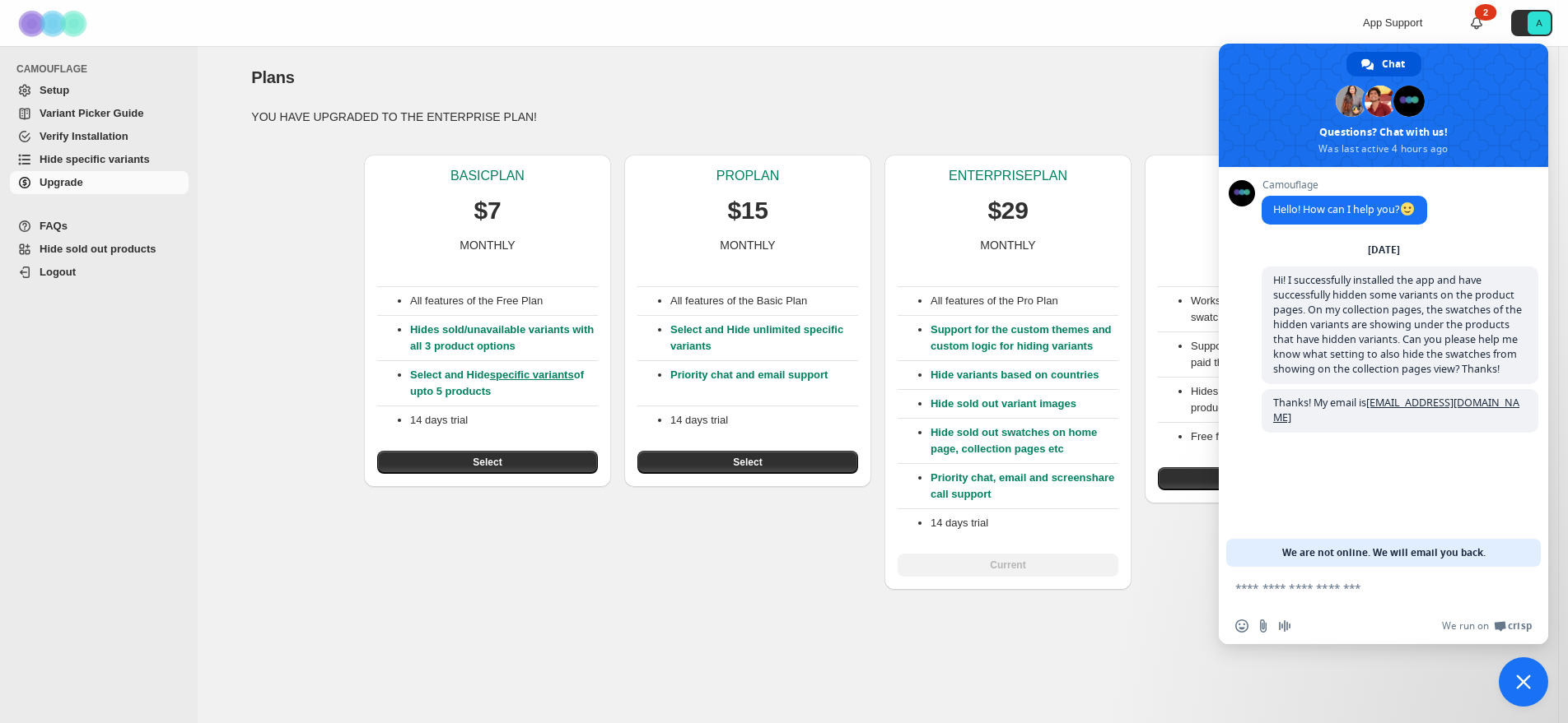
click at [975, 458] on p "Hide sold out swatches on home page, collection pages etc" at bounding box center [1024, 441] width 187 height 33
click at [970, 456] on p "Hide sold out swatches on home page, collection pages etc" at bounding box center [1024, 441] width 187 height 33
click span "Hide specific variants"
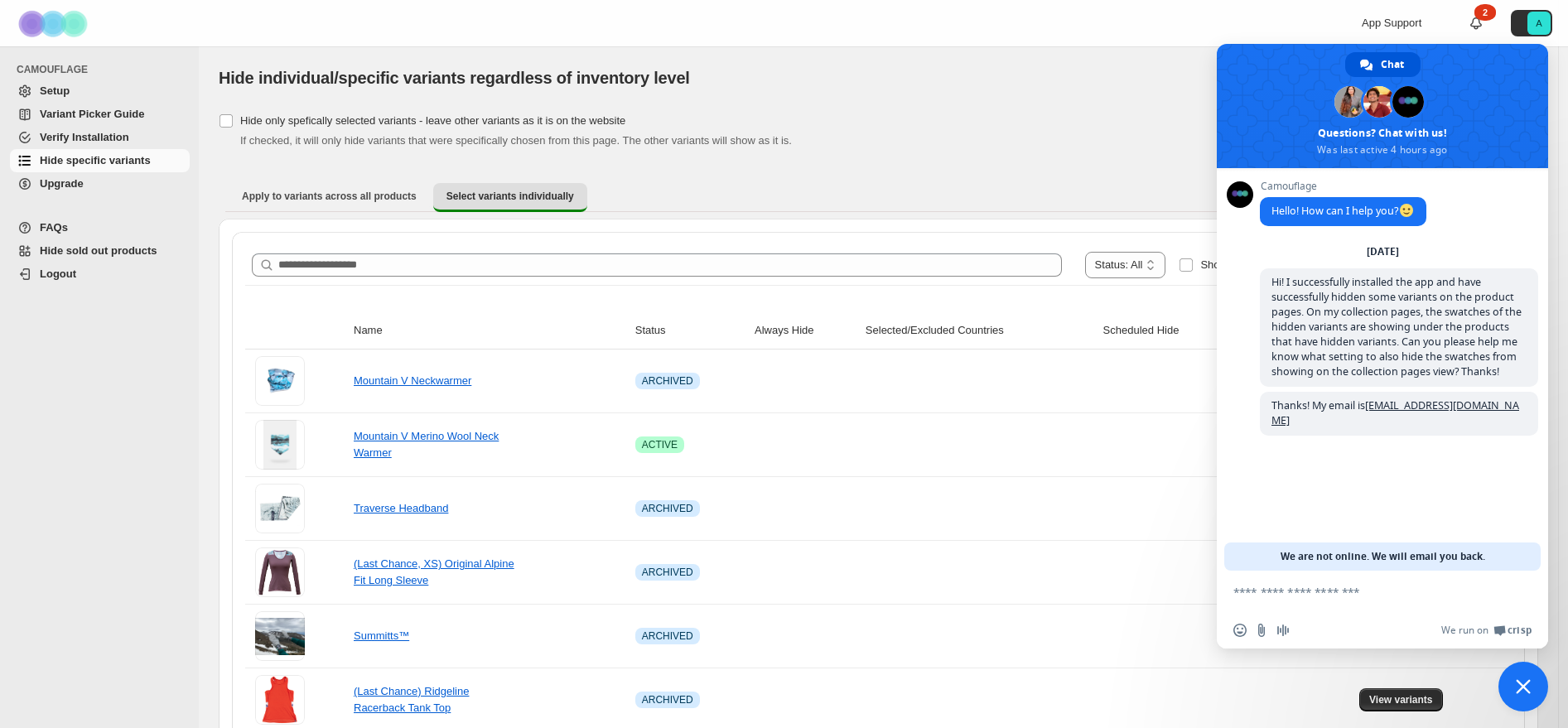
click at [50, 189] on span "Upgrade" at bounding box center [62, 183] width 44 height 13
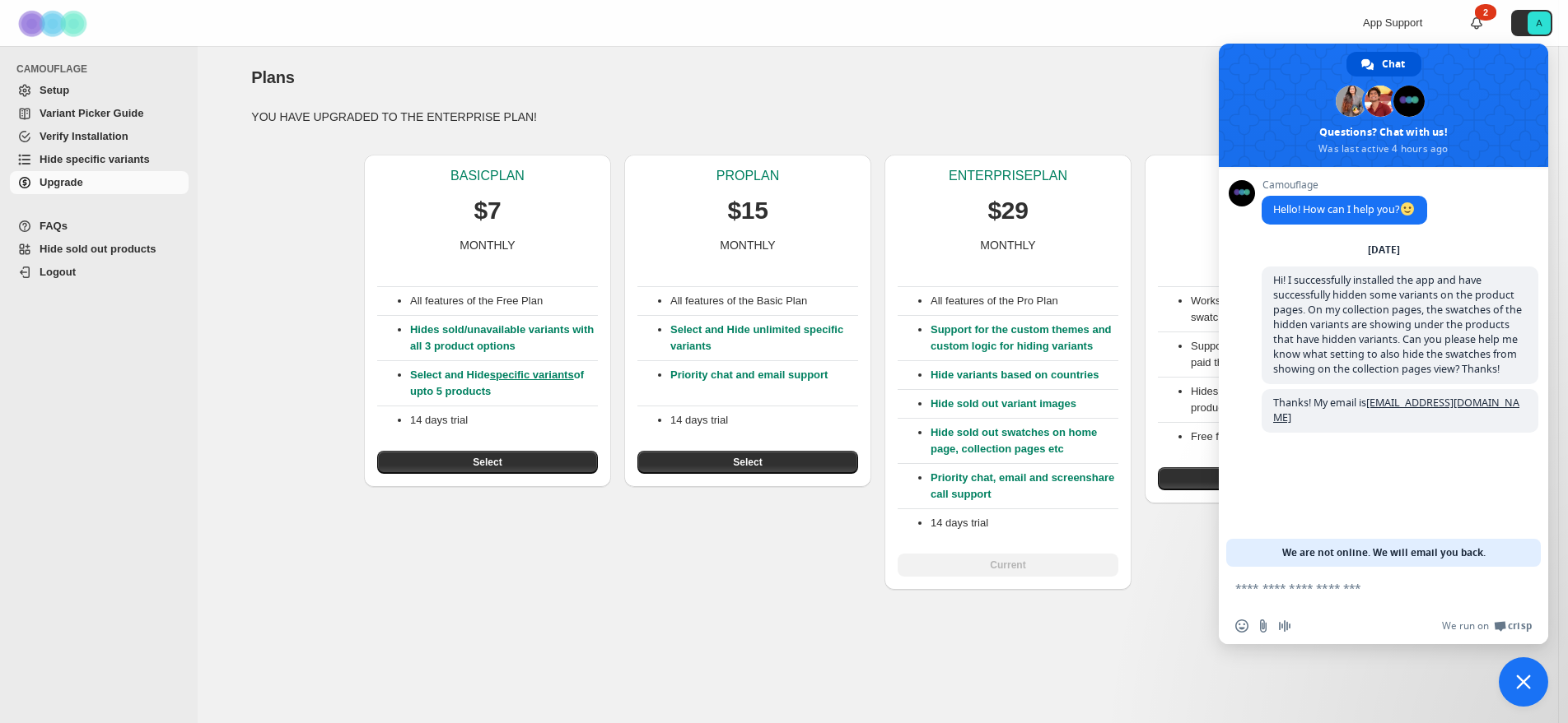
click at [304, 315] on div "BASIC PLAN $7 MONTHLY All features of the Free Plan Hides sold/unavailable vari…" at bounding box center [871, 366] width 1265 height 448
click at [94, 160] on span "Hide specific variants" at bounding box center [94, 159] width 110 height 13
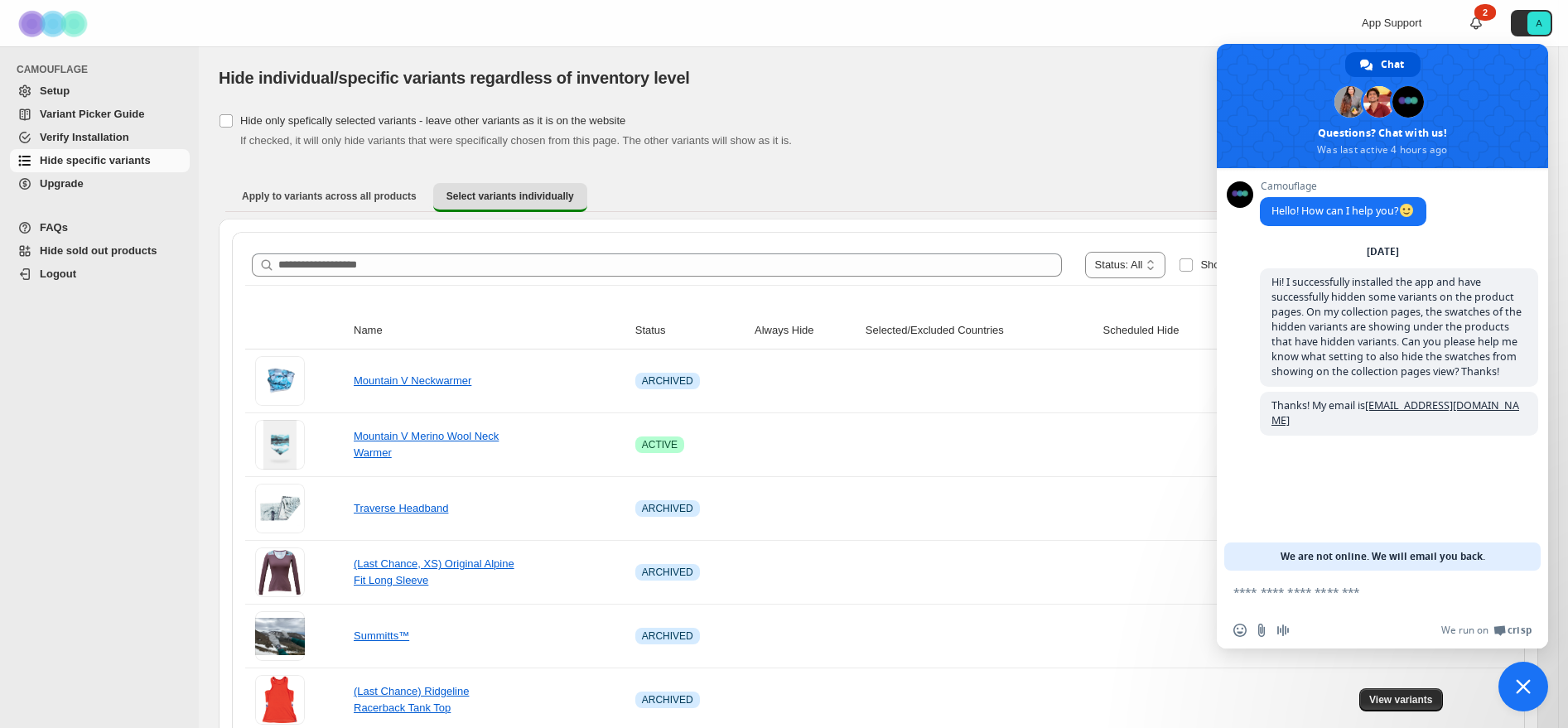
click at [1259, 72] on span at bounding box center [1383, 106] width 331 height 124
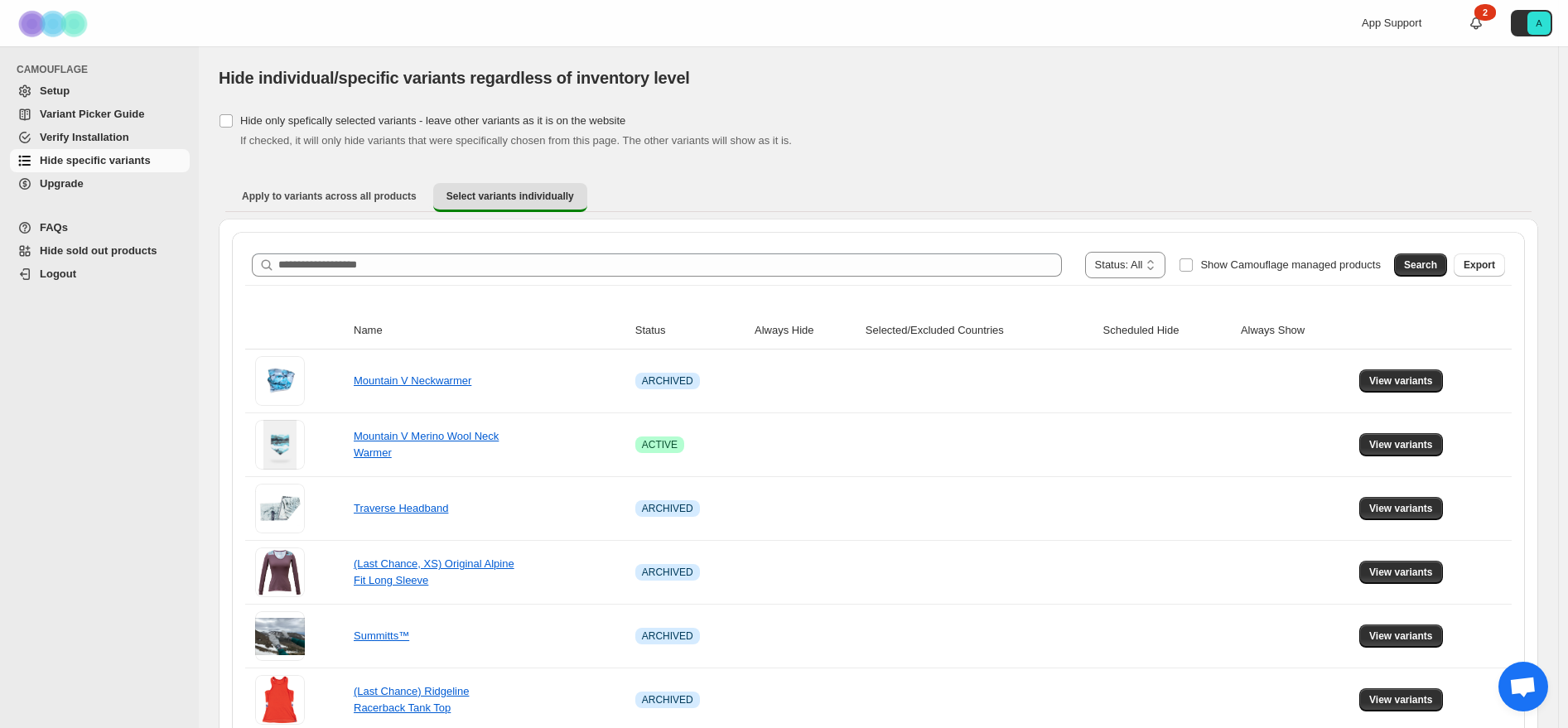
click at [79, 247] on span "Hide sold out products" at bounding box center [98, 250] width 117 height 13
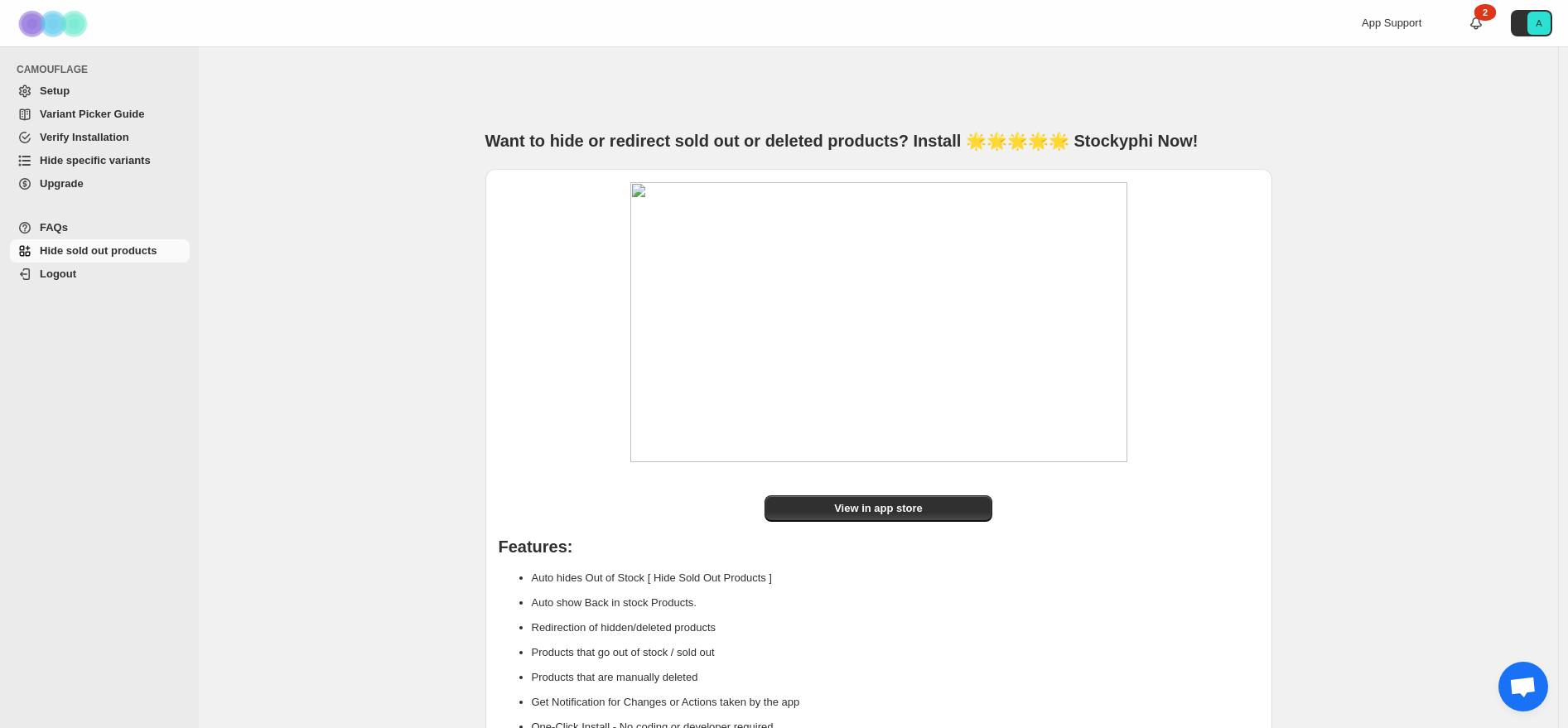
click at [79, 189] on span "Upgrade" at bounding box center [62, 183] width 44 height 13
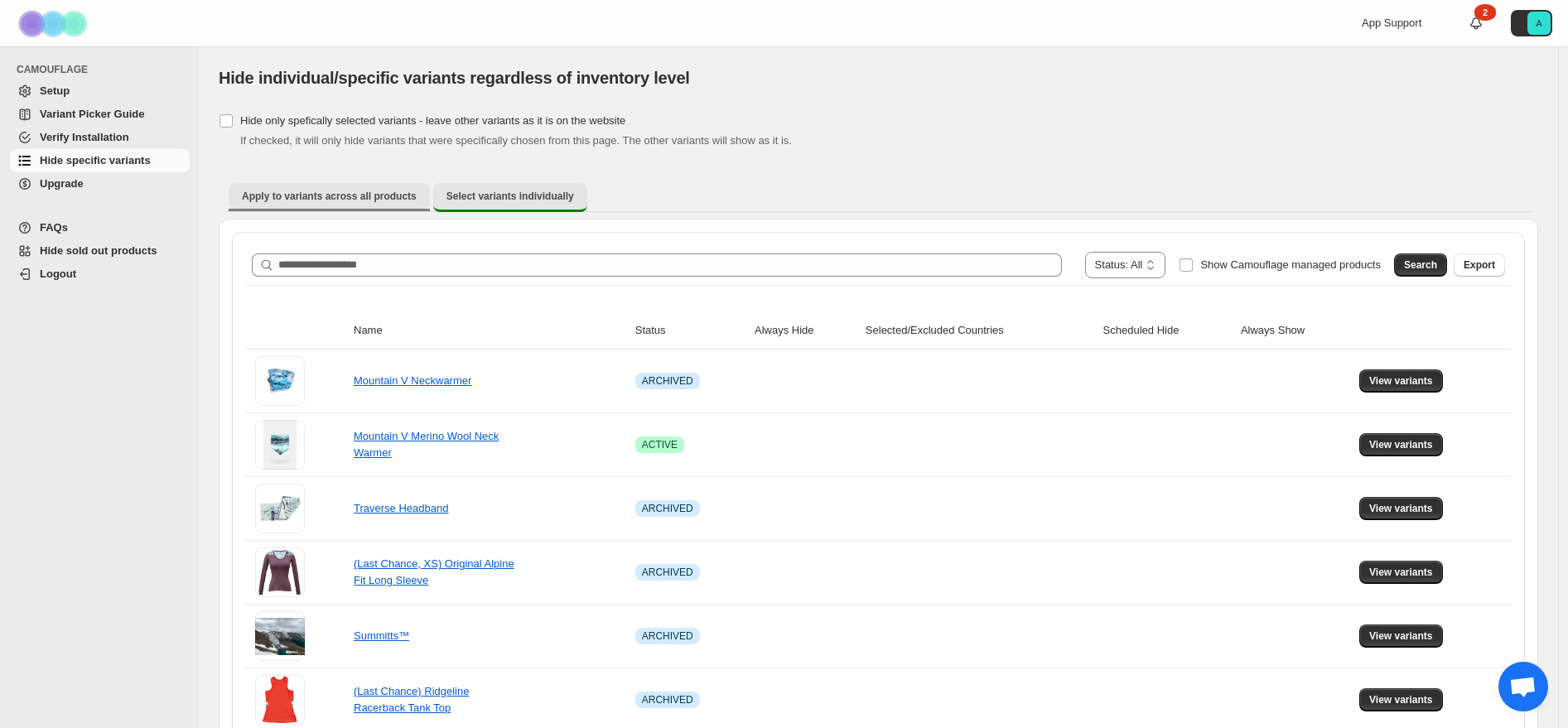
click at [262, 195] on span "Apply to variants across all products" at bounding box center [329, 196] width 175 height 14
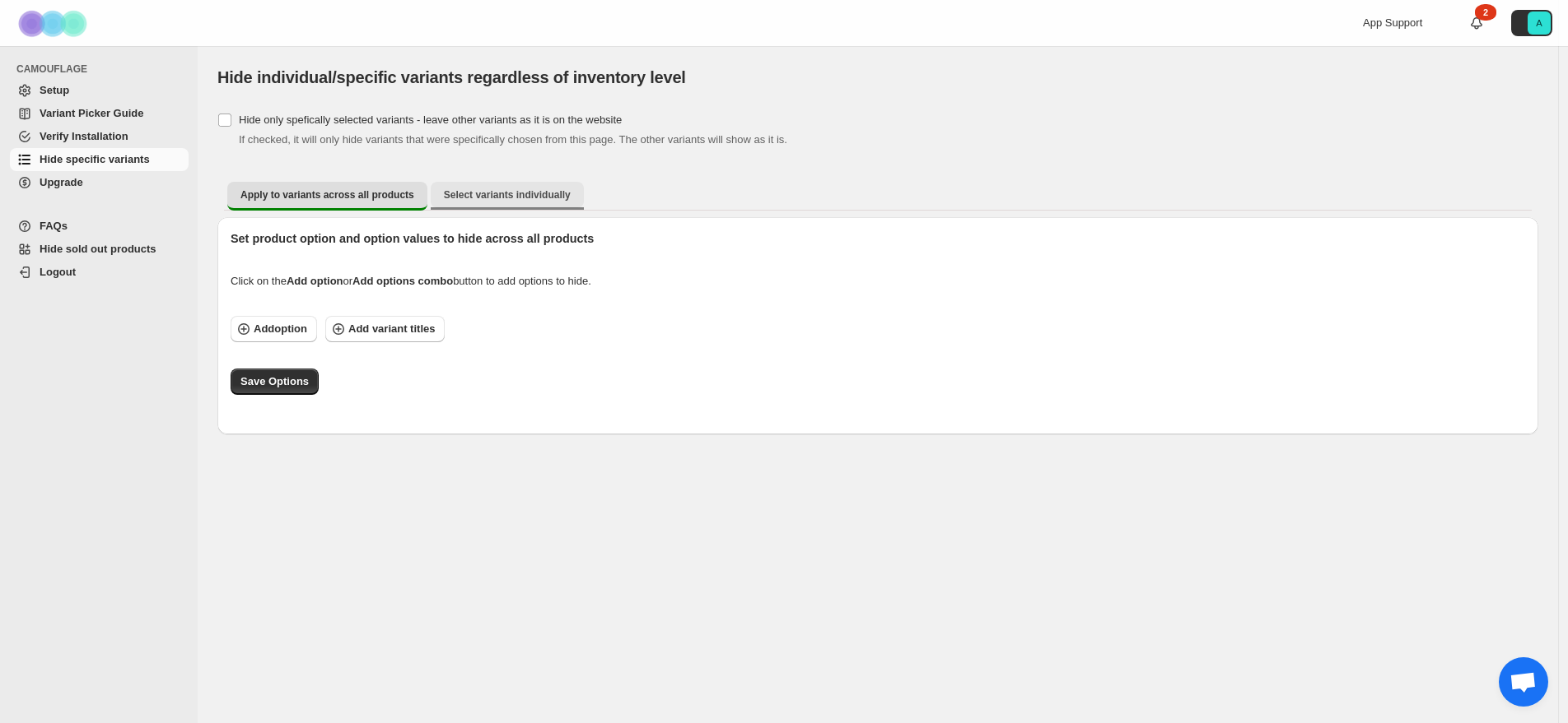
click at [502, 182] on button "Select variants individually" at bounding box center [508, 195] width 153 height 26
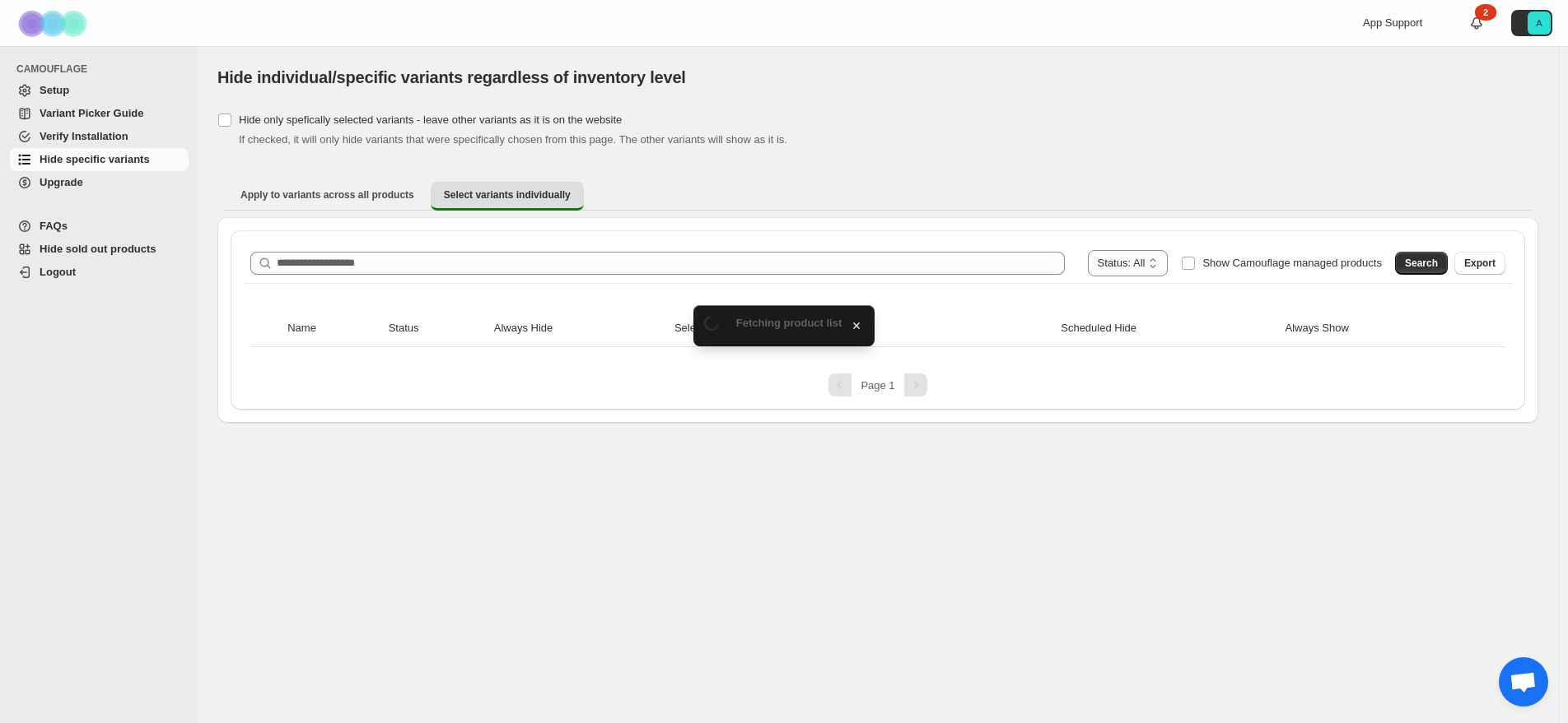
click at [117, 134] on span "Verify Installation" at bounding box center [84, 136] width 89 height 13
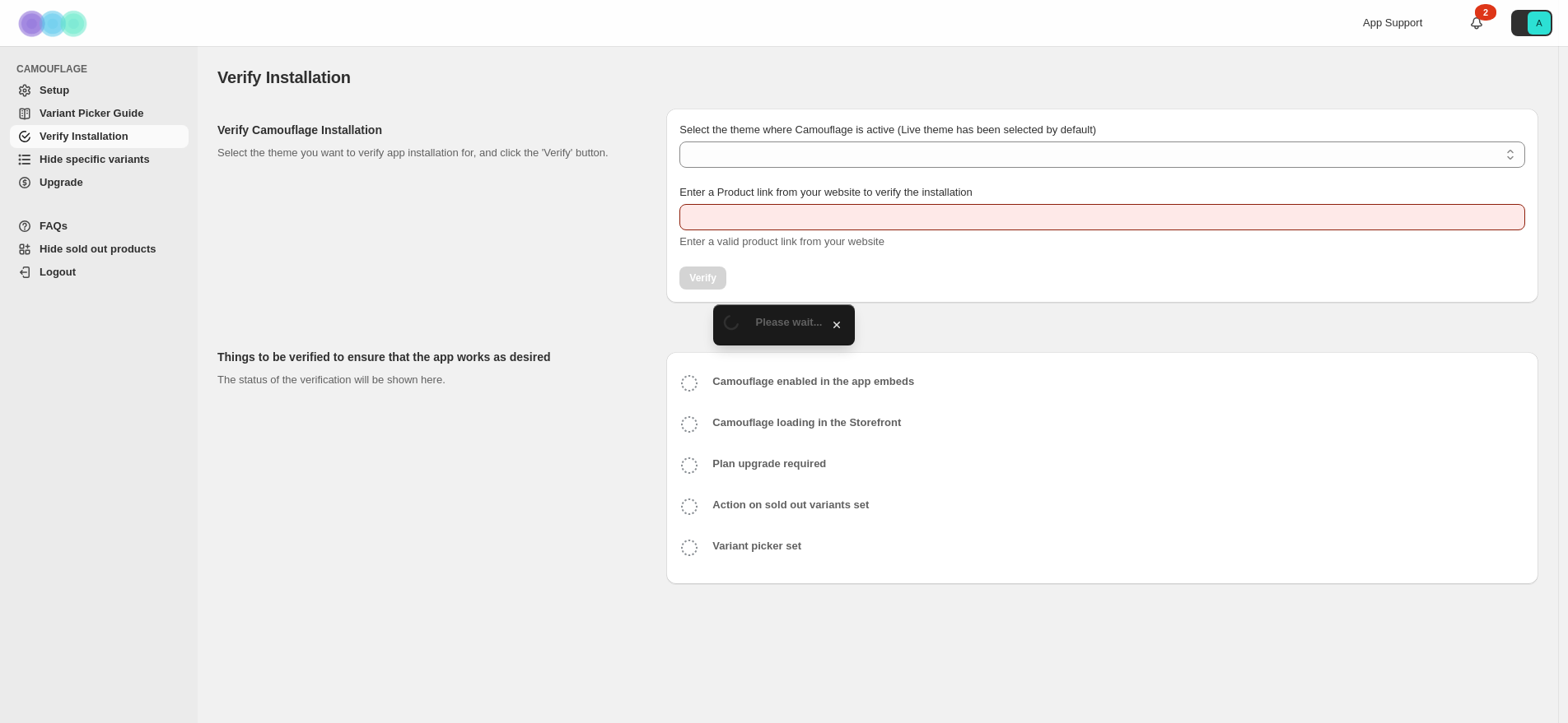
type input "**********"
select select "**********"
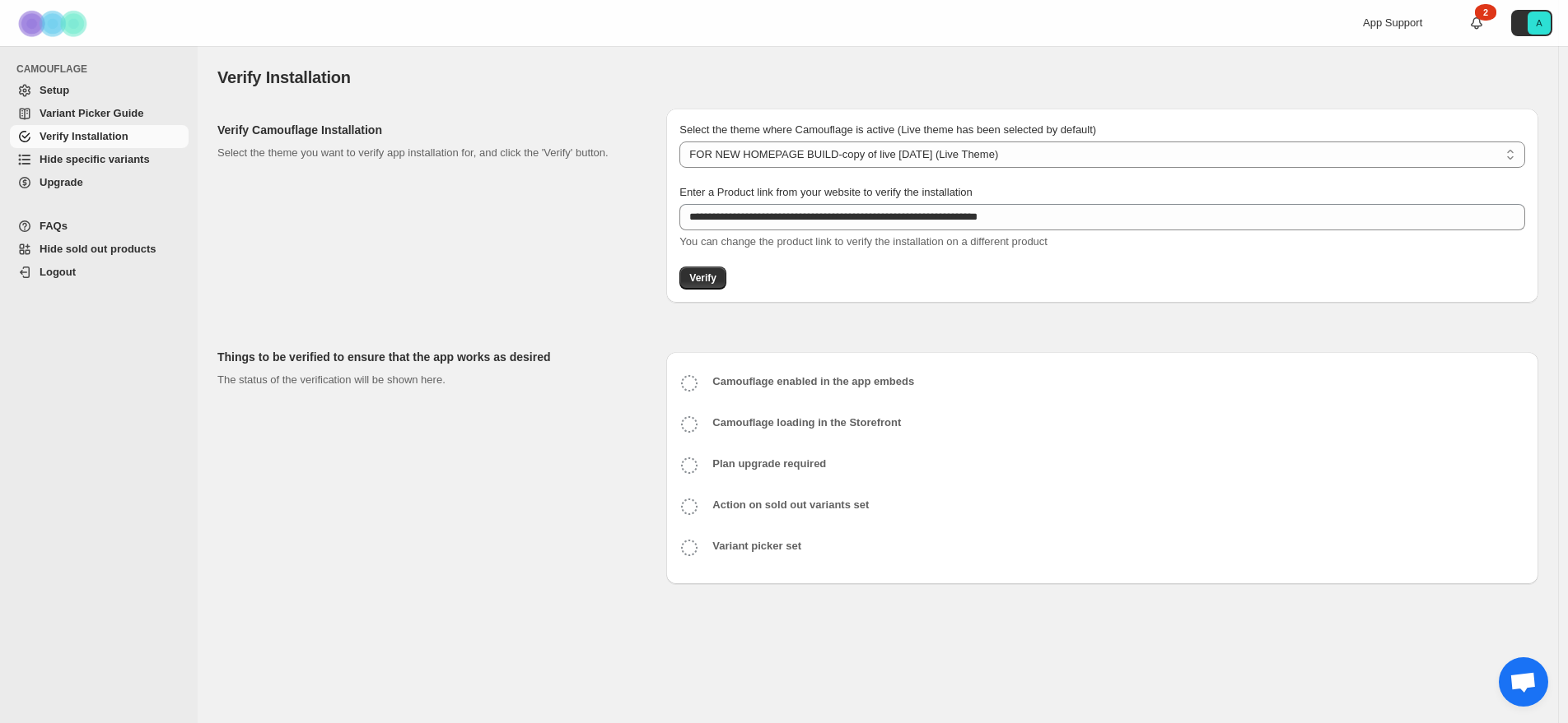
click at [103, 108] on span "Variant Picker Guide" at bounding box center [91, 113] width 103 height 13
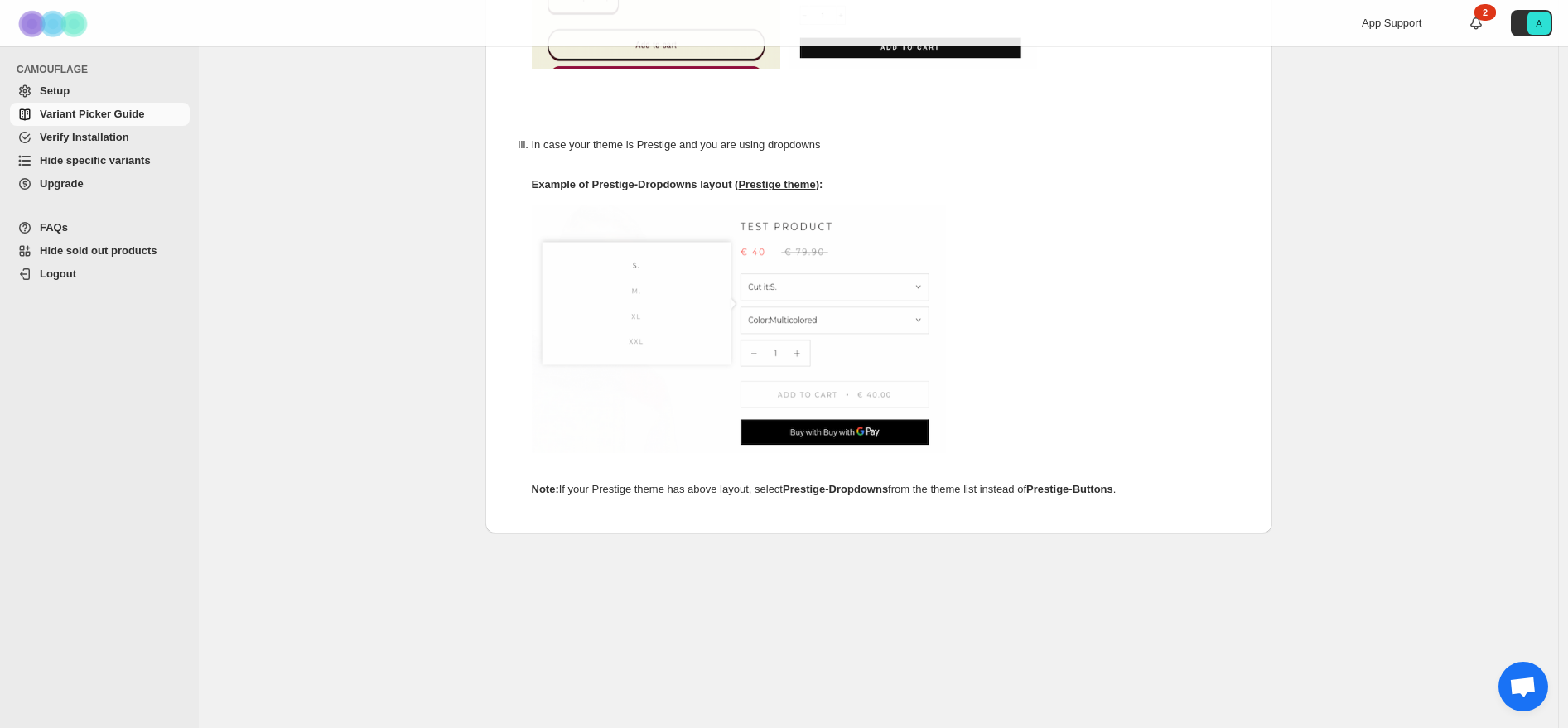
scroll to position [865, 0]
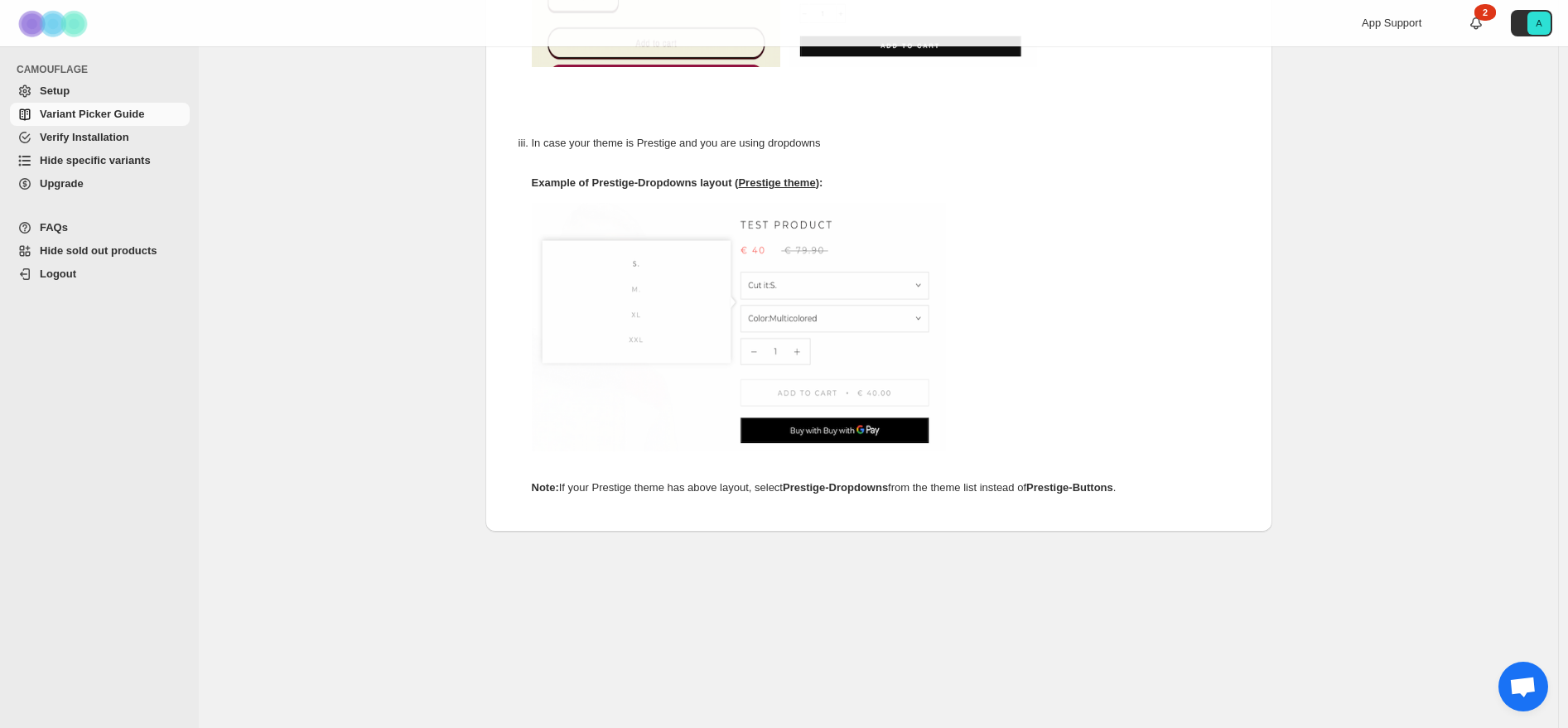
click at [74, 95] on span "Setup" at bounding box center [112, 91] width 146 height 17
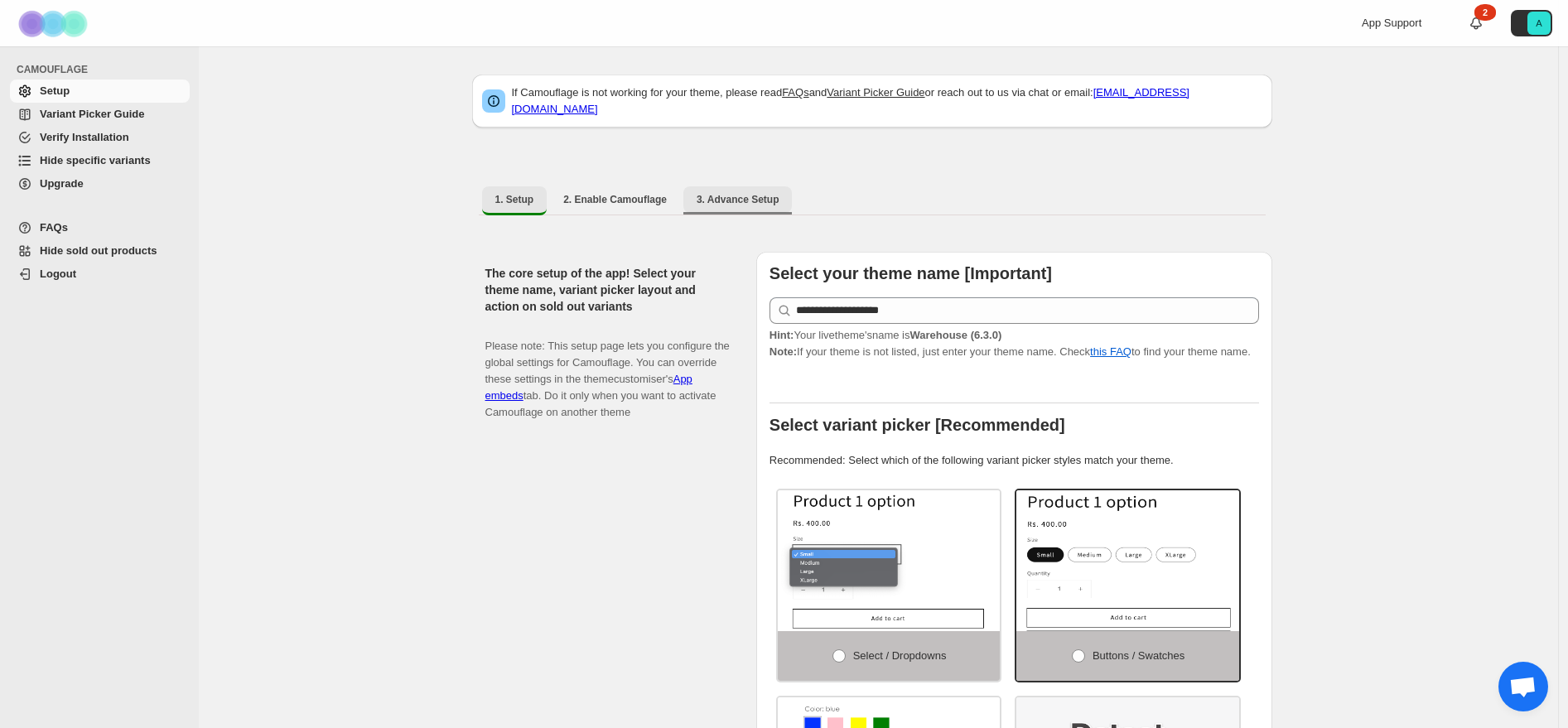
click at [747, 194] on span "3. Advance Setup" at bounding box center [738, 200] width 83 height 14
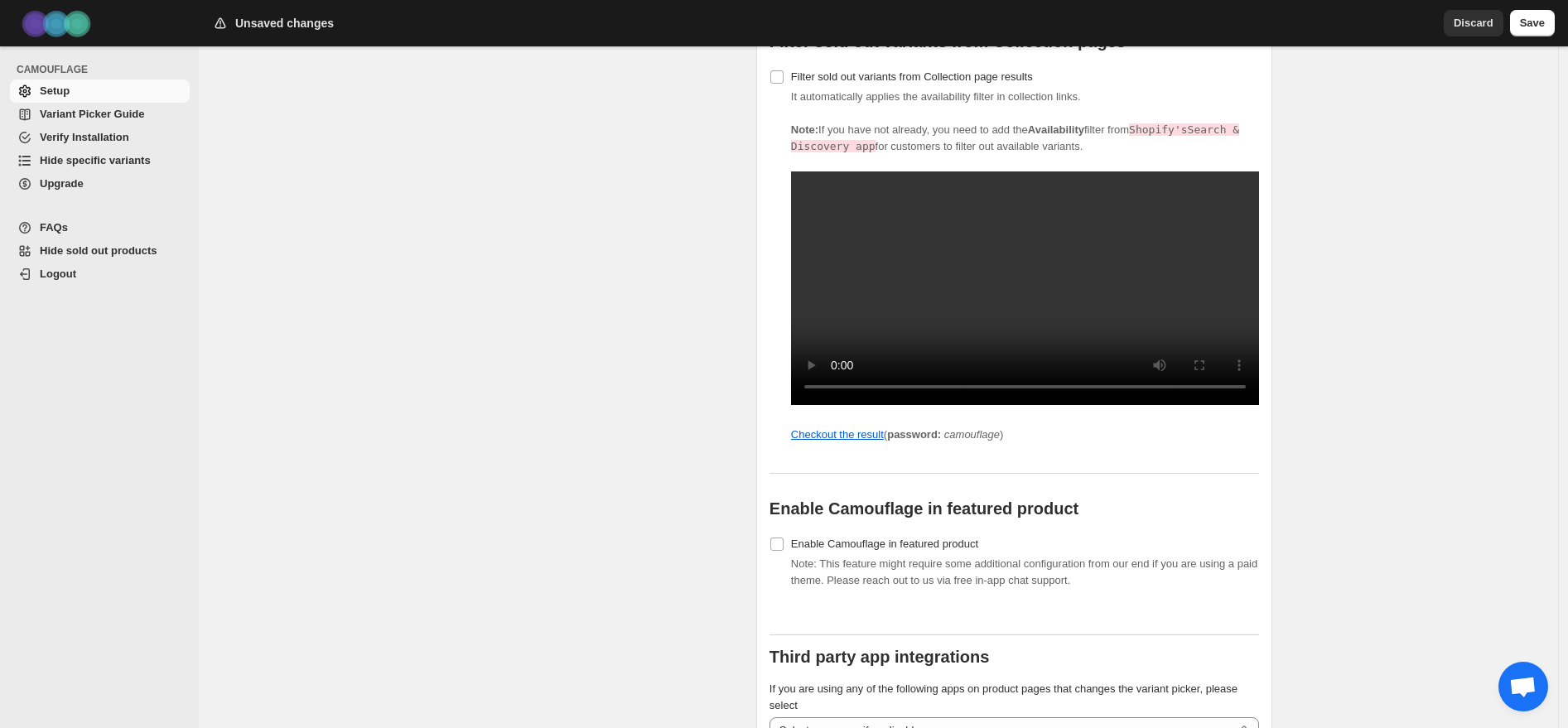
scroll to position [1383, 0]
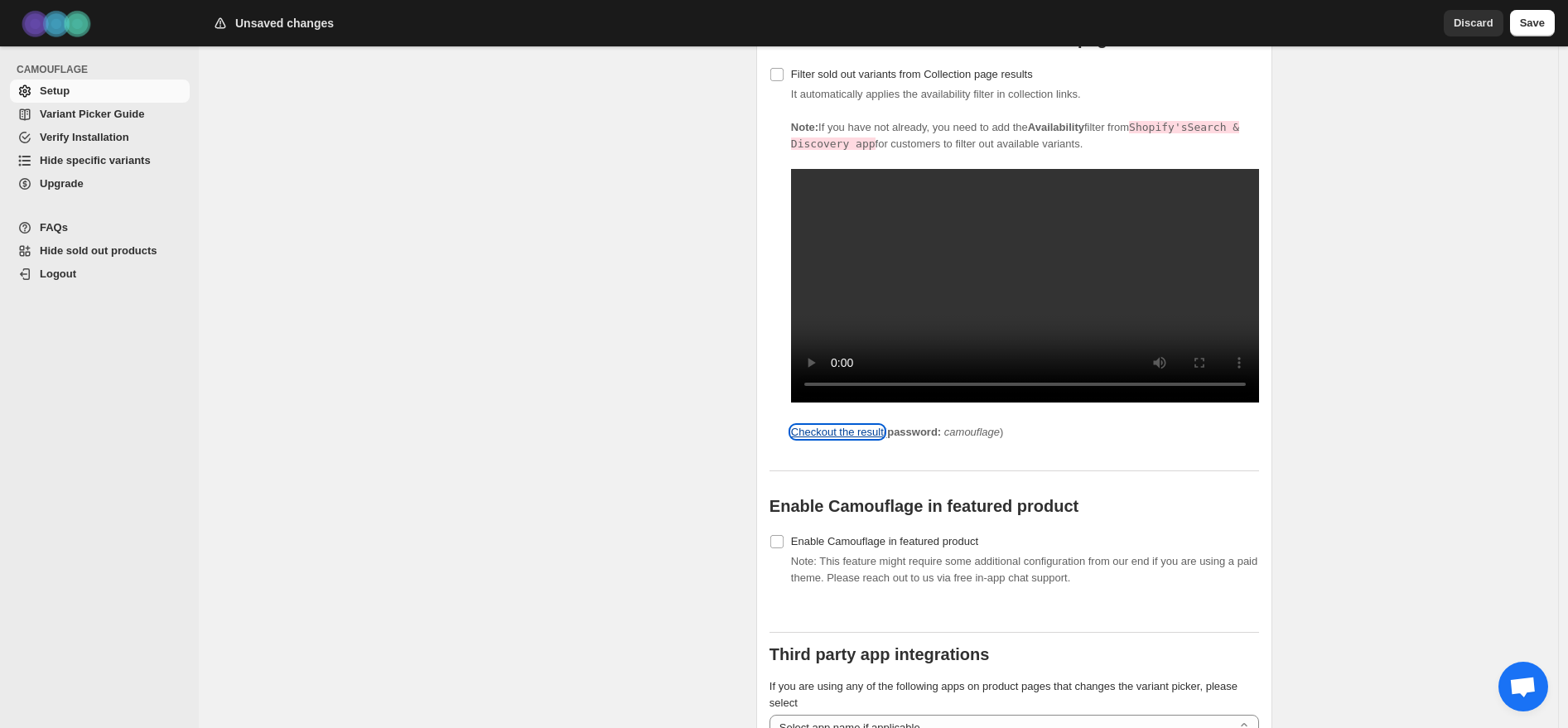
click at [852, 438] on link "Checkout the result" at bounding box center [838, 432] width 93 height 13
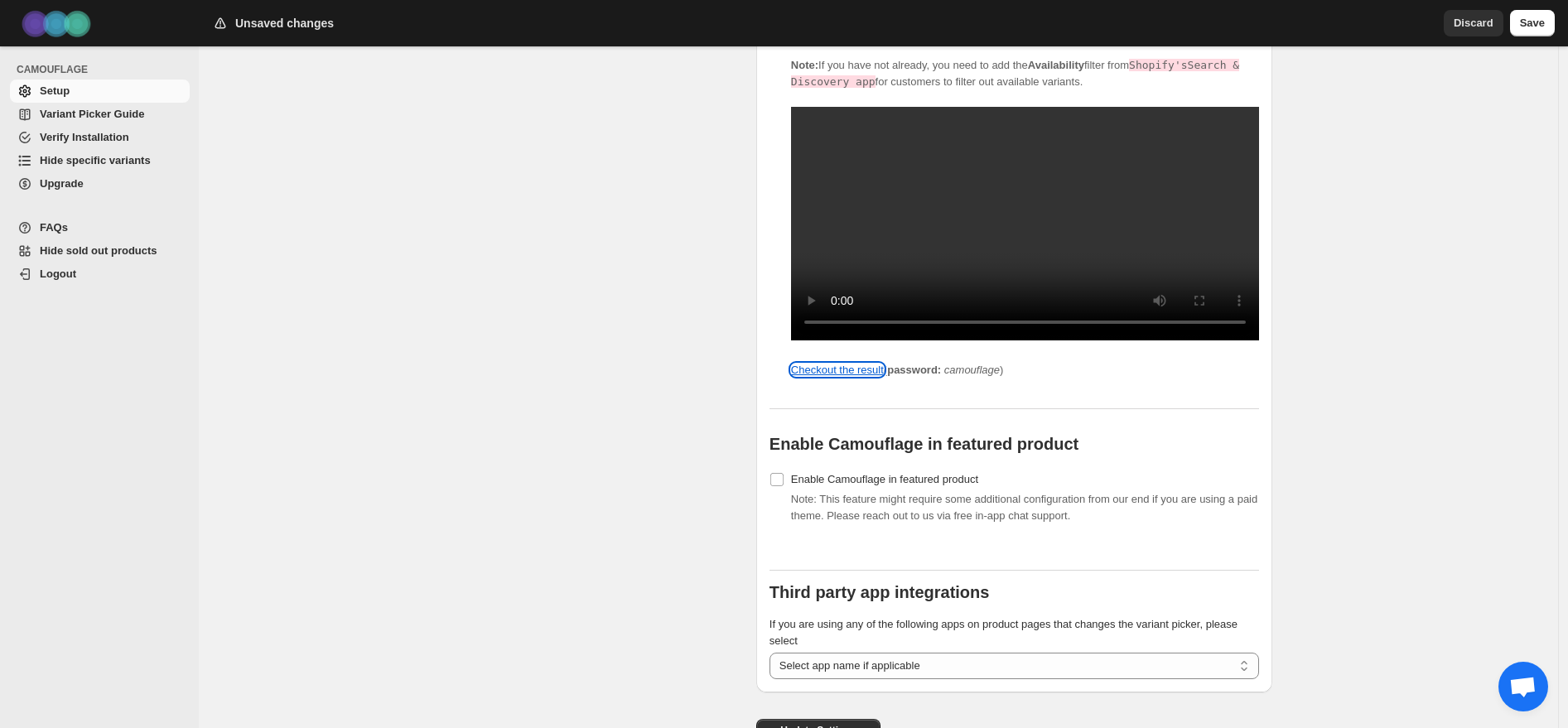
scroll to position [1447, 0]
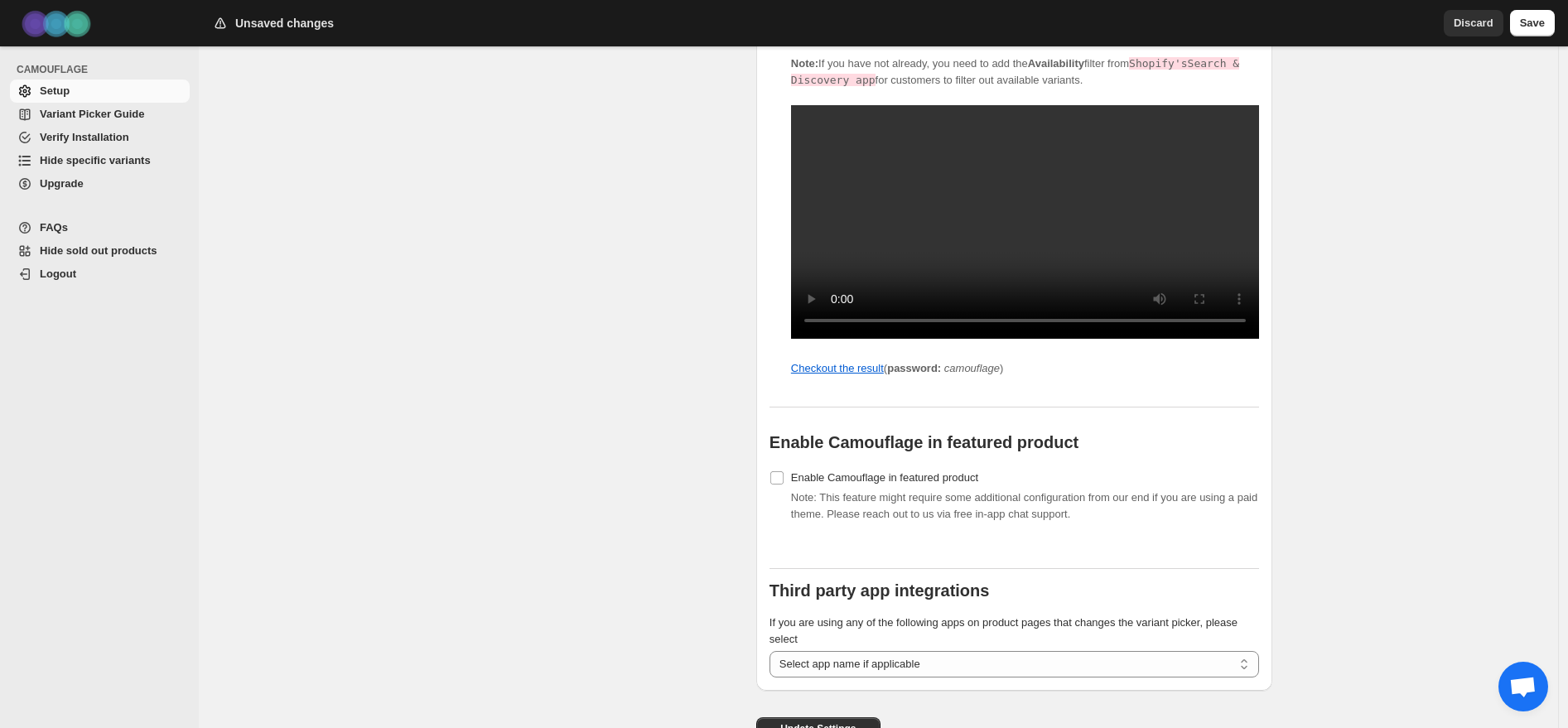
click at [1542, 36] on div "Unsaved changes Discard Save" at bounding box center [883, 23] width 1369 height 47
click at [1534, 25] on span "Save" at bounding box center [1532, 24] width 25 height 17
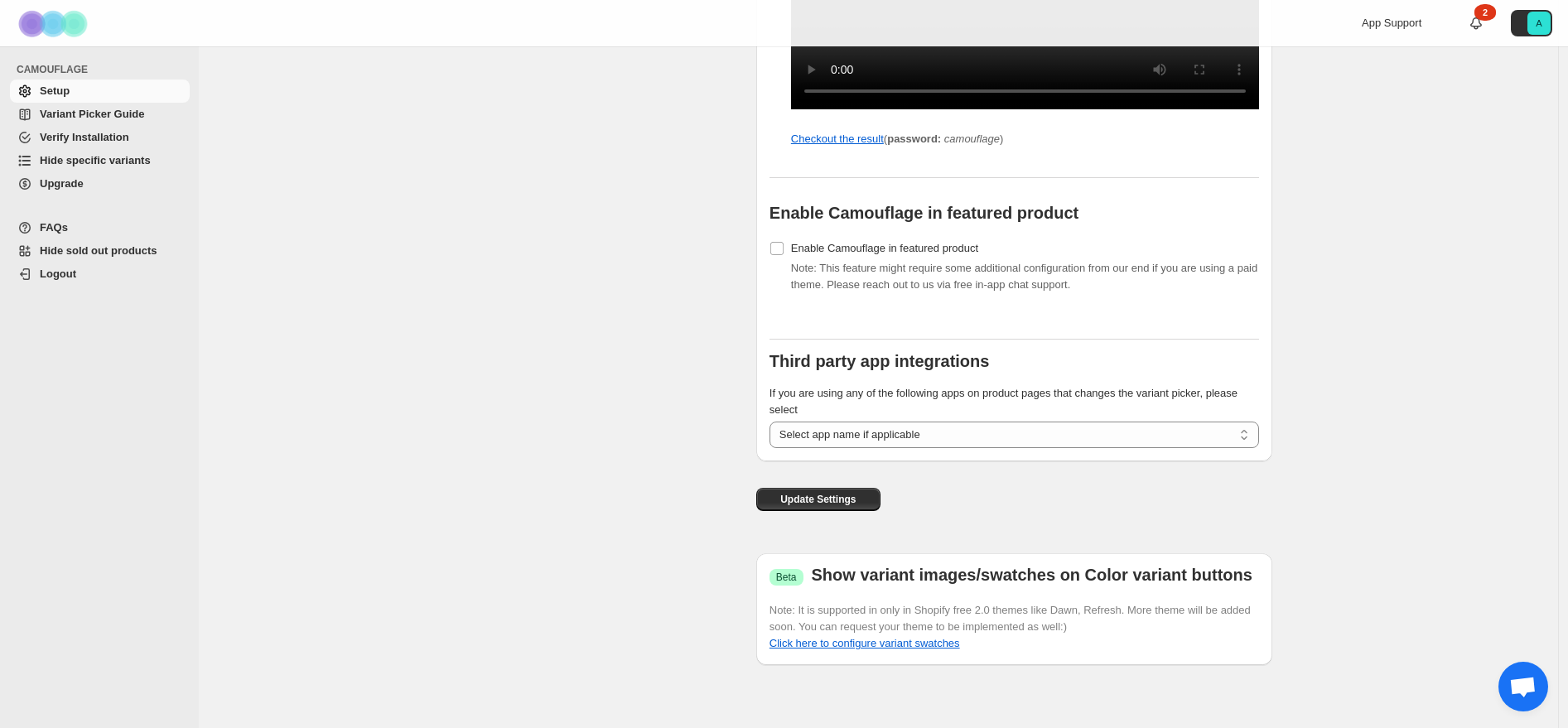
scroll to position [1679, 0]
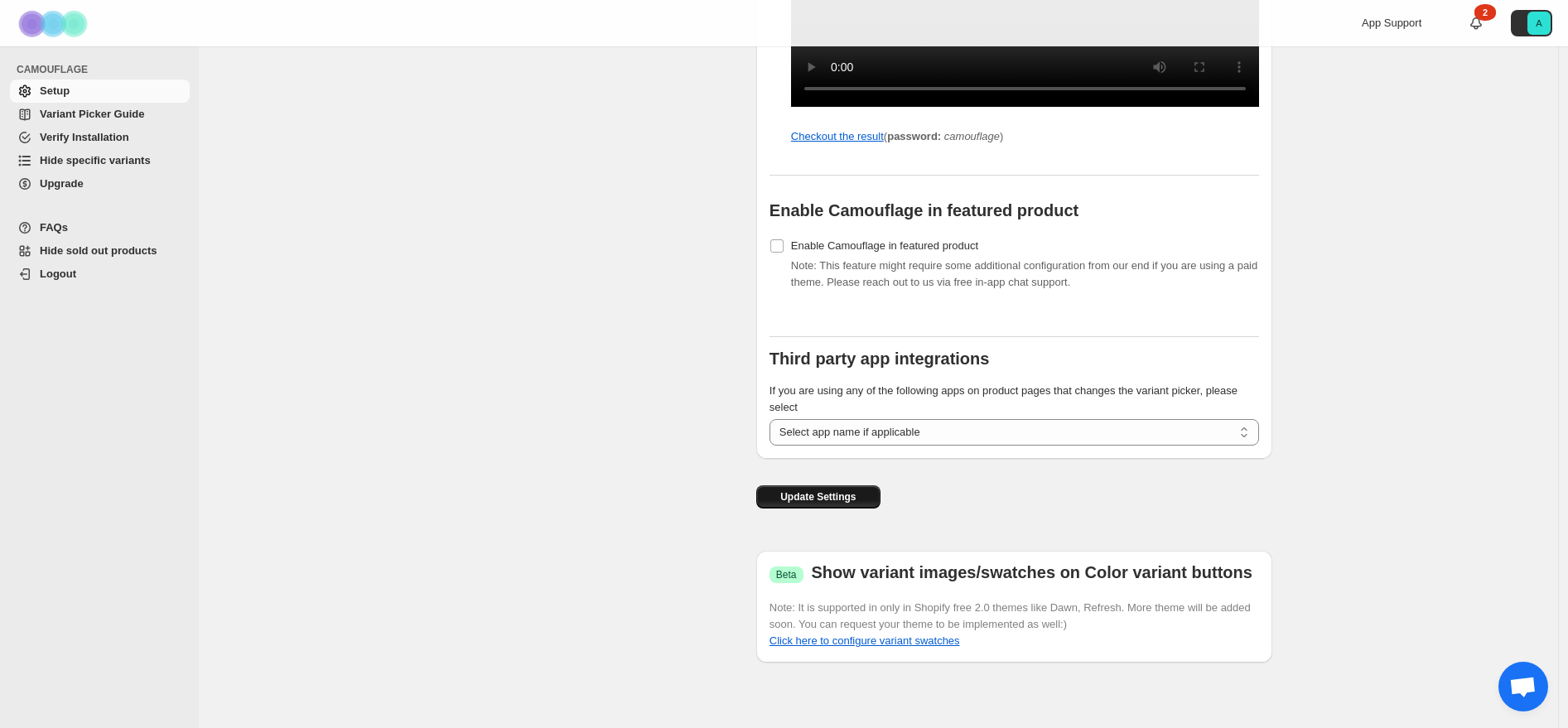
click at [852, 504] on span "Update Settings" at bounding box center [817, 497] width 75 height 14
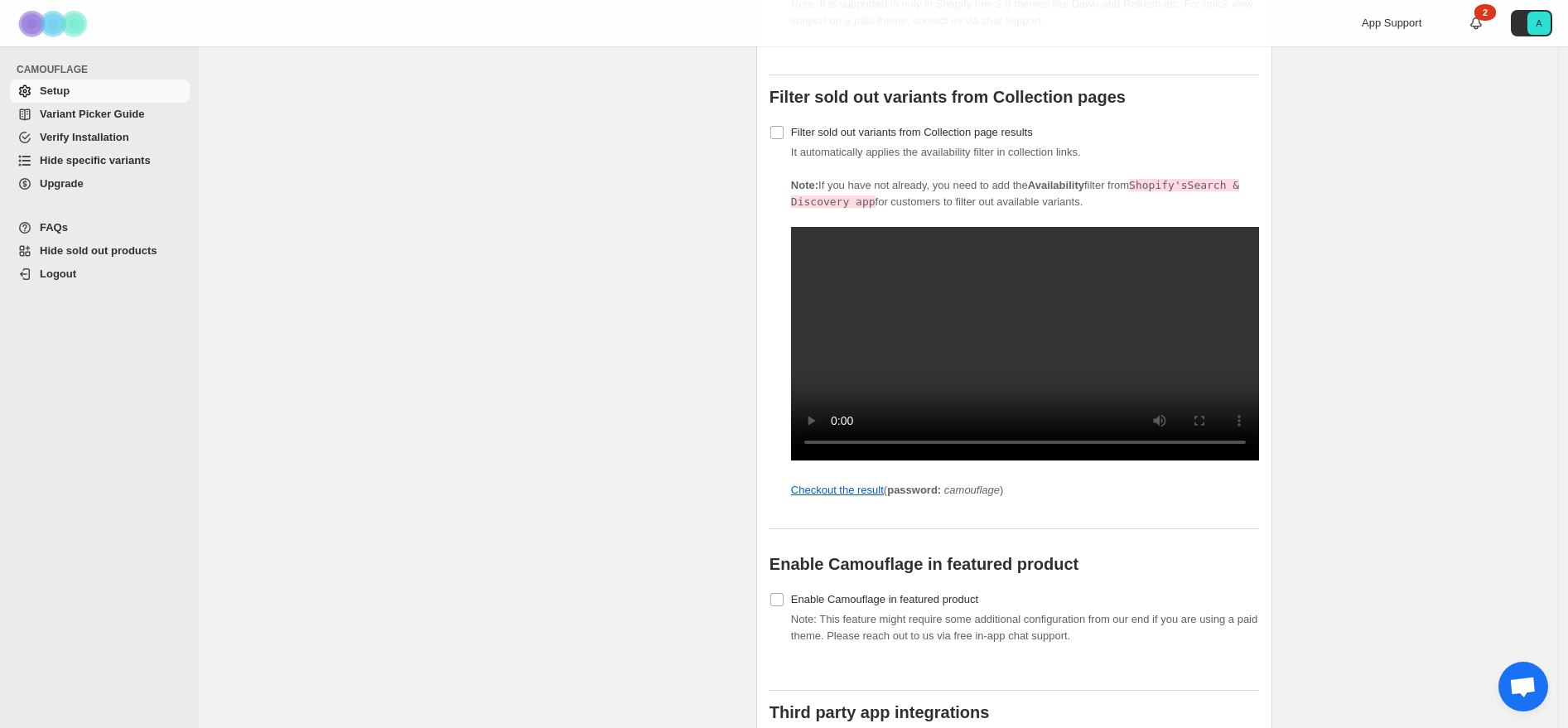
scroll to position [933, 0]
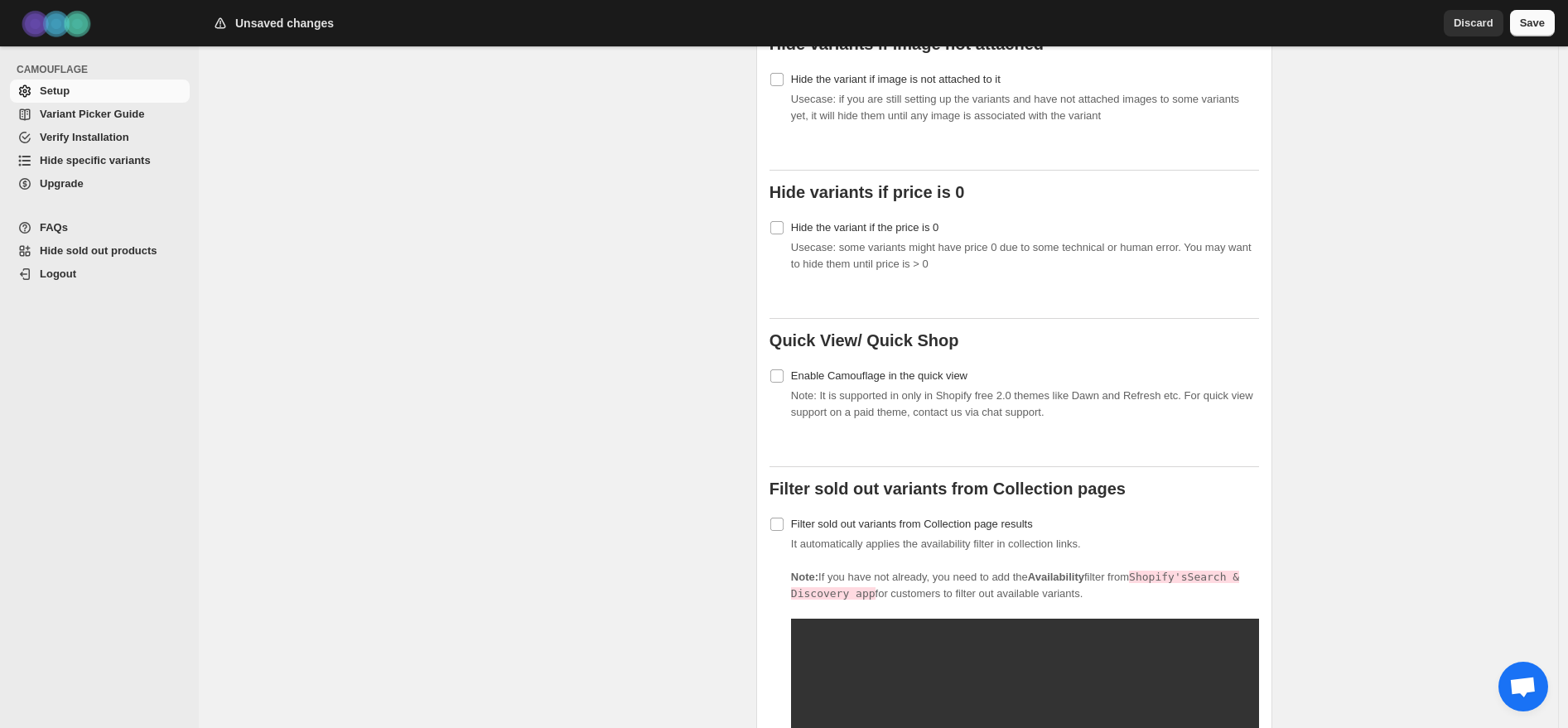
click at [1532, 23] on span "Save" at bounding box center [1532, 24] width 25 height 17
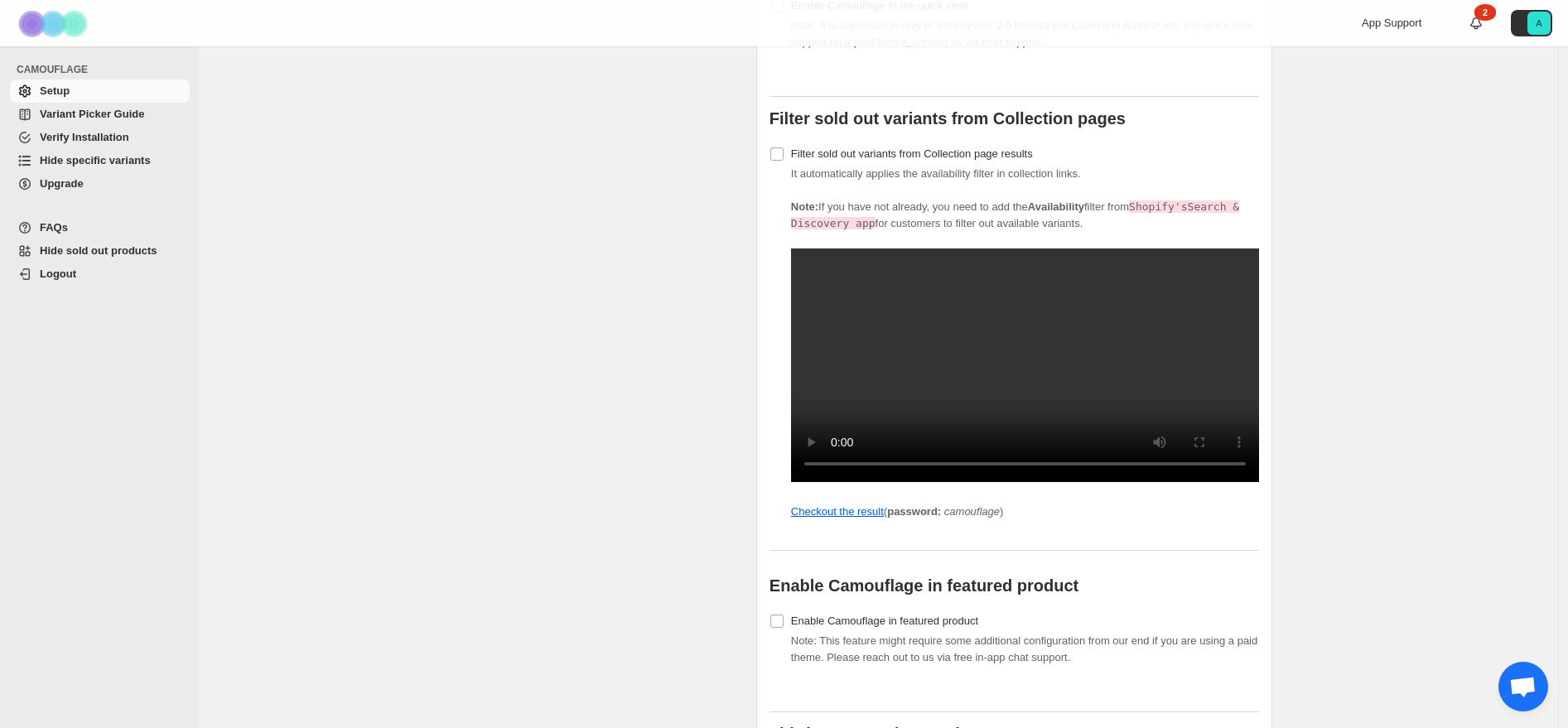
scroll to position [1605, 0]
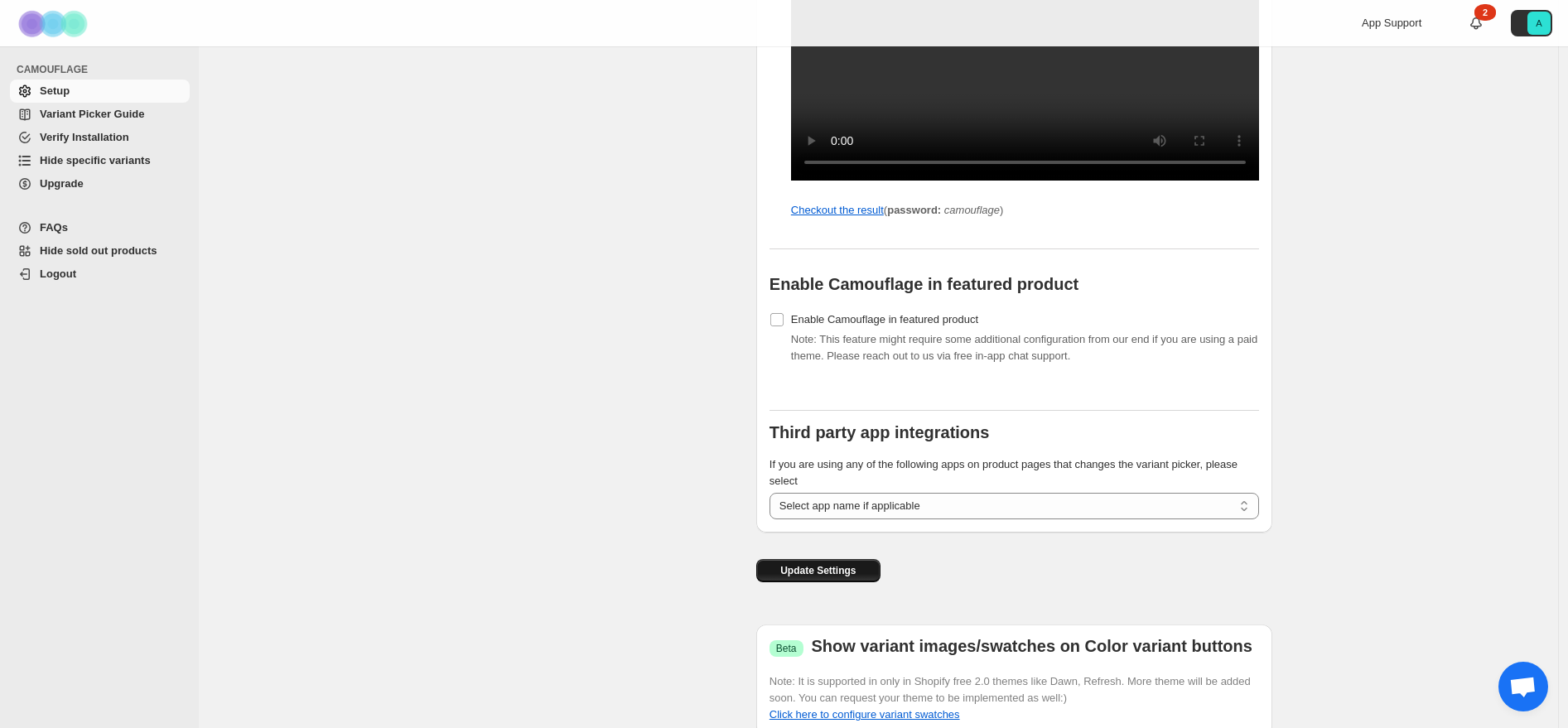
click at [853, 577] on span "Update Settings" at bounding box center [817, 571] width 75 height 14
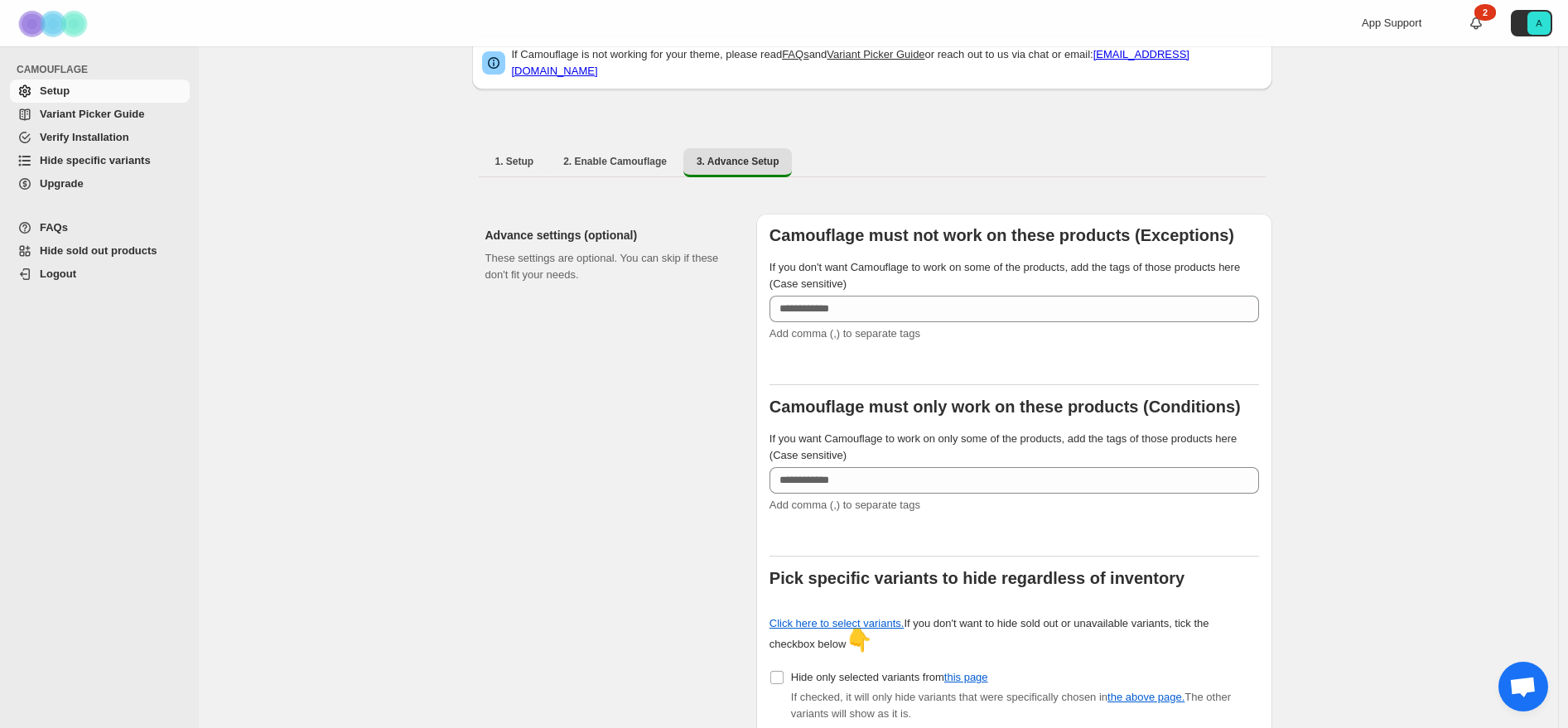
scroll to position [0, 0]
